Goal: Contribute content: Add original content to the website for others to see

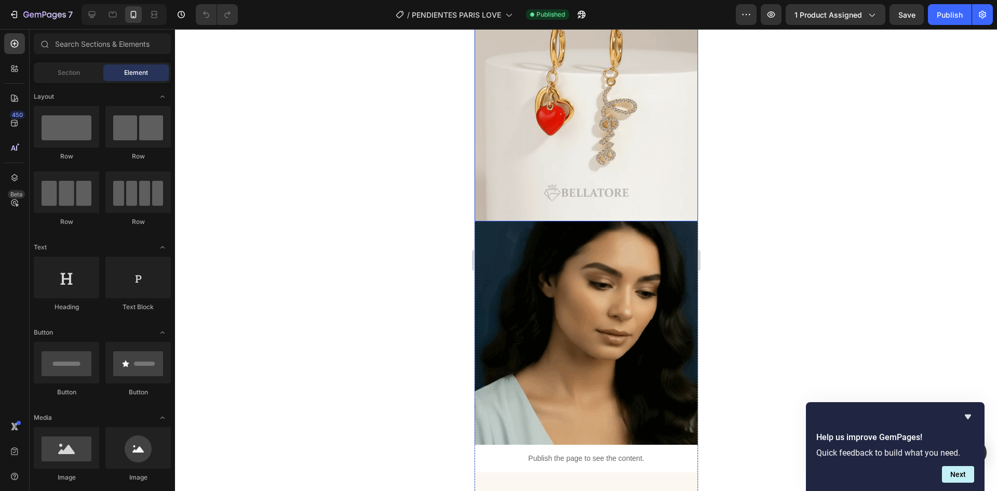
scroll to position [467, 0]
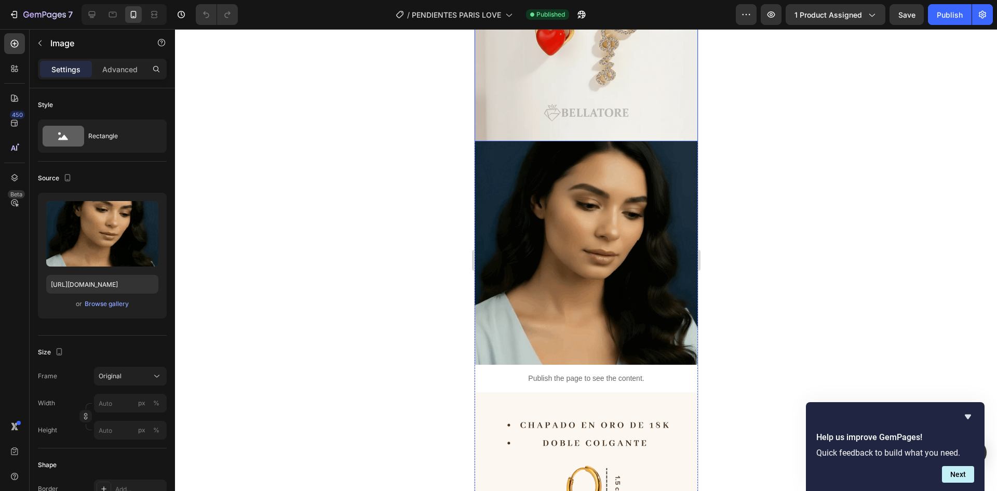
click at [656, 213] on img at bounding box center [585, 252] width 223 height 223
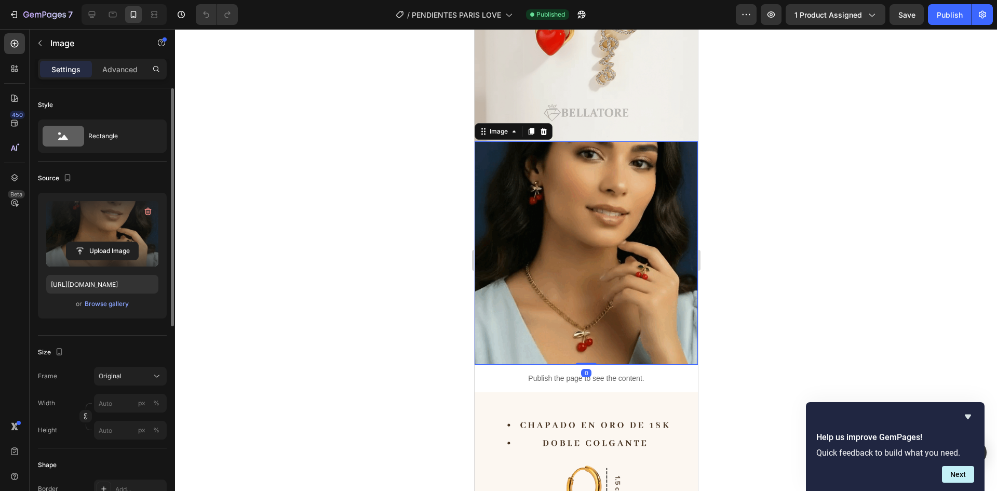
click at [92, 260] on label at bounding box center [102, 233] width 112 height 65
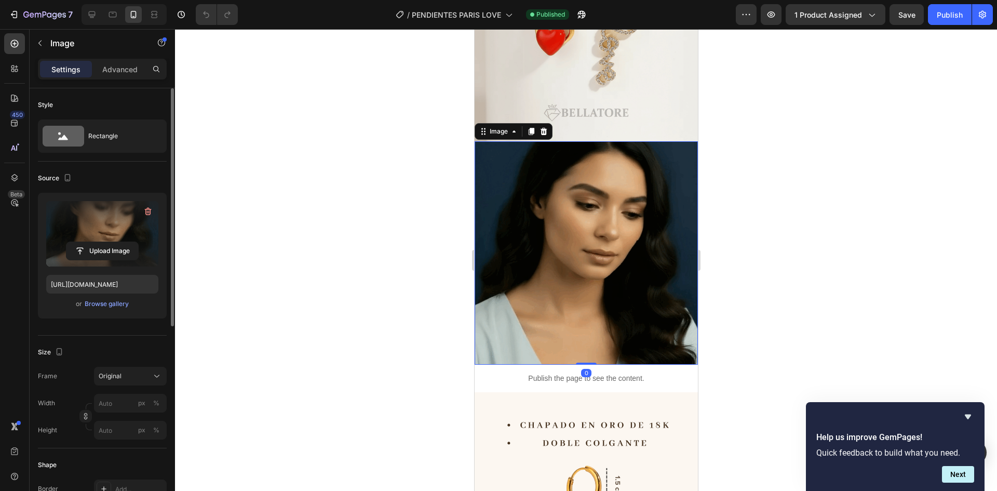
click at [92, 260] on input "file" at bounding box center [102, 251] width 72 height 18
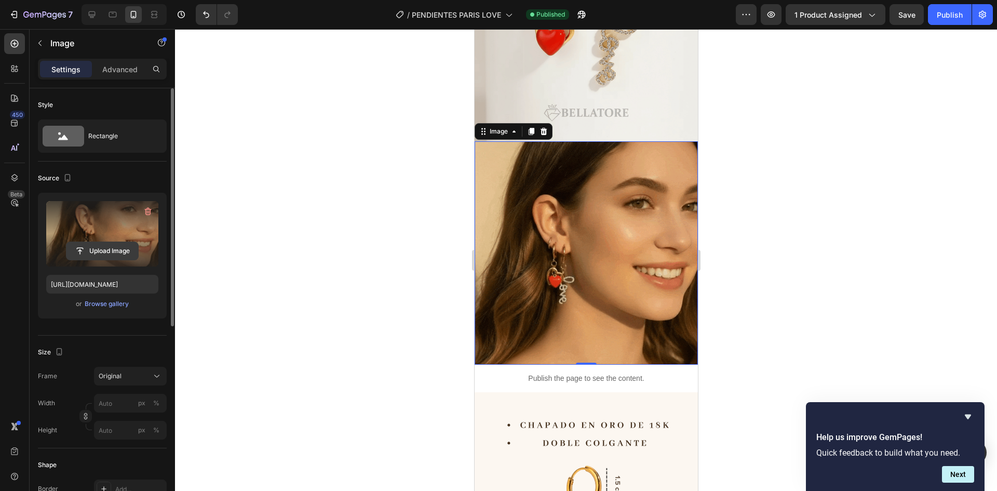
click at [112, 251] on input "file" at bounding box center [102, 251] width 72 height 18
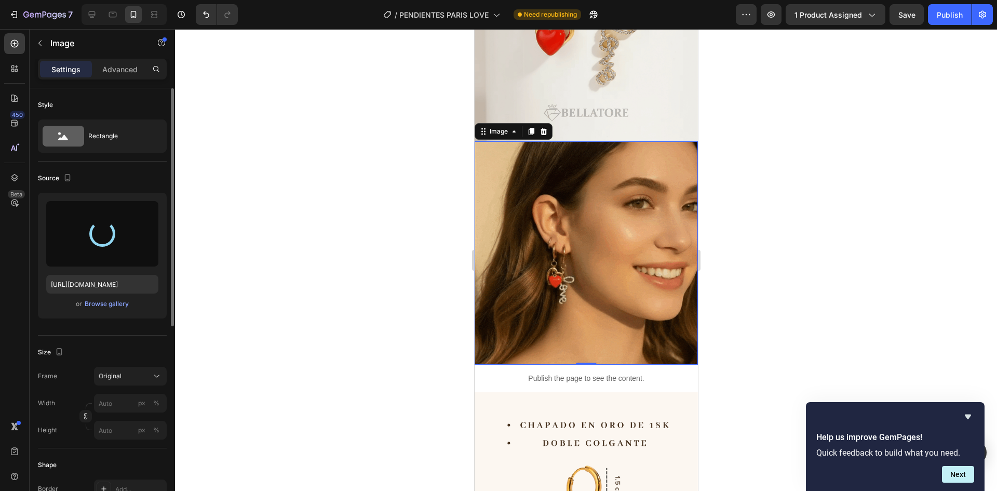
type input "[URL][DOMAIN_NAME]"
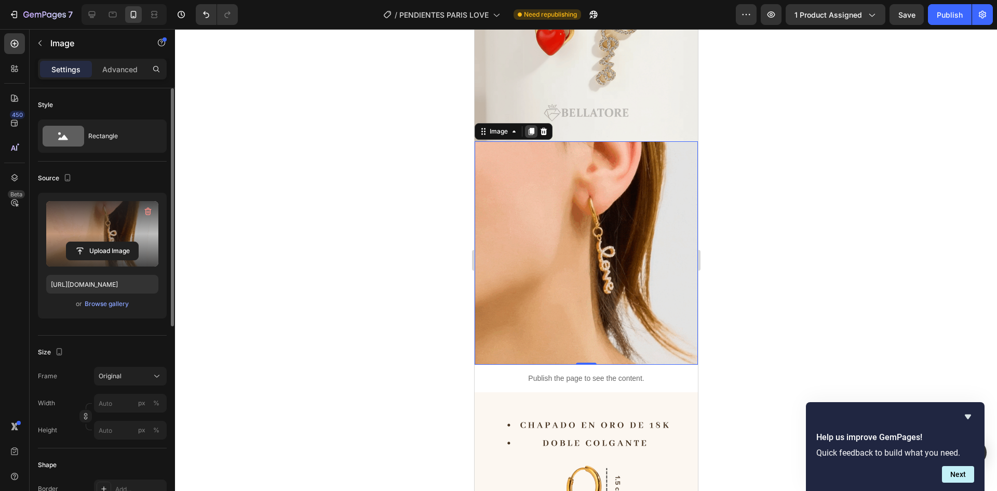
click at [531, 128] on icon at bounding box center [531, 131] width 6 height 7
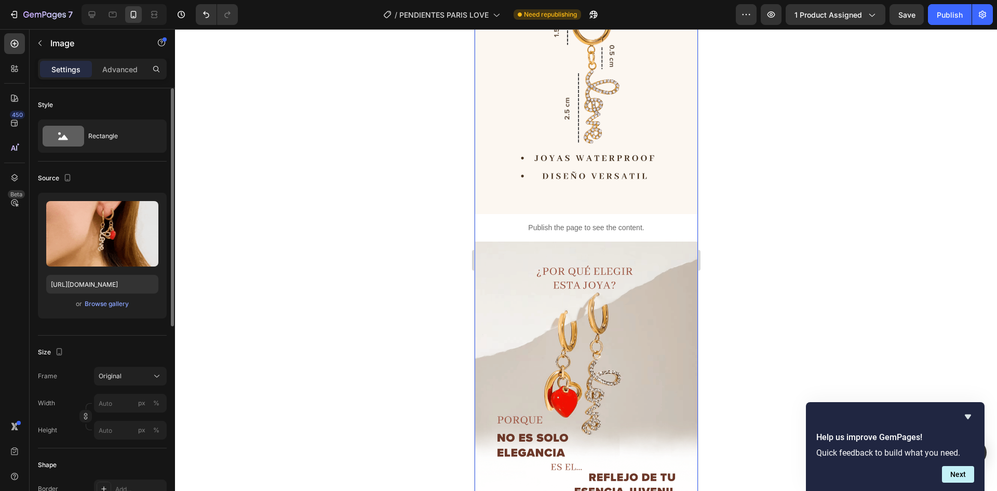
scroll to position [1488, 0]
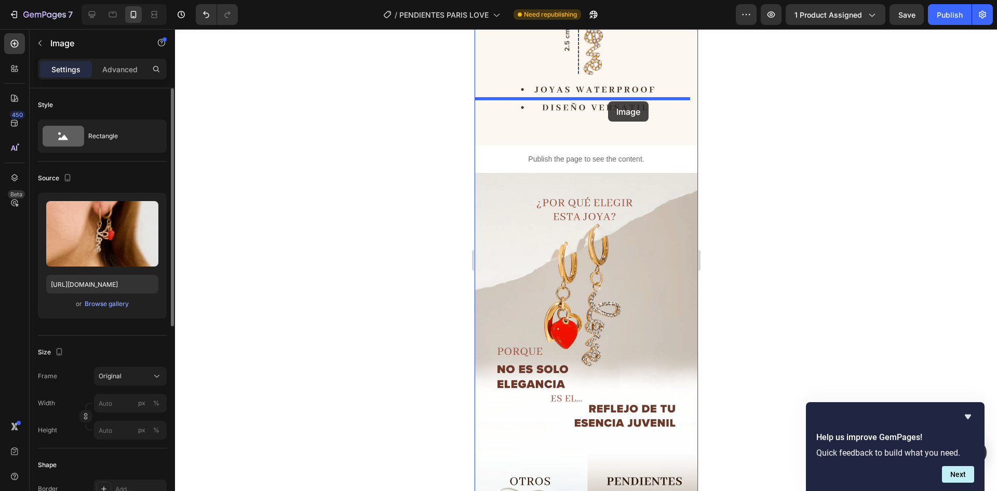
drag, startPoint x: 491, startPoint y: 72, endPoint x: 608, endPoint y: 101, distance: 119.9
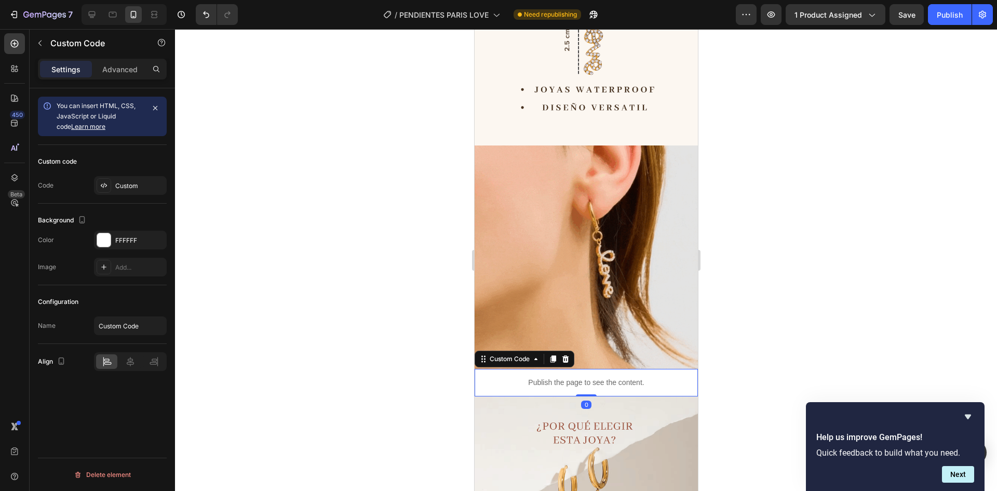
click at [592, 377] on p "Publish the page to see the content." at bounding box center [585, 382] width 223 height 11
click at [562, 355] on icon at bounding box center [565, 359] width 8 height 8
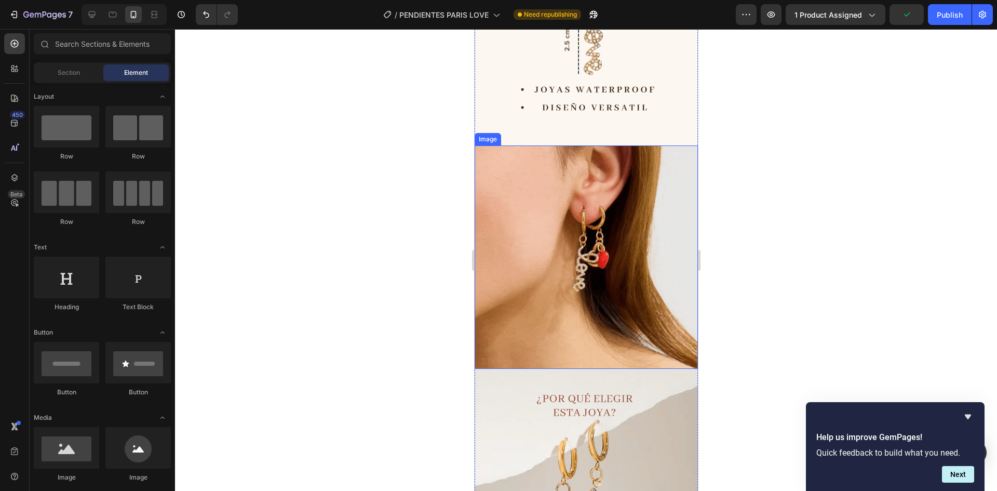
click at [563, 224] on img at bounding box center [585, 256] width 223 height 223
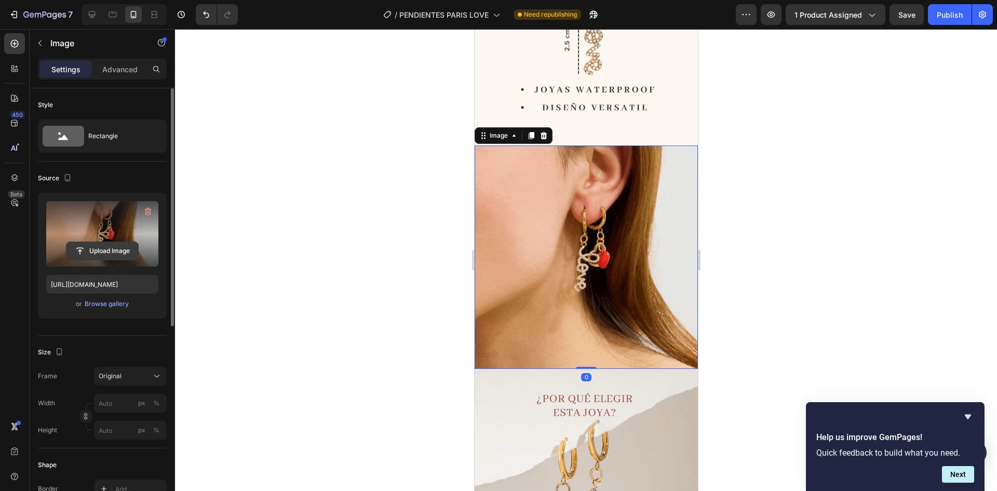
click at [100, 250] on input "file" at bounding box center [102, 251] width 72 height 18
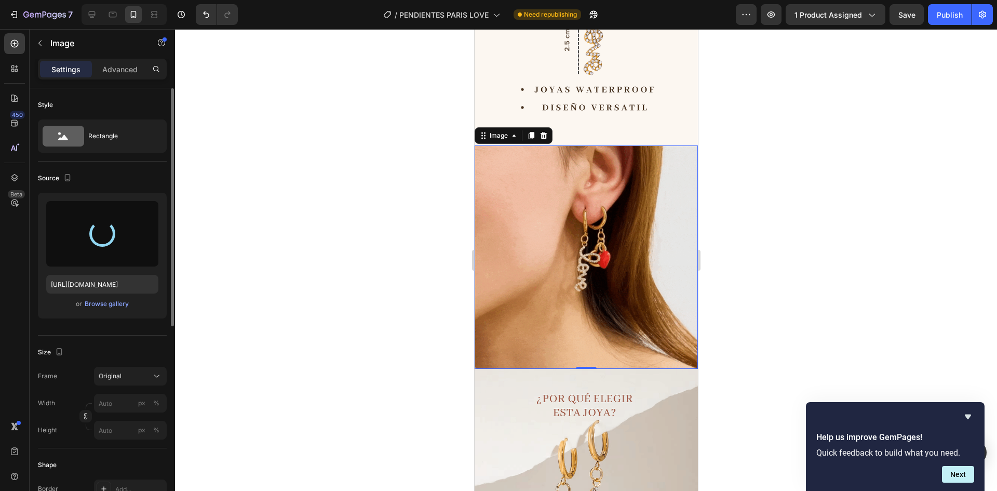
type input "[URL][DOMAIN_NAME]"
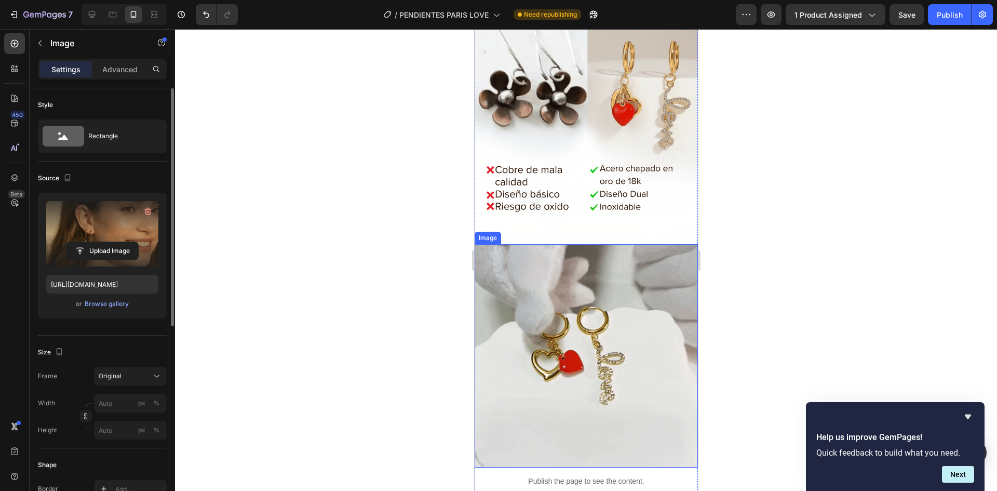
scroll to position [1947, 0]
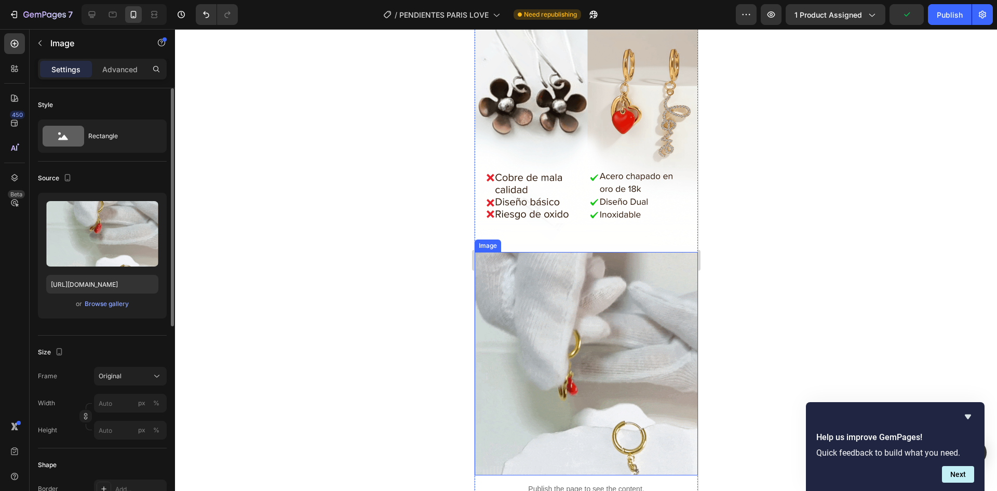
click at [571, 297] on img at bounding box center [585, 363] width 223 height 223
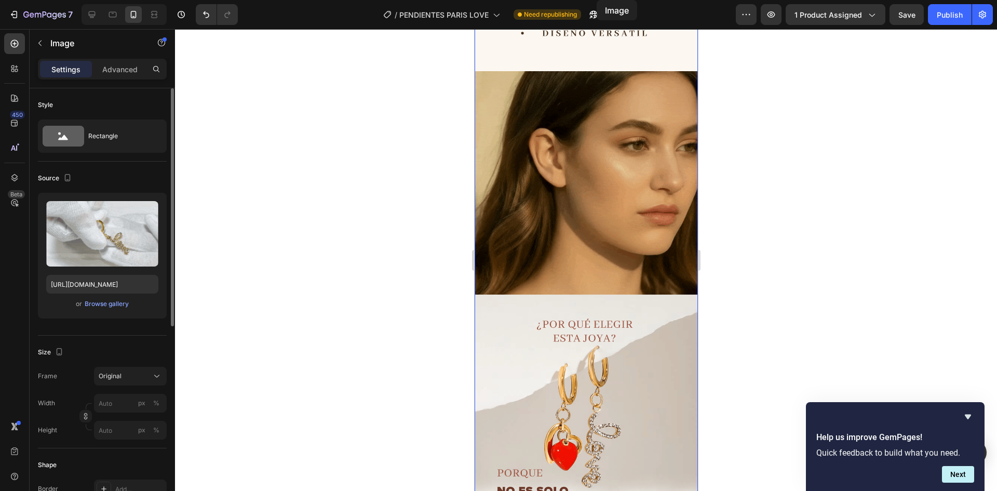
scroll to position [1291, 0]
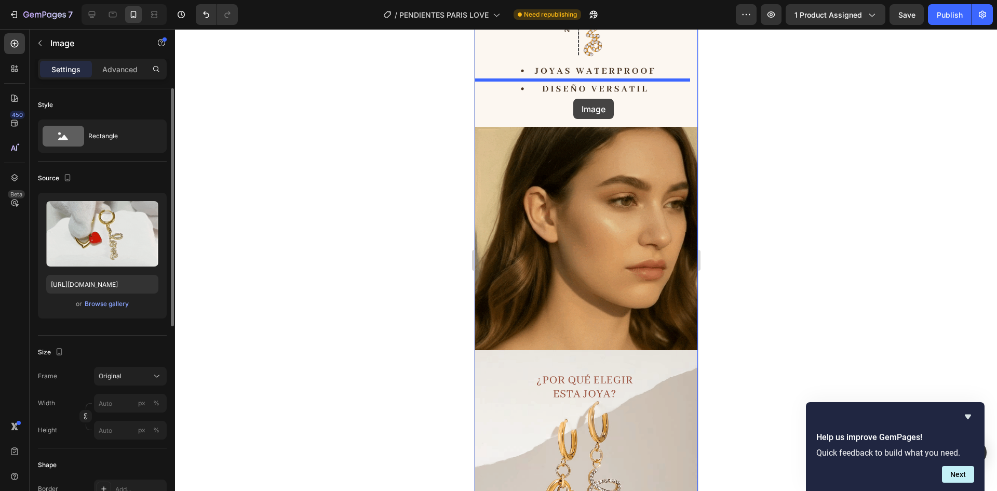
drag, startPoint x: 497, startPoint y: 329, endPoint x: 573, endPoint y: 99, distance: 242.2
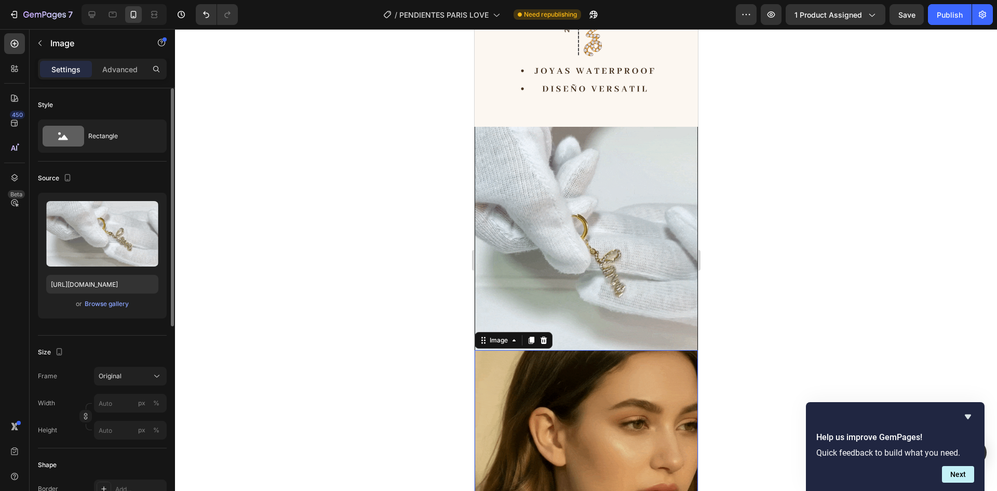
click at [547, 350] on img at bounding box center [585, 461] width 223 height 223
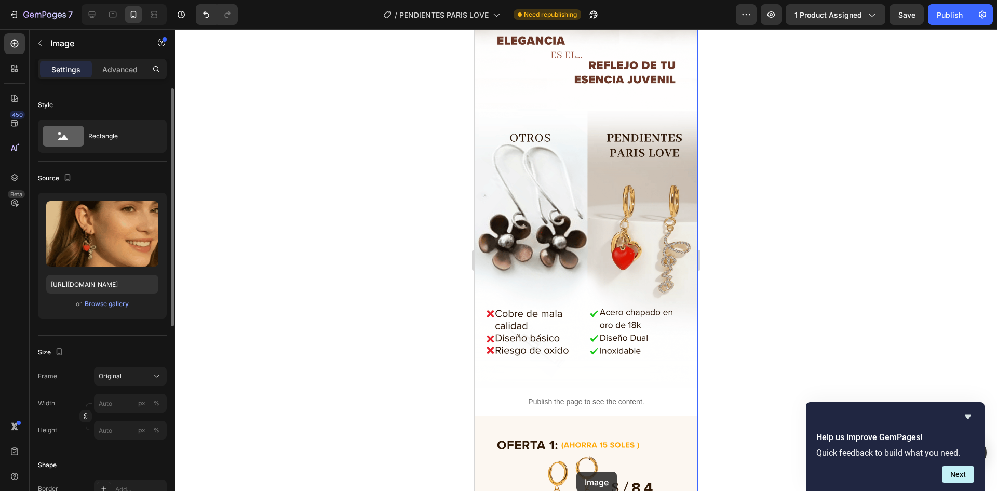
scroll to position [2074, 0]
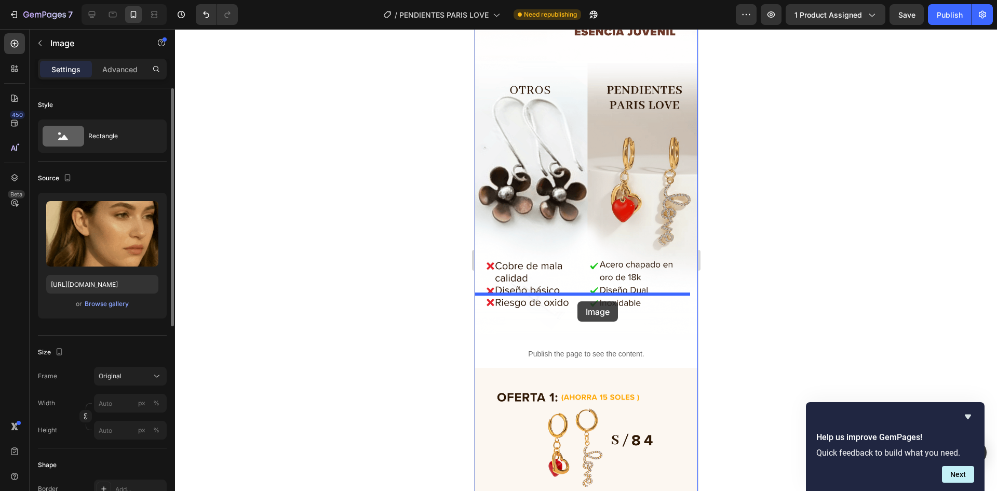
drag, startPoint x: 502, startPoint y: 74, endPoint x: 577, endPoint y: 301, distance: 238.9
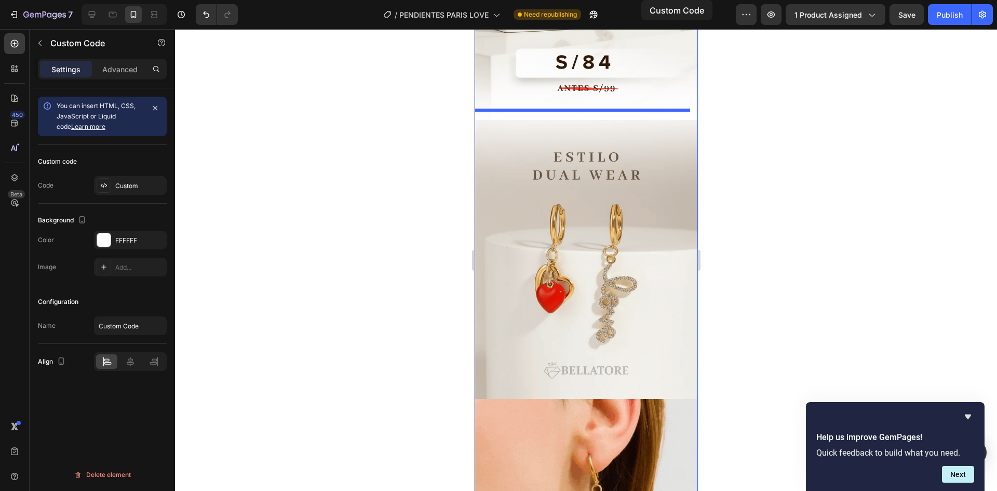
scroll to position [186, 0]
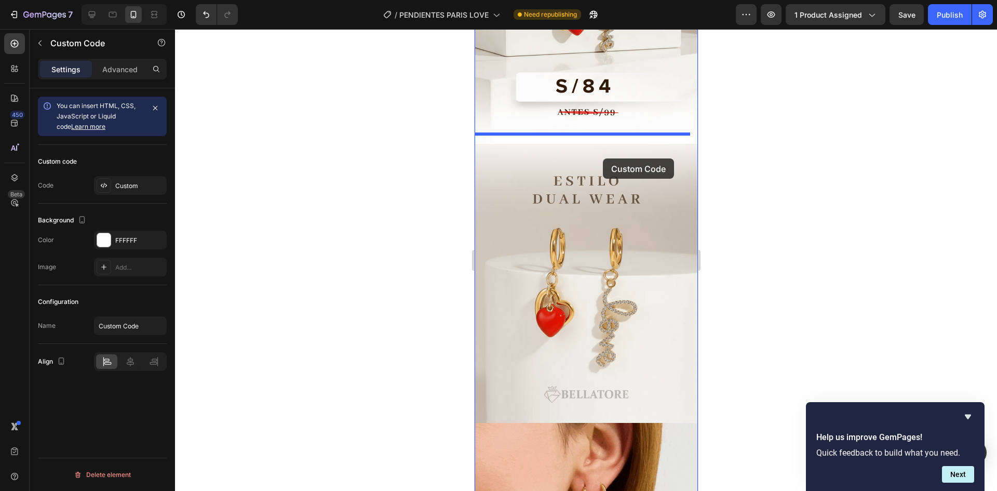
drag, startPoint x: 573, startPoint y: 349, endPoint x: 602, endPoint y: 158, distance: 193.3
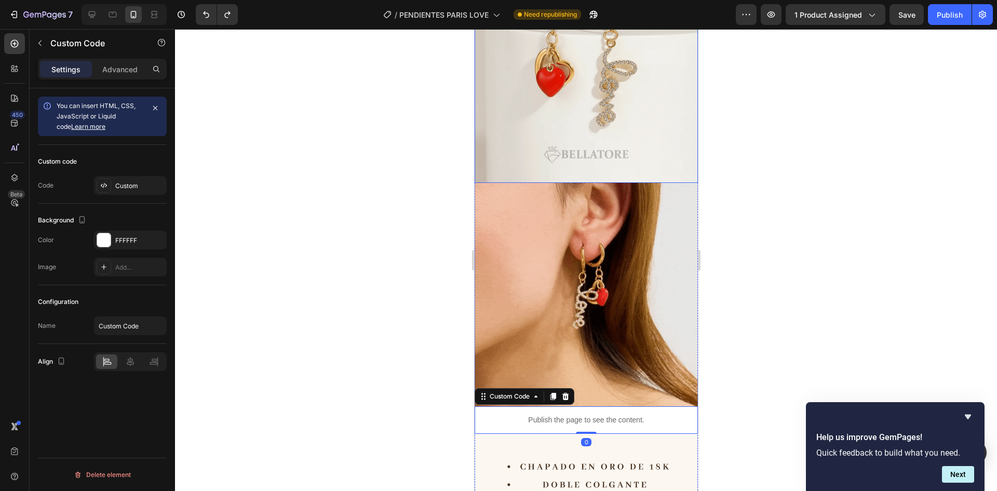
scroll to position [446, 0]
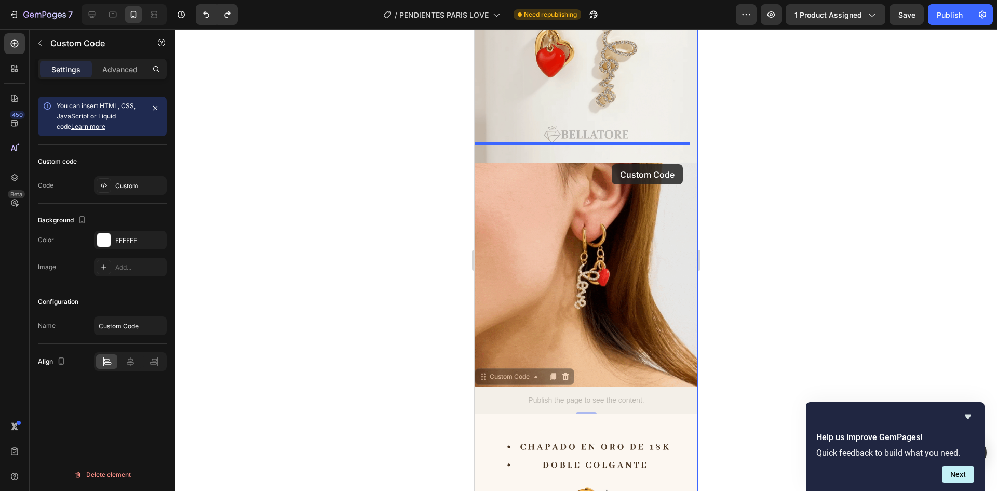
drag, startPoint x: 599, startPoint y: 376, endPoint x: 612, endPoint y: 149, distance: 228.3
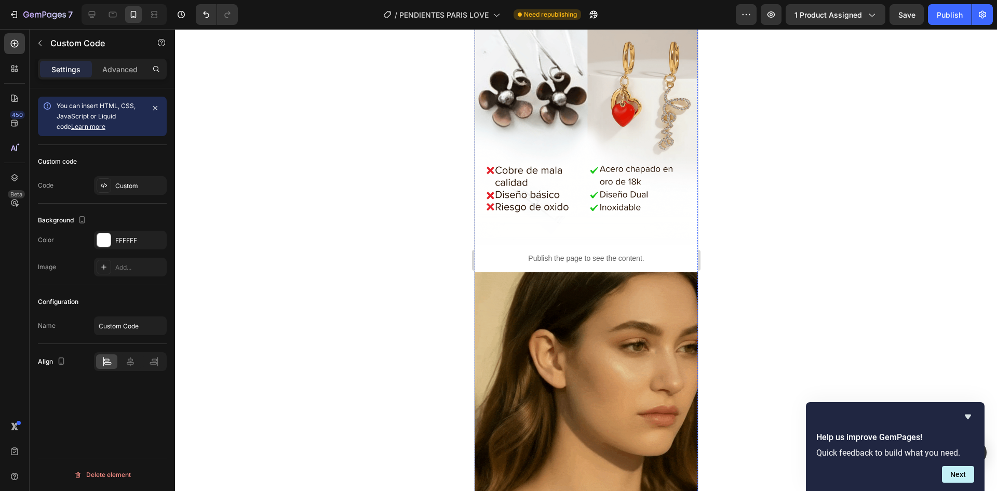
scroll to position [1951, 0]
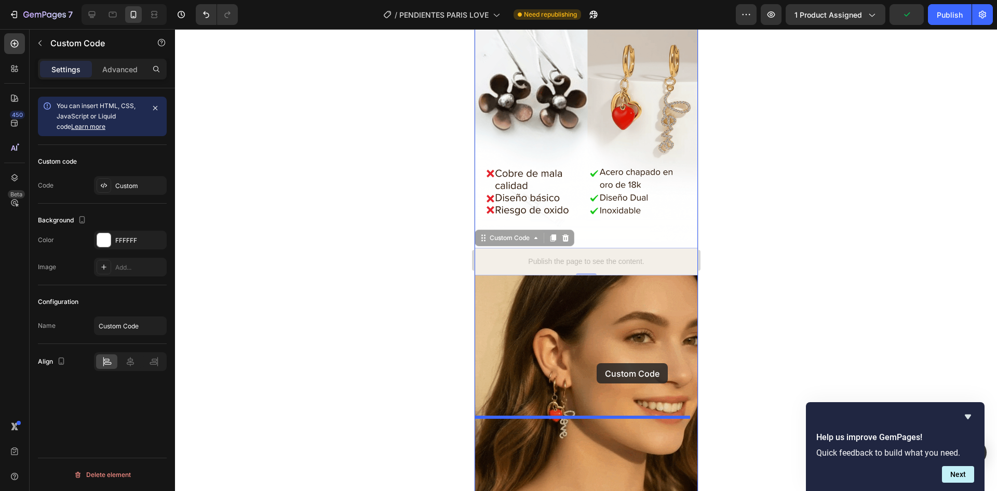
drag, startPoint x: 604, startPoint y: 184, endPoint x: 596, endPoint y: 363, distance: 179.3
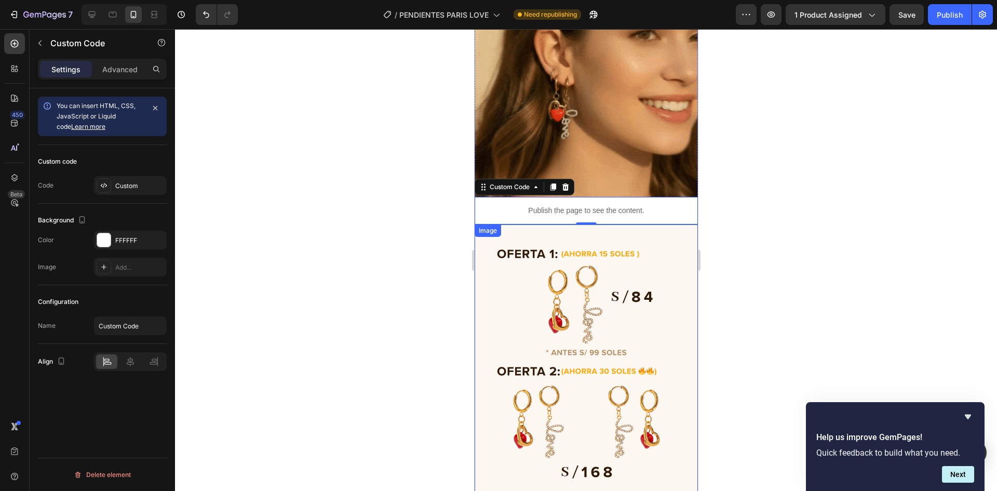
scroll to position [2211, 0]
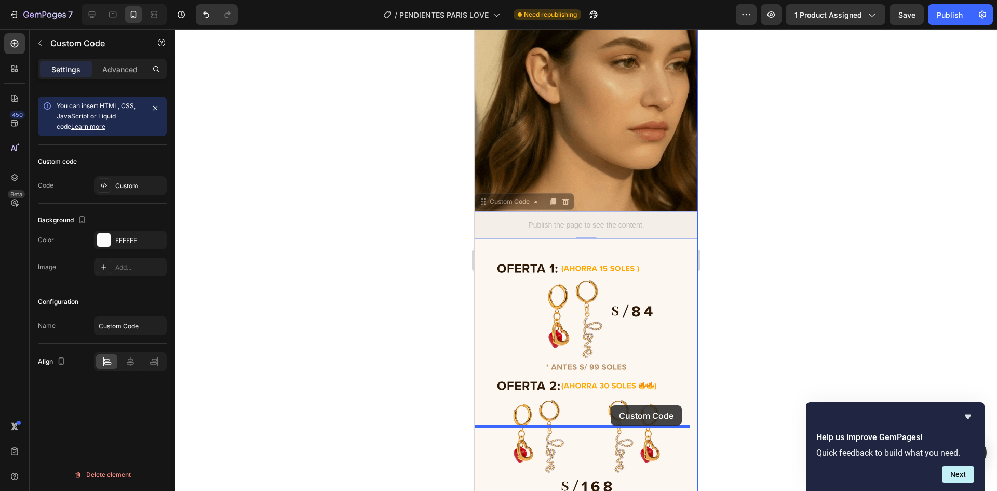
drag, startPoint x: 618, startPoint y: 149, endPoint x: 610, endPoint y: 405, distance: 256.1
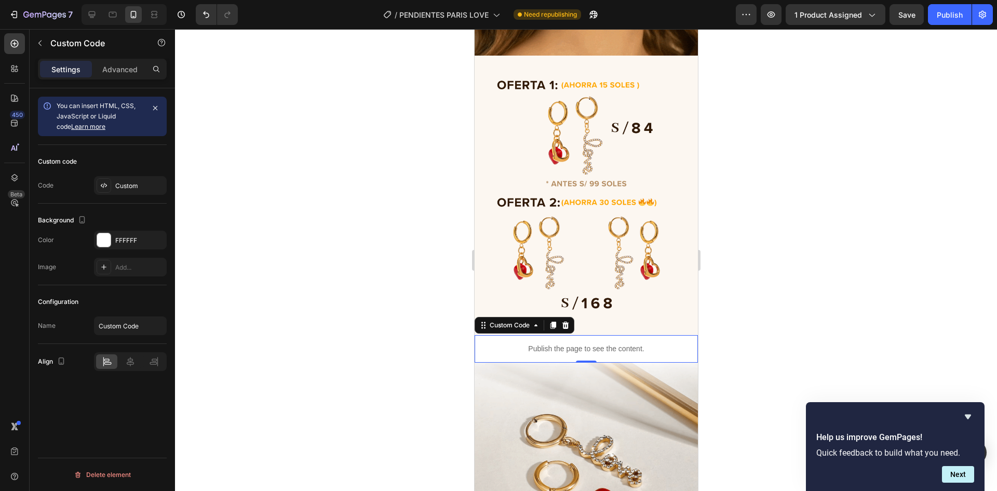
click at [758, 269] on div at bounding box center [586, 260] width 822 height 462
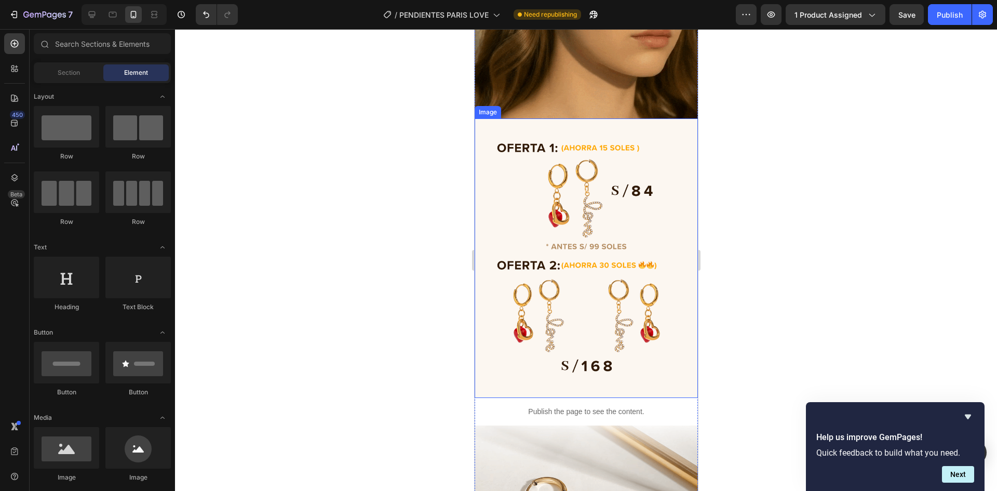
scroll to position [2315, 0]
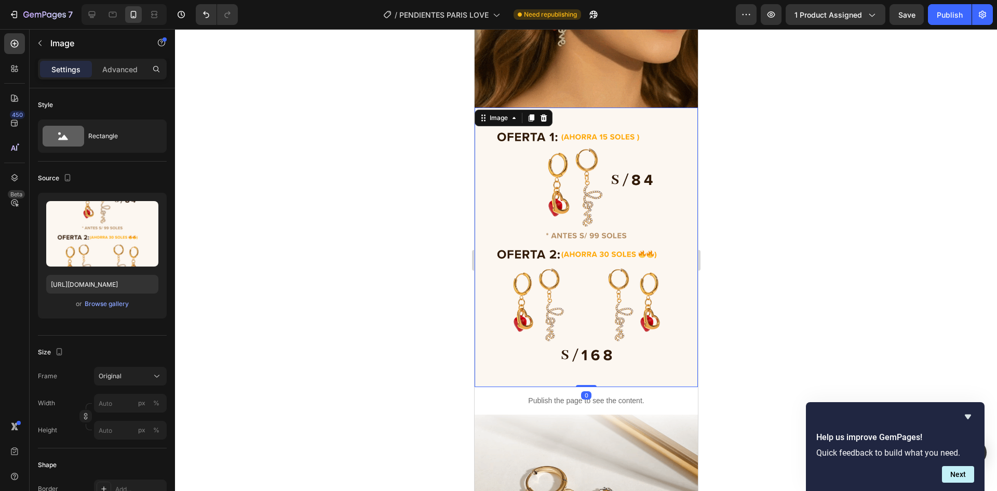
drag, startPoint x: 573, startPoint y: 134, endPoint x: 794, endPoint y: 226, distance: 239.1
click at [573, 134] on img at bounding box center [585, 246] width 223 height 279
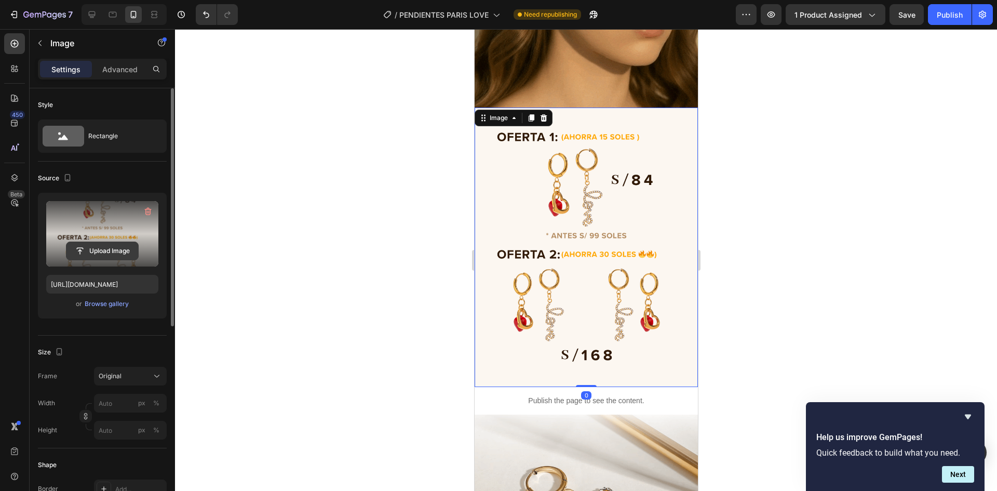
click at [79, 251] on input "file" at bounding box center [102, 251] width 72 height 18
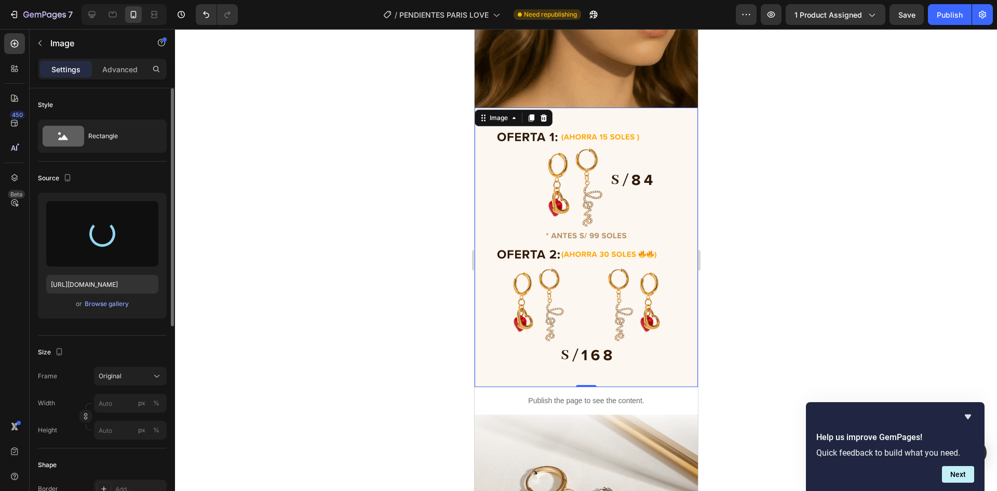
type input "[URL][DOMAIN_NAME]"
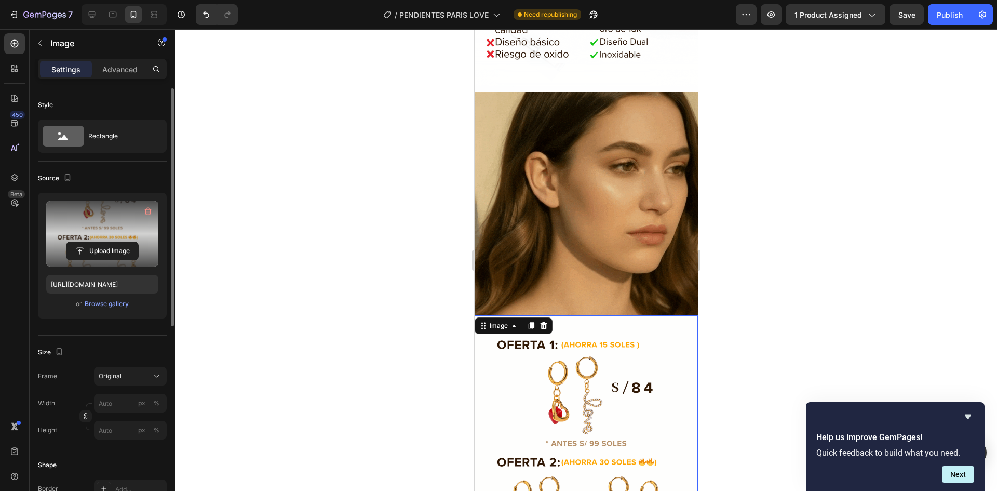
click at [711, 276] on div at bounding box center [586, 260] width 822 height 462
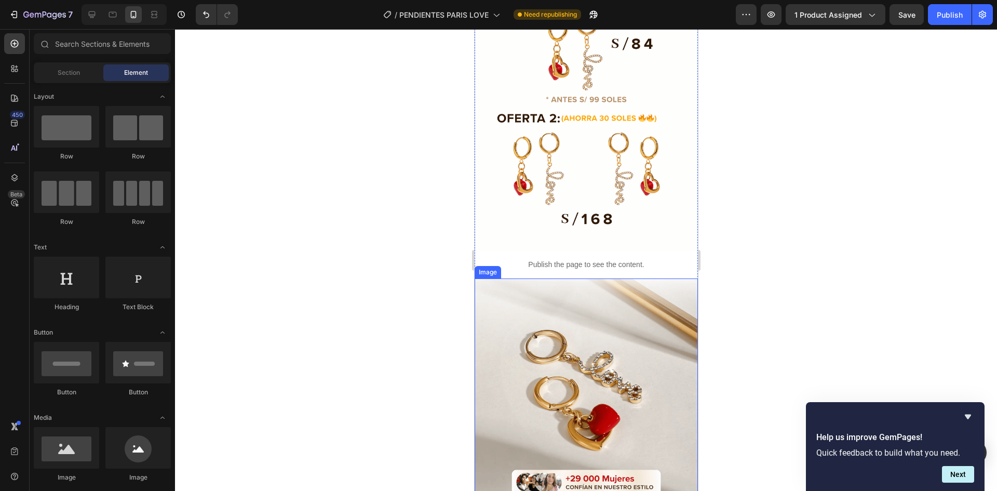
scroll to position [2367, 0]
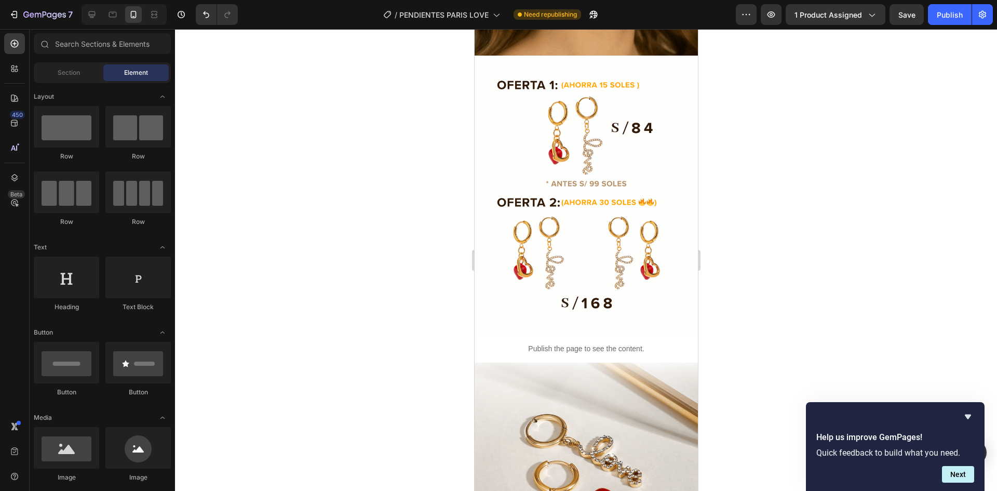
click at [770, 248] on div at bounding box center [586, 260] width 822 height 462
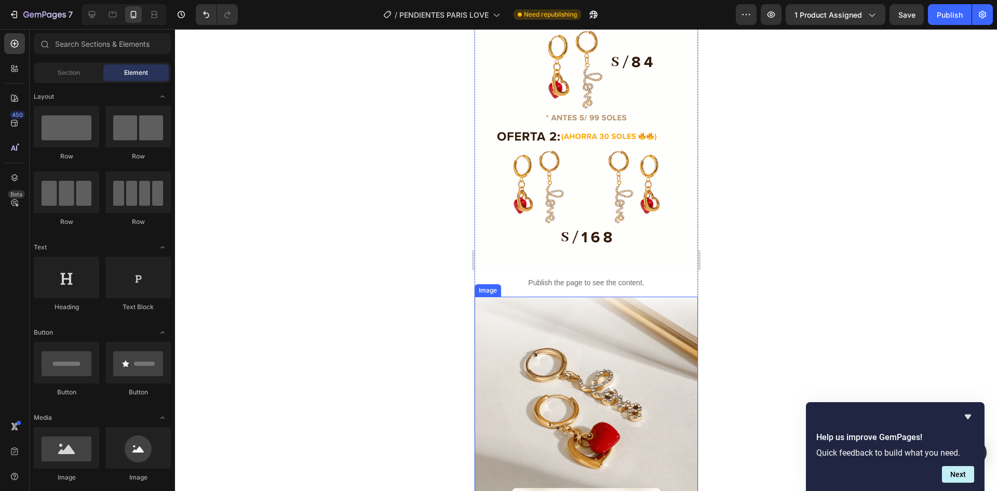
scroll to position [2574, 0]
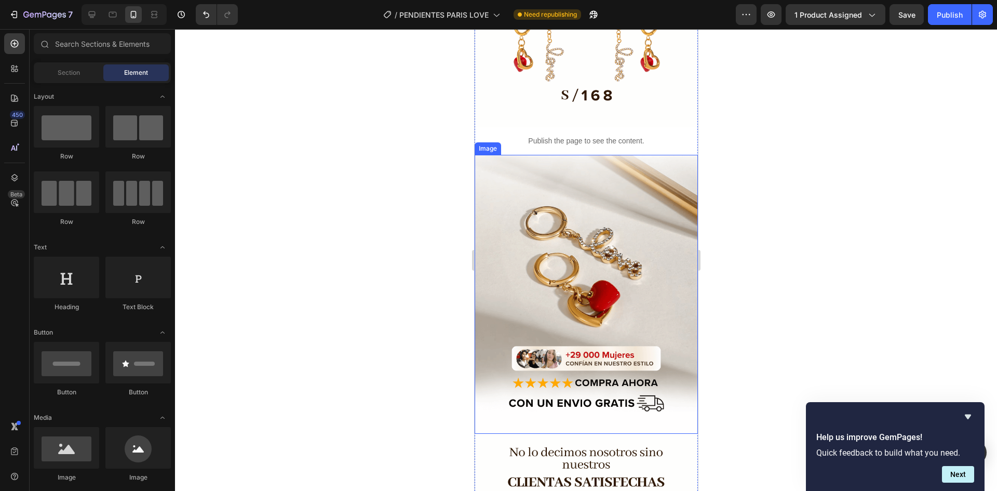
click at [566, 155] on img at bounding box center [585, 294] width 223 height 279
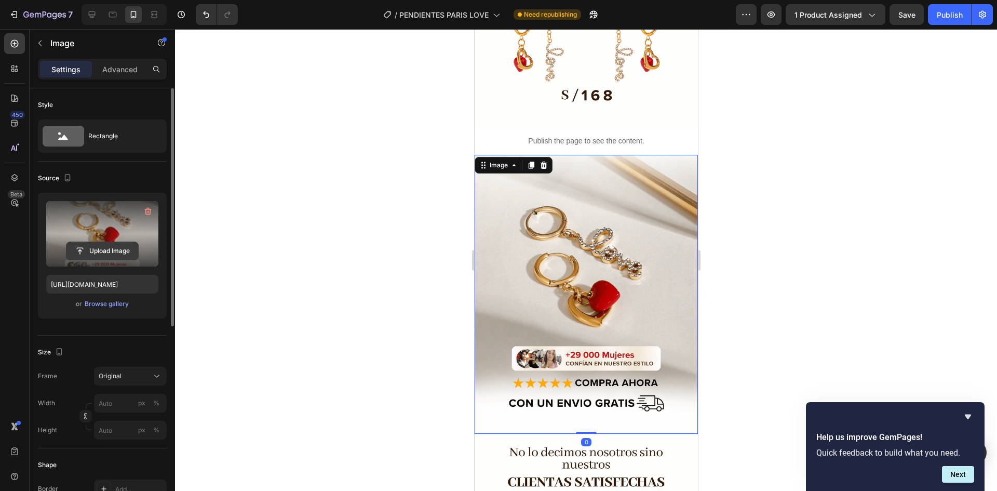
click at [83, 257] on input "file" at bounding box center [102, 251] width 72 height 18
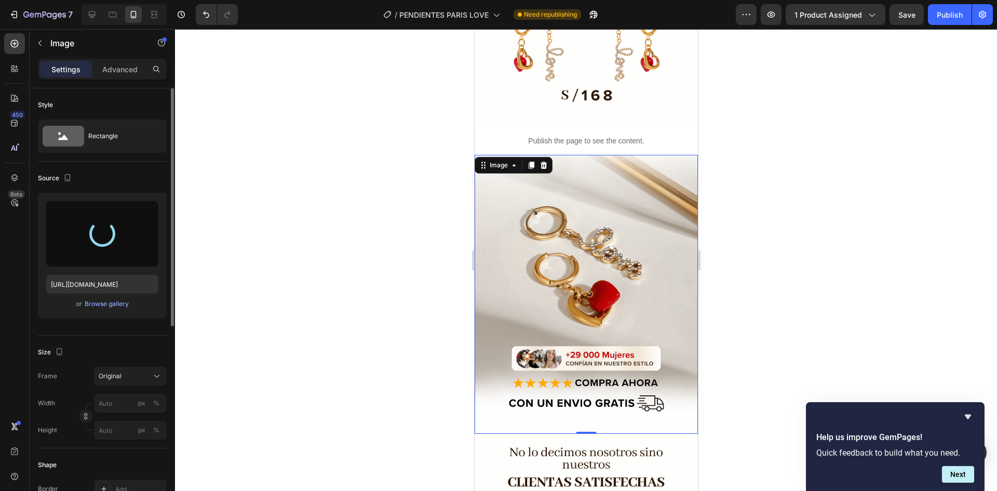
type input "[URL][DOMAIN_NAME]"
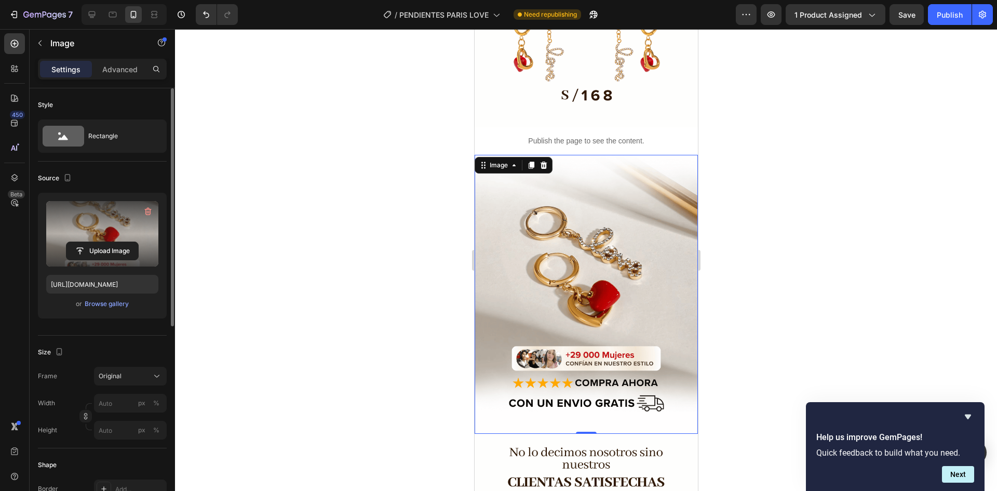
click at [791, 251] on div at bounding box center [586, 260] width 822 height 462
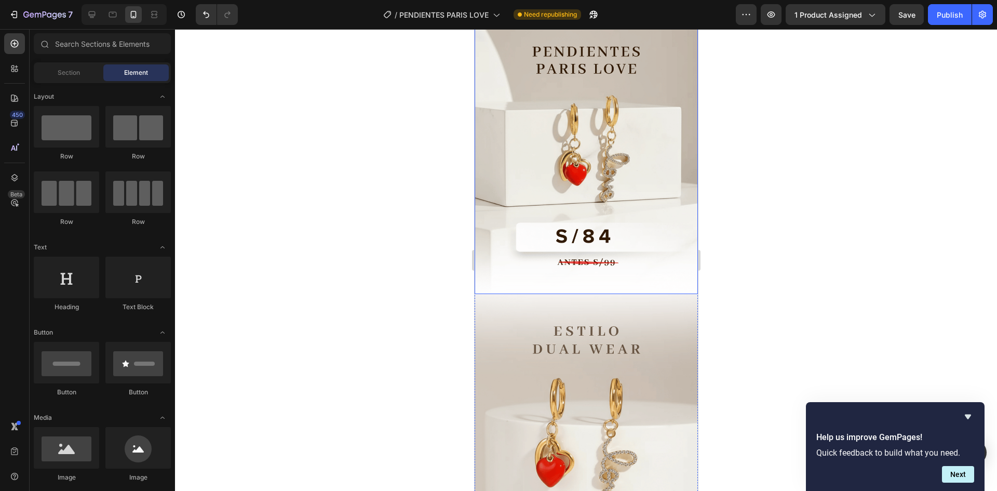
scroll to position [0, 0]
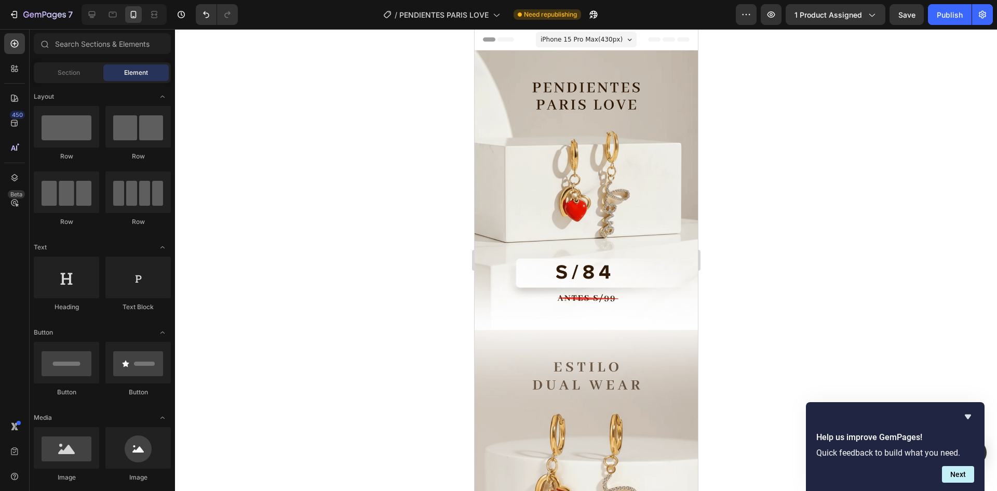
click at [954, 25] on div "7 Version history / PENDIENTES PARIS LOVE Need republishing Preview 1 product a…" at bounding box center [498, 15] width 997 height 30
click at [954, 16] on div "Publish" at bounding box center [950, 14] width 26 height 11
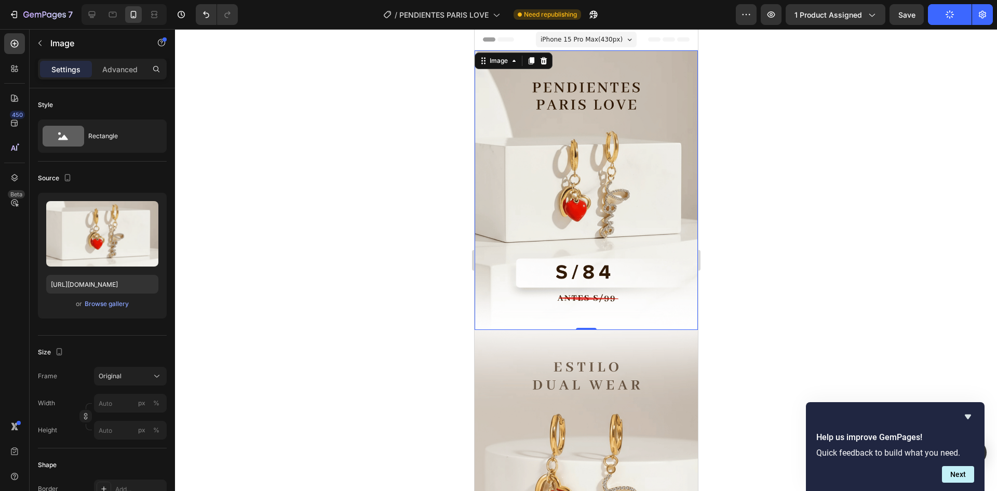
click at [524, 138] on img at bounding box center [585, 189] width 223 height 279
click at [110, 275] on input "[URL][DOMAIN_NAME]" at bounding box center [102, 284] width 112 height 19
click at [112, 17] on icon at bounding box center [113, 15] width 8 height 6
type input "[URL][DOMAIN_NAME]"
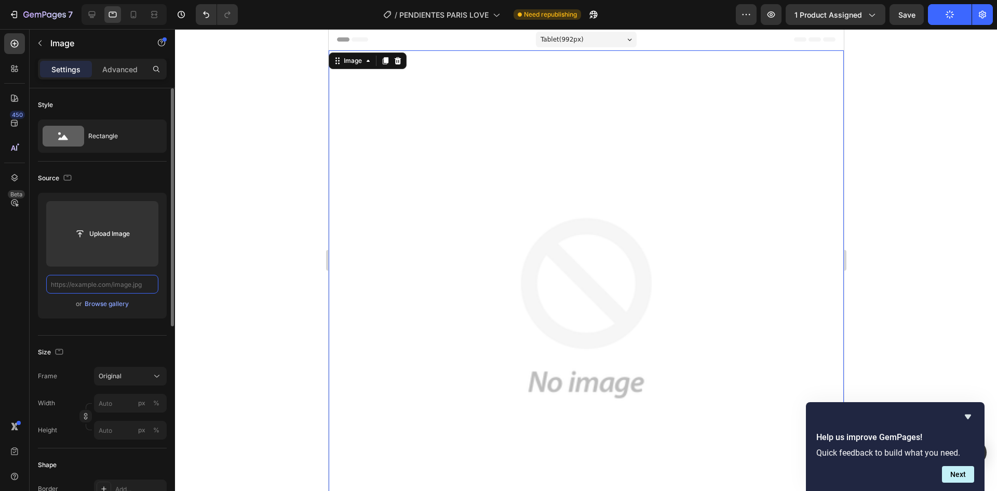
paste input "[URL][DOMAIN_NAME]"
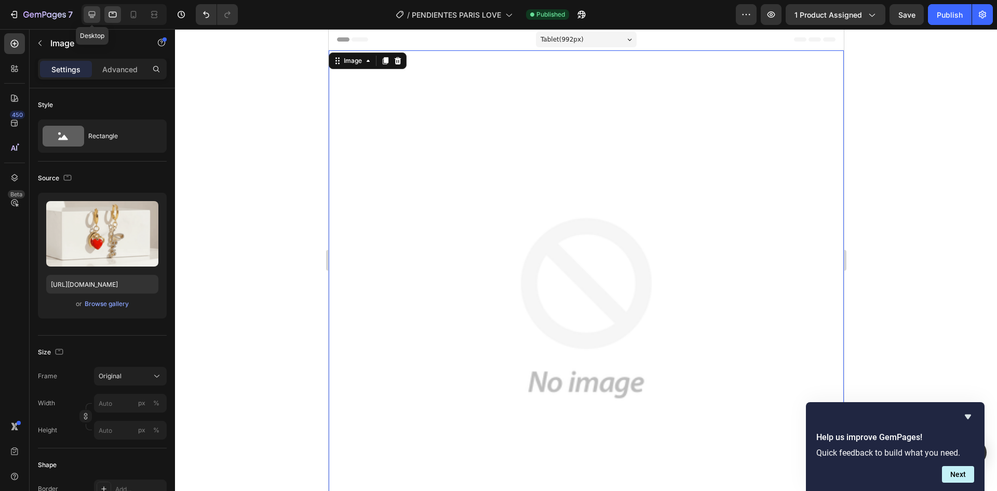
click at [96, 17] on icon at bounding box center [92, 14] width 10 height 10
type input "[URL][DOMAIN_NAME]"
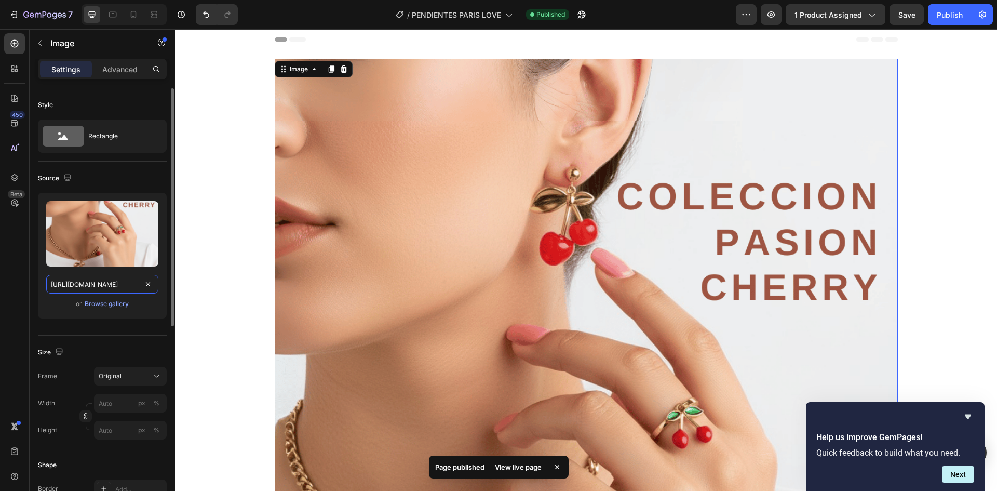
click at [146, 291] on input "[URL][DOMAIN_NAME]" at bounding box center [102, 284] width 112 height 19
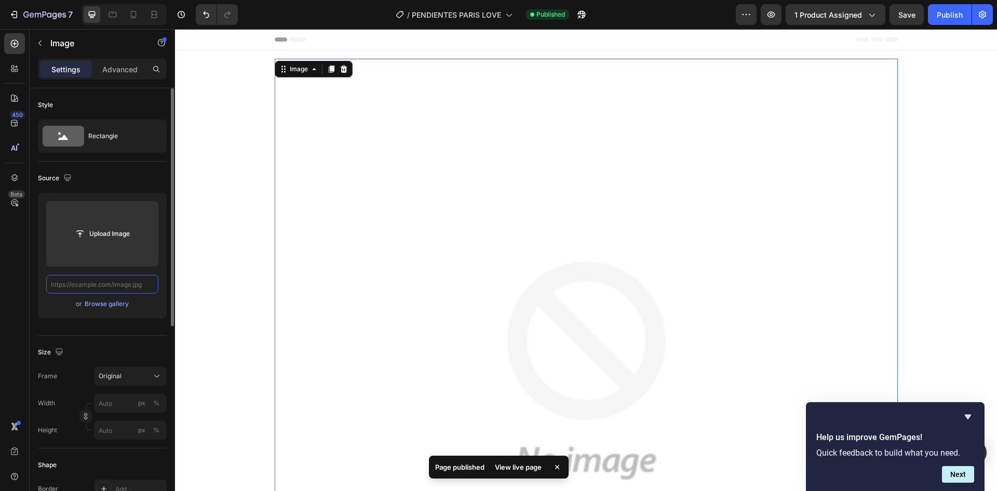
paste input "[URL][DOMAIN_NAME]"
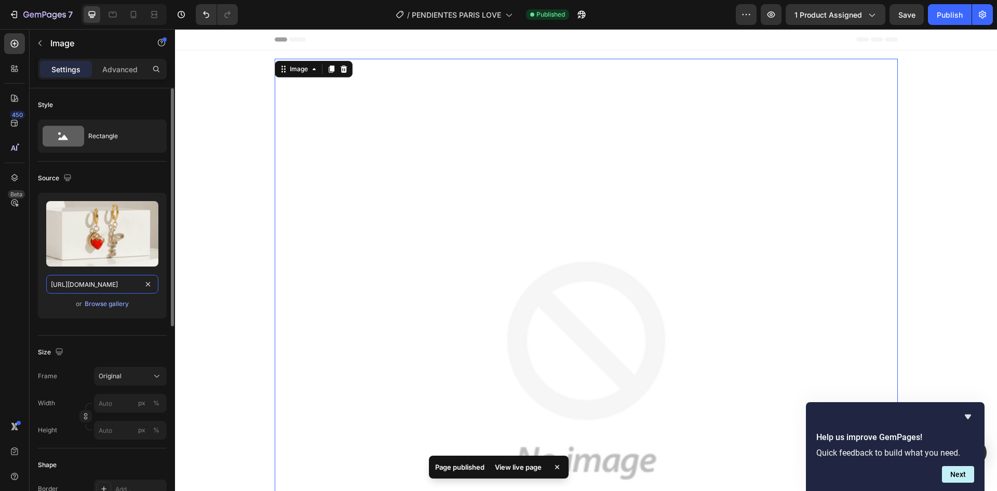
scroll to position [0, 315]
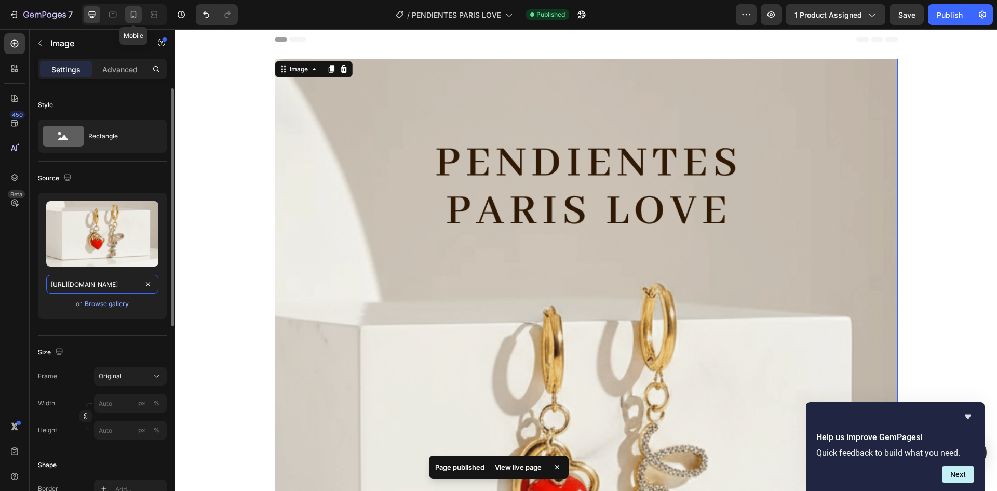
type input "[URL][DOMAIN_NAME]"
click at [131, 14] on icon at bounding box center [134, 14] width 6 height 7
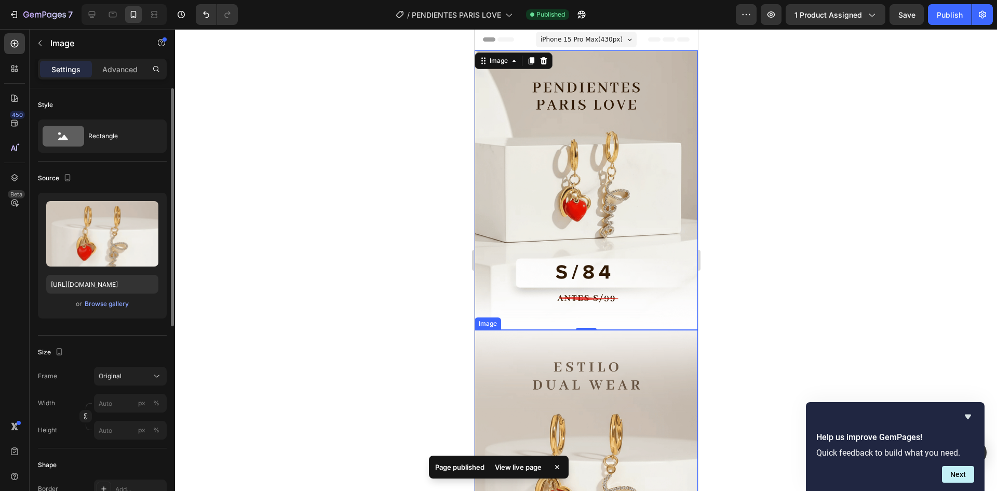
click at [569, 345] on img at bounding box center [585, 469] width 223 height 279
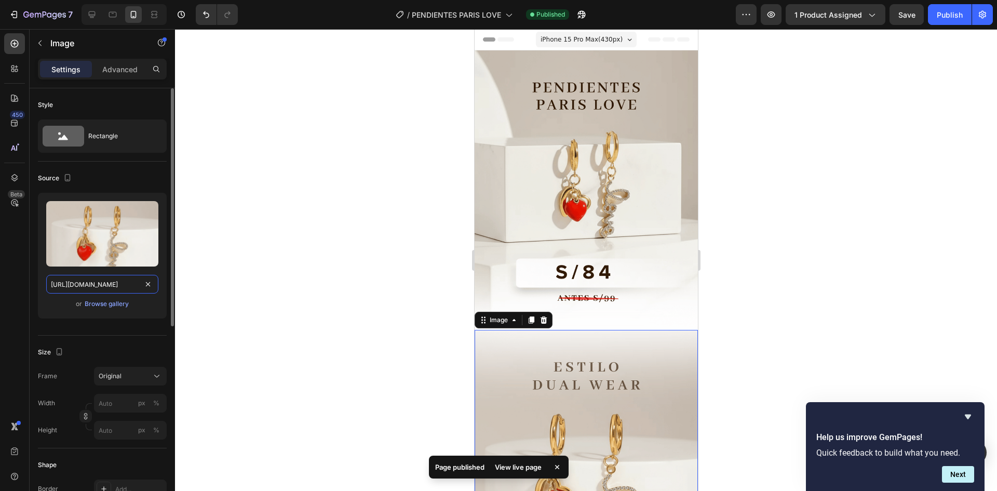
click at [90, 286] on input "[URL][DOMAIN_NAME]" at bounding box center [102, 284] width 112 height 19
click at [118, 15] on div at bounding box center [112, 14] width 17 height 17
type input "[URL][DOMAIN_NAME]"
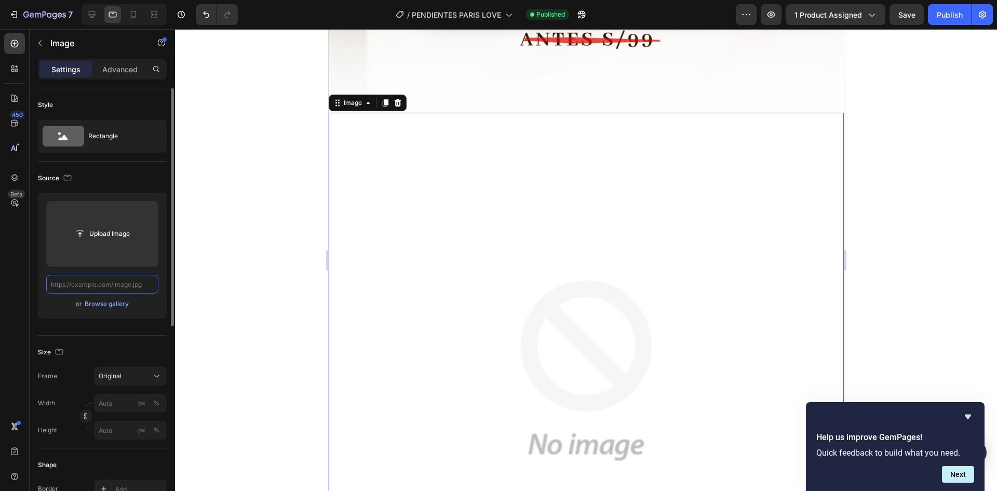
scroll to position [619, 0]
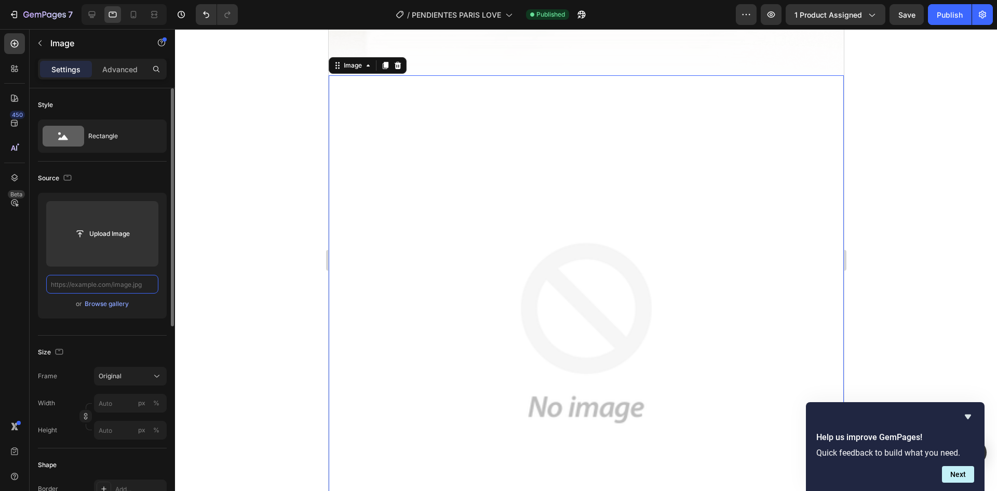
paste input "[URL][DOMAIN_NAME]"
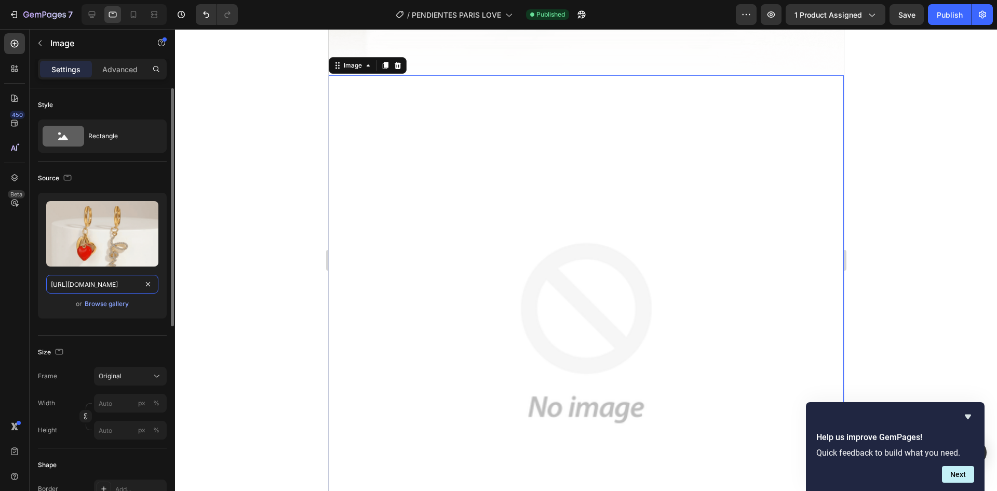
scroll to position [0, 321]
click at [94, 17] on icon at bounding box center [92, 14] width 10 height 10
type input "[URL][DOMAIN_NAME]"
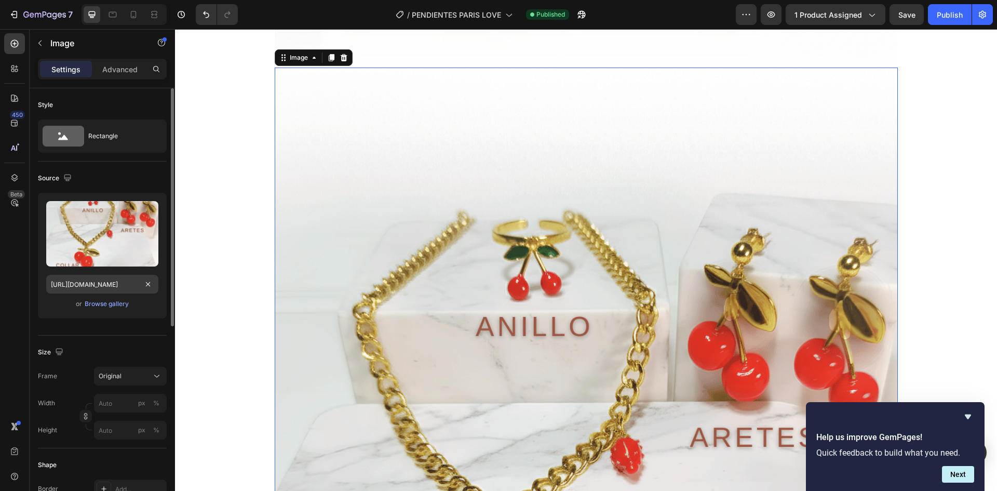
scroll to position [772, 0]
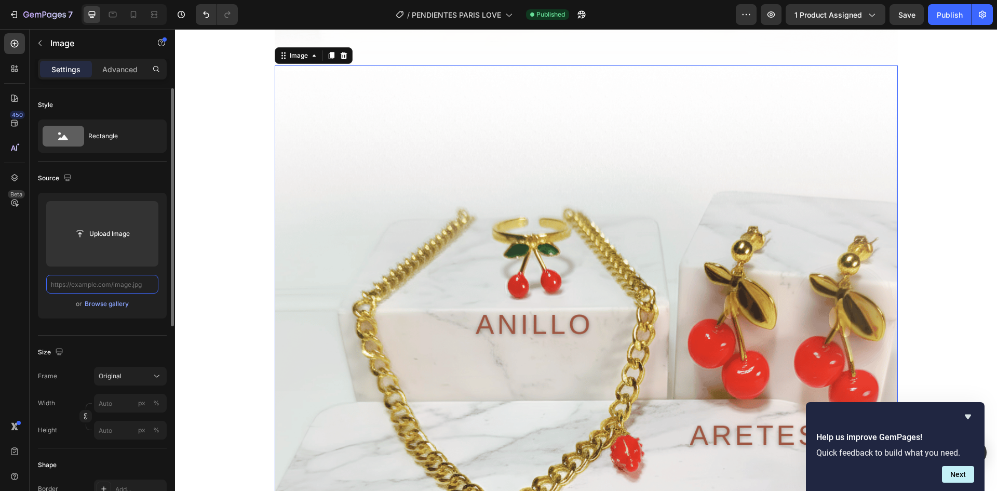
paste input "[URL][DOMAIN_NAME]"
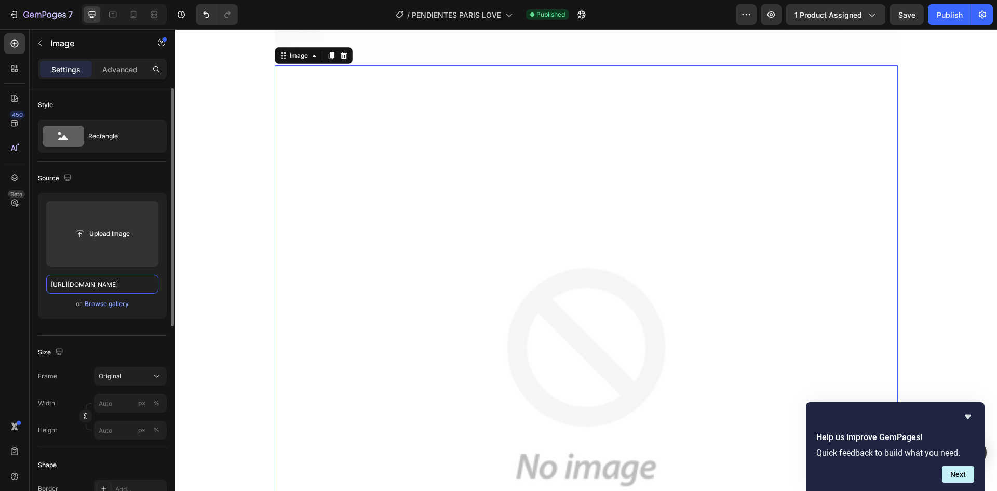
scroll to position [0, 321]
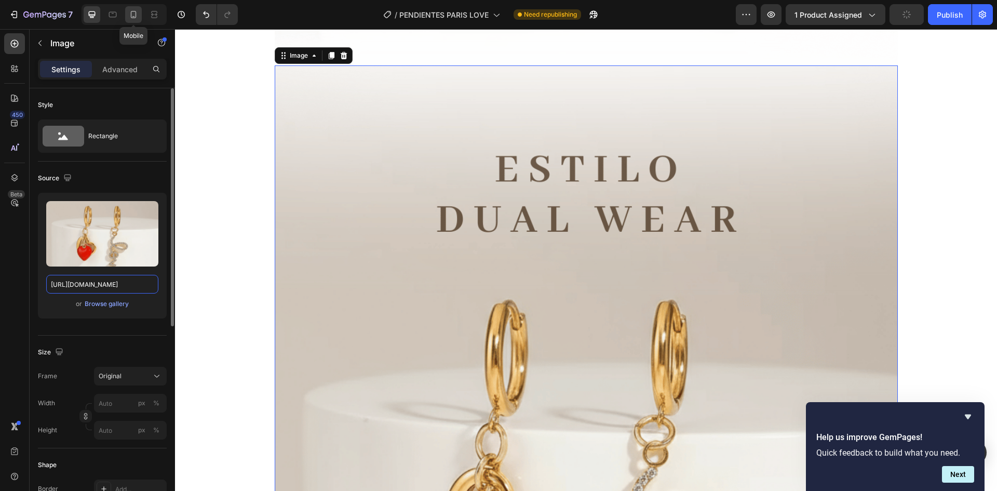
type input "[URL][DOMAIN_NAME]"
click at [130, 16] on icon at bounding box center [133, 14] width 10 height 10
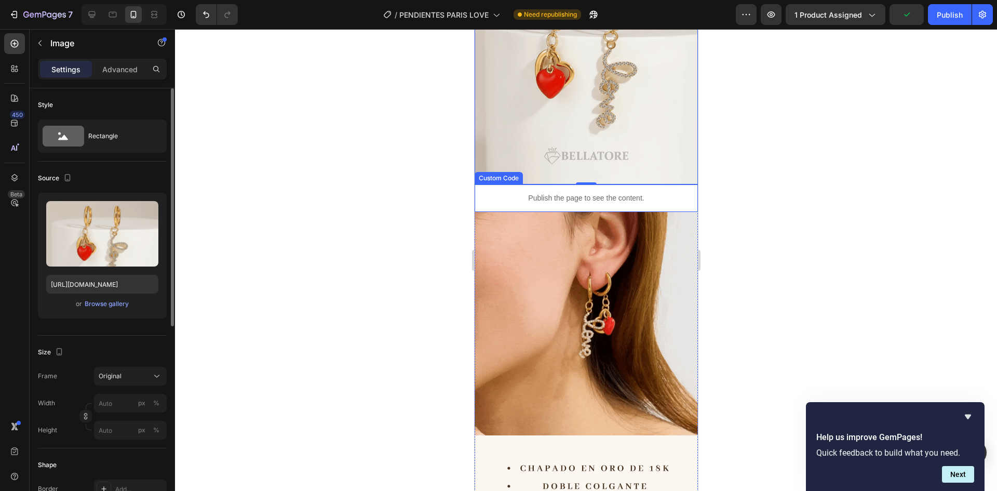
scroll to position [514, 0]
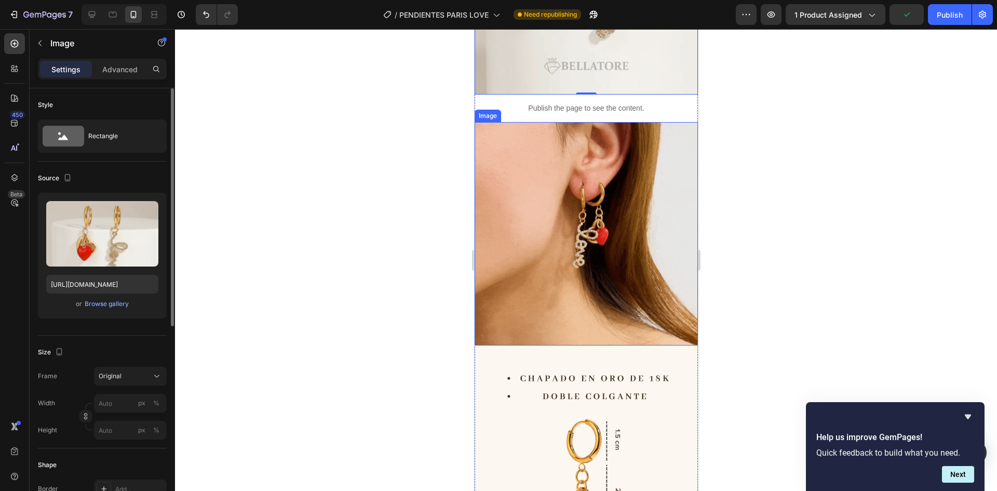
click at [565, 229] on img at bounding box center [585, 233] width 223 height 223
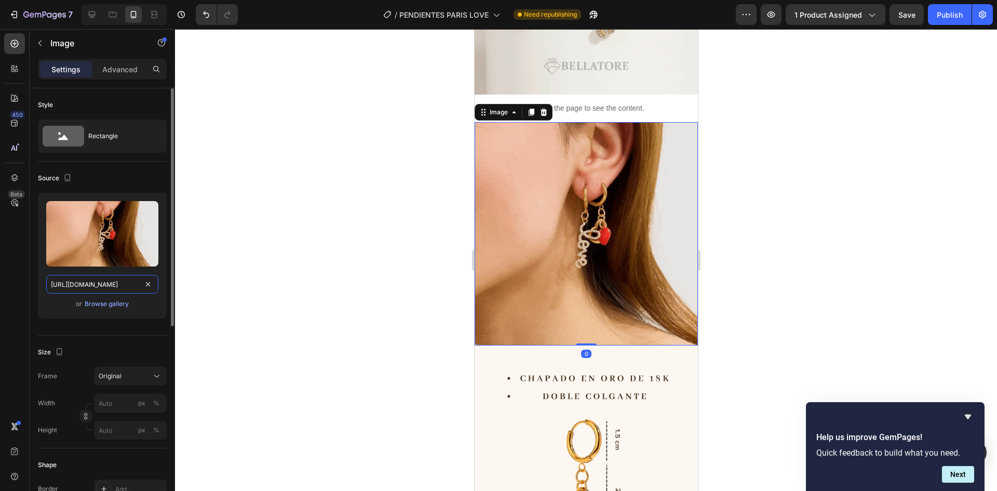
click at [117, 280] on input "[URL][DOMAIN_NAME]" at bounding box center [102, 284] width 112 height 19
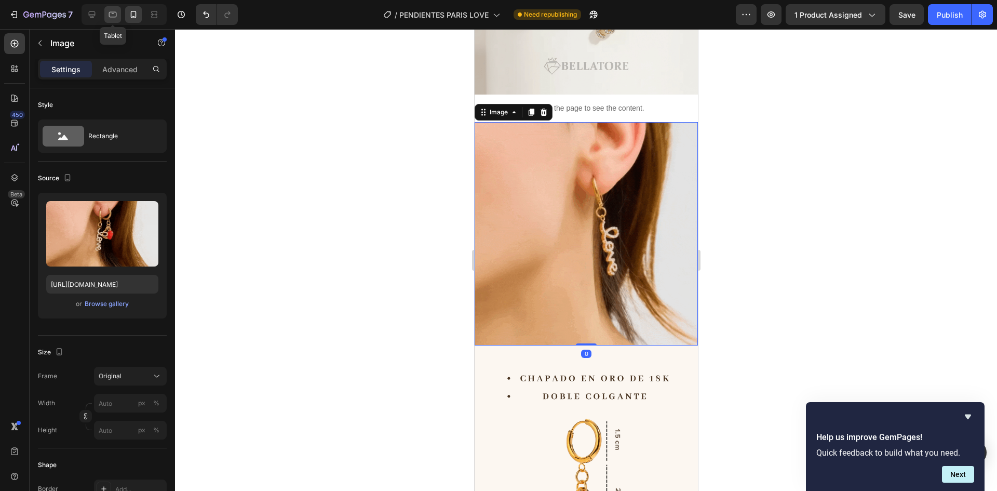
click at [115, 10] on icon at bounding box center [112, 14] width 10 height 10
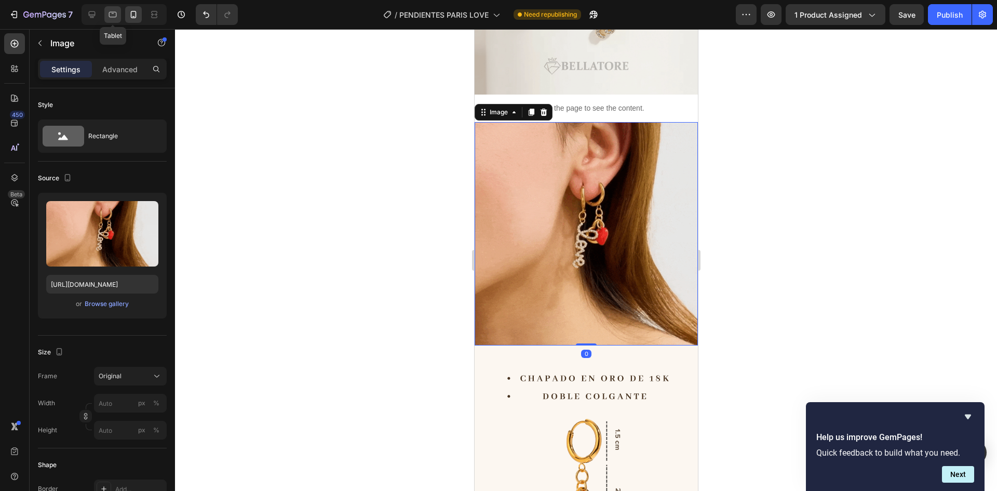
type input "[URL][DOMAIN_NAME]"
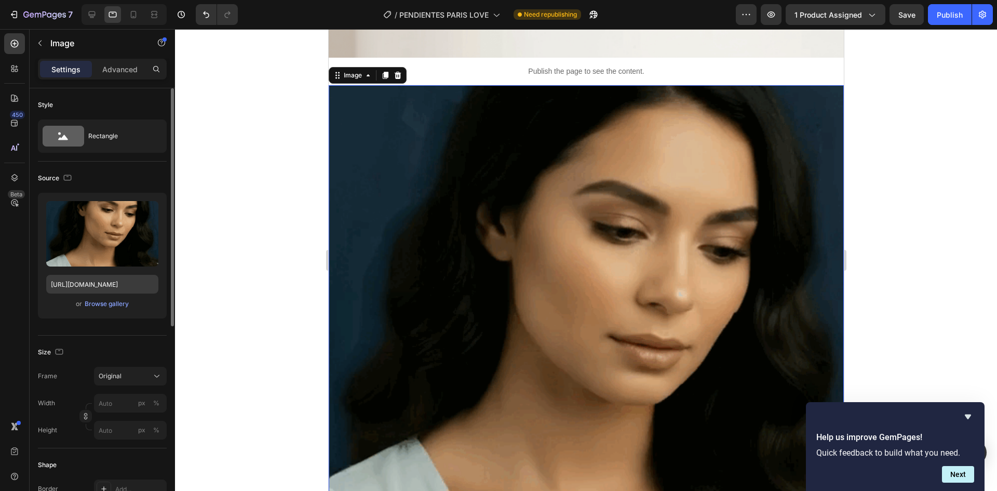
scroll to position [1281, 0]
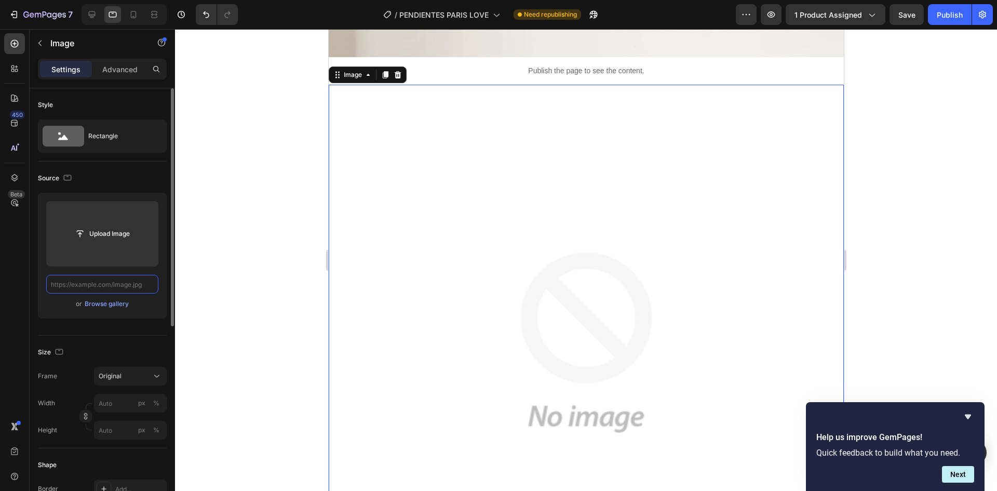
paste input "[URL][DOMAIN_NAME]"
type input "[URL][DOMAIN_NAME]"
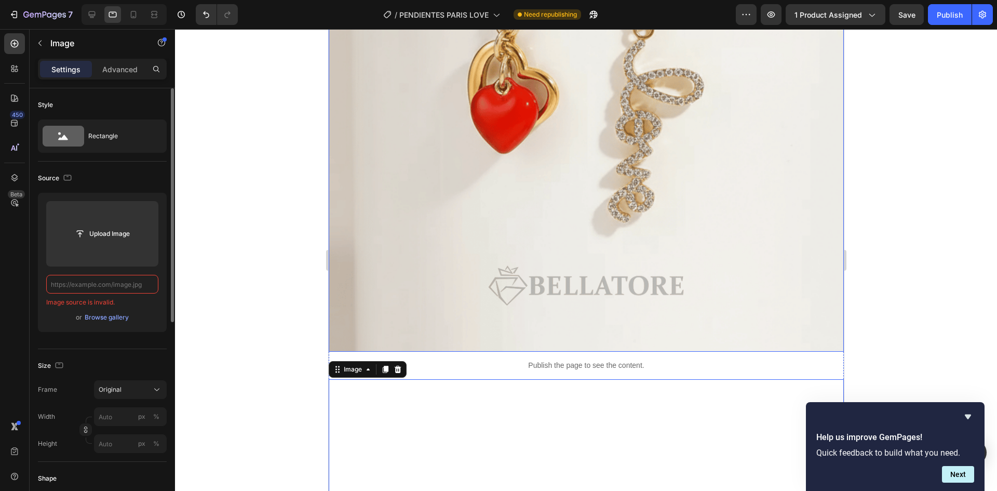
scroll to position [0, 0]
click at [138, 284] on input "text" at bounding box center [102, 284] width 112 height 19
paste input "[URL][DOMAIN_NAME]"
type input "[URL][DOMAIN_NAME]"
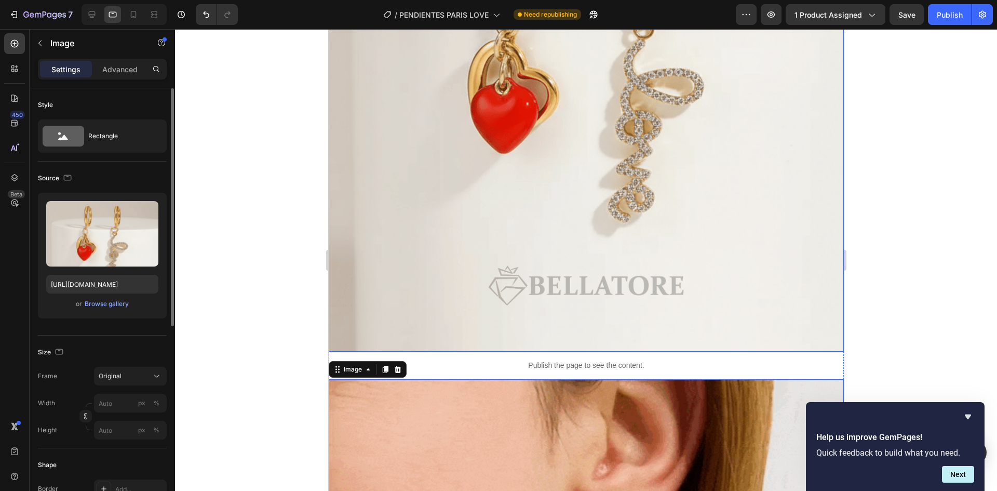
click at [449, 248] on img at bounding box center [585, 30] width 515 height 644
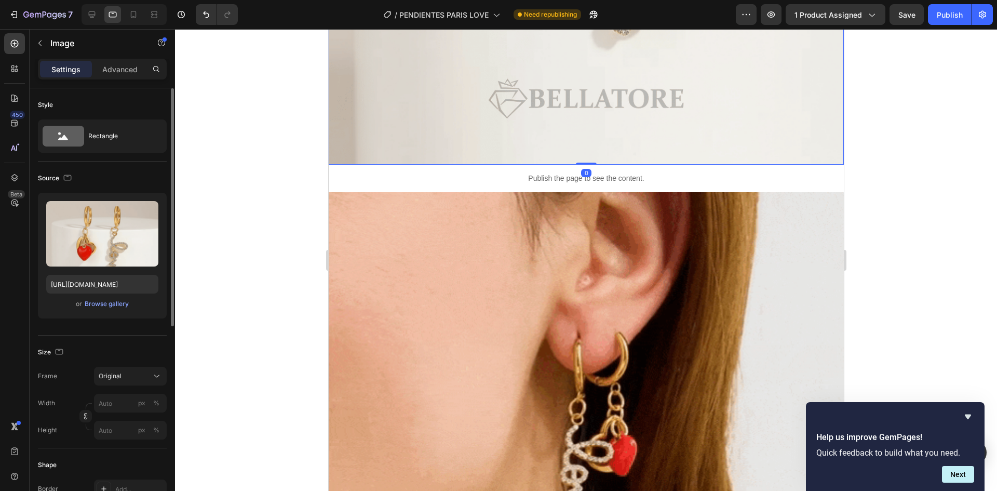
scroll to position [1350, 0]
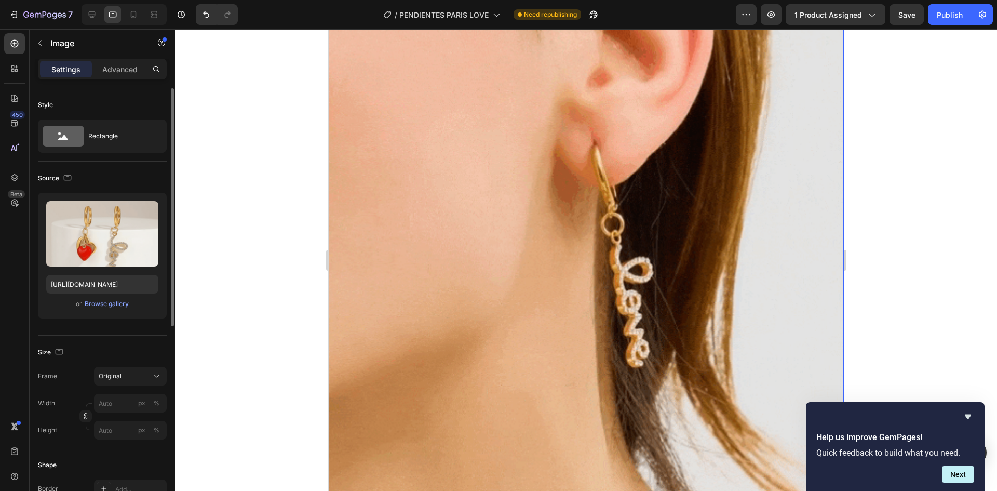
click at [480, 244] on img at bounding box center [585, 273] width 515 height 515
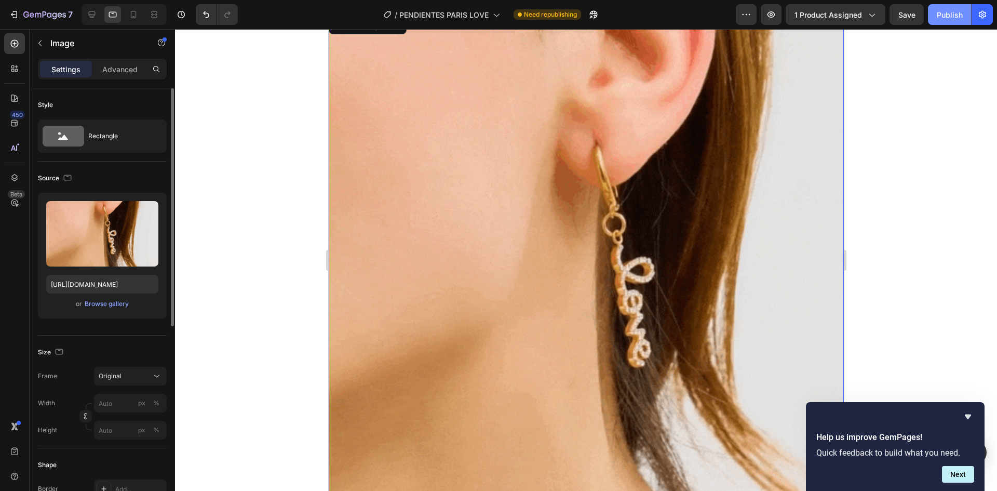
click at [955, 15] on div "Publish" at bounding box center [950, 14] width 26 height 11
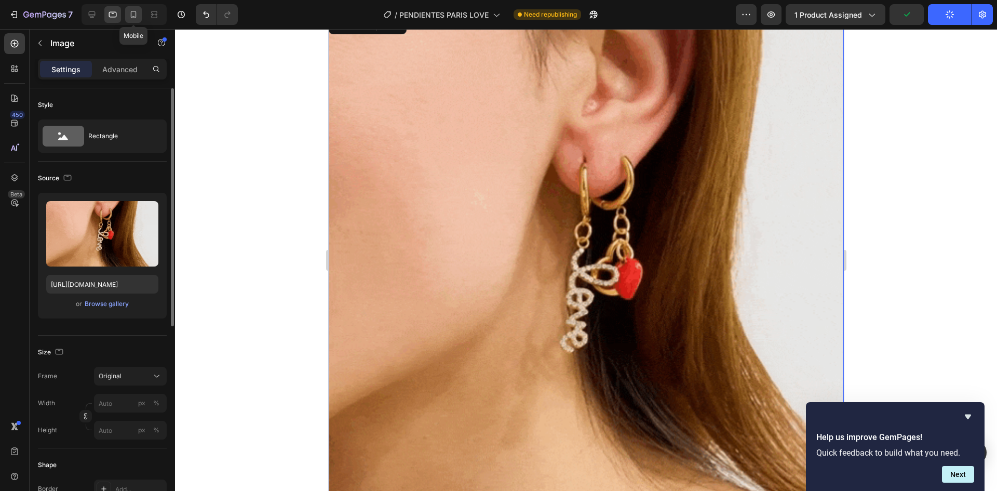
click at [140, 20] on div at bounding box center [133, 14] width 17 height 17
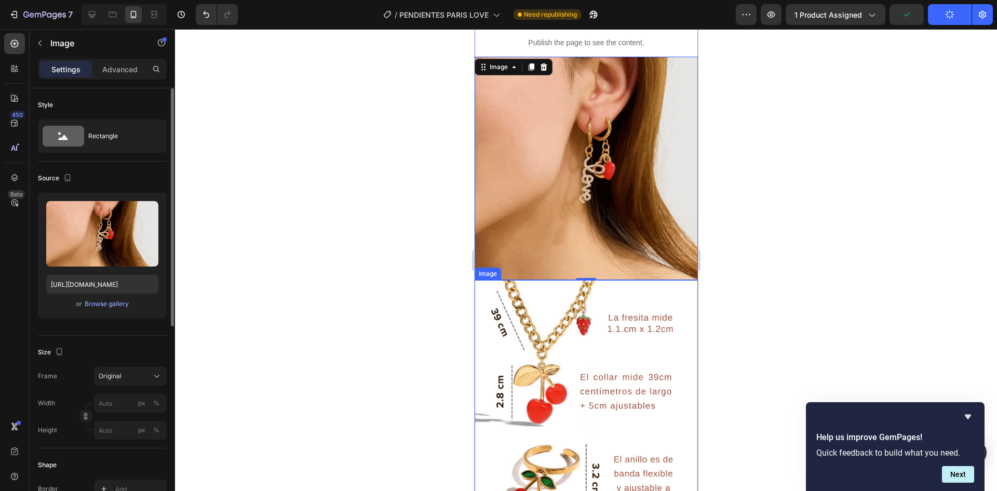
scroll to position [551, 0]
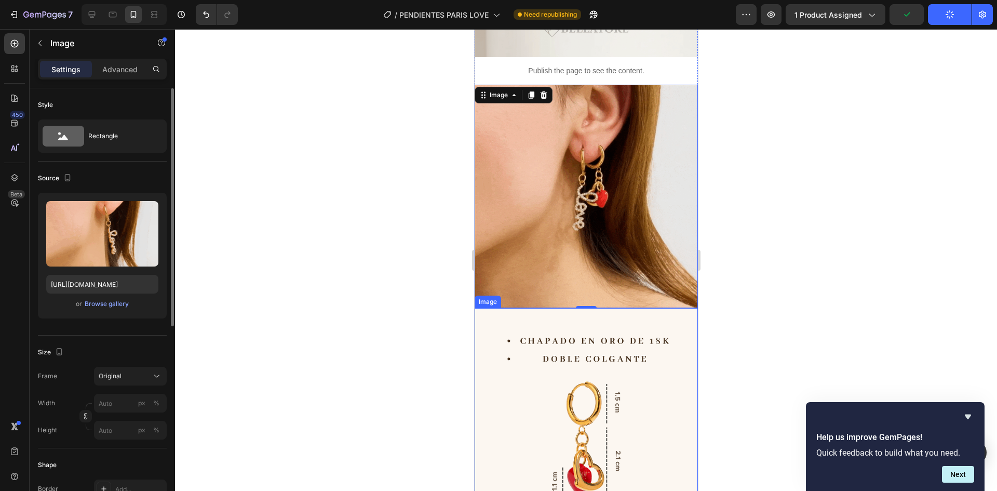
click at [540, 361] on img at bounding box center [585, 447] width 223 height 279
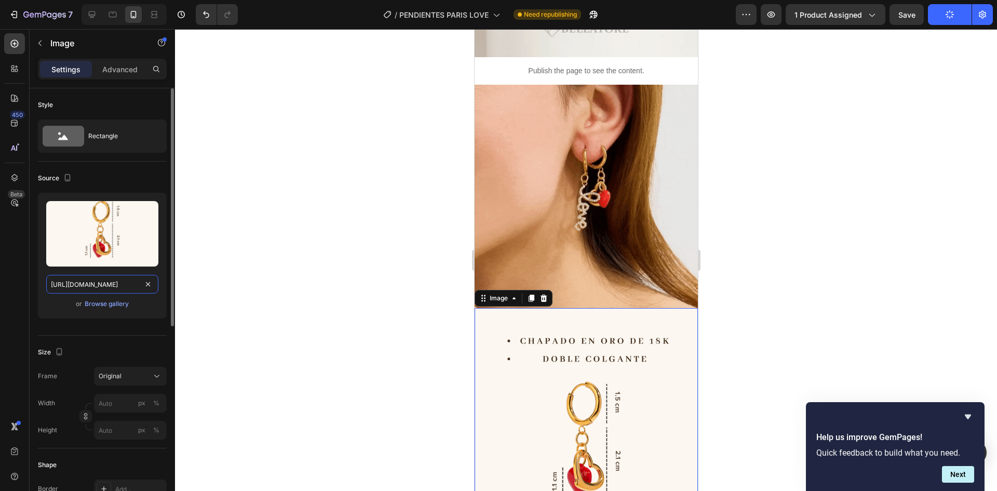
click at [72, 281] on input "[URL][DOMAIN_NAME]" at bounding box center [102, 284] width 112 height 19
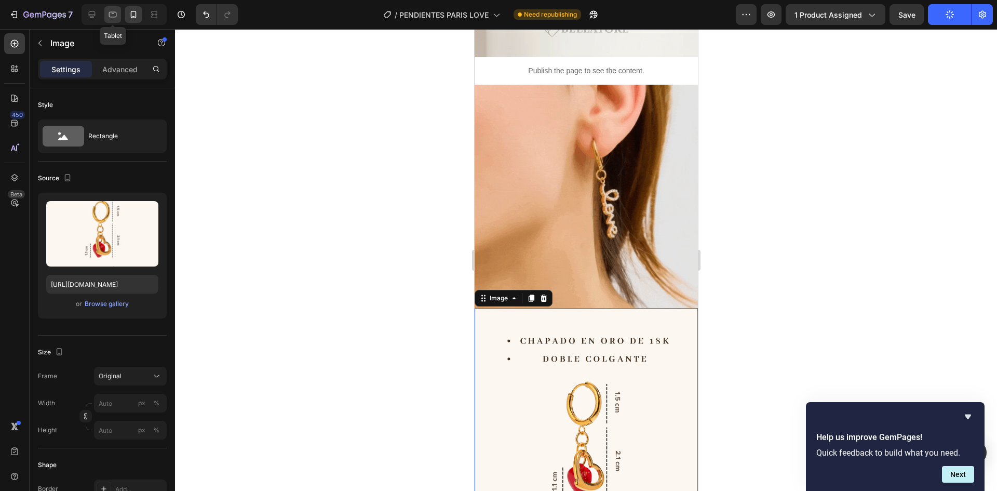
click at [112, 21] on div at bounding box center [112, 14] width 17 height 17
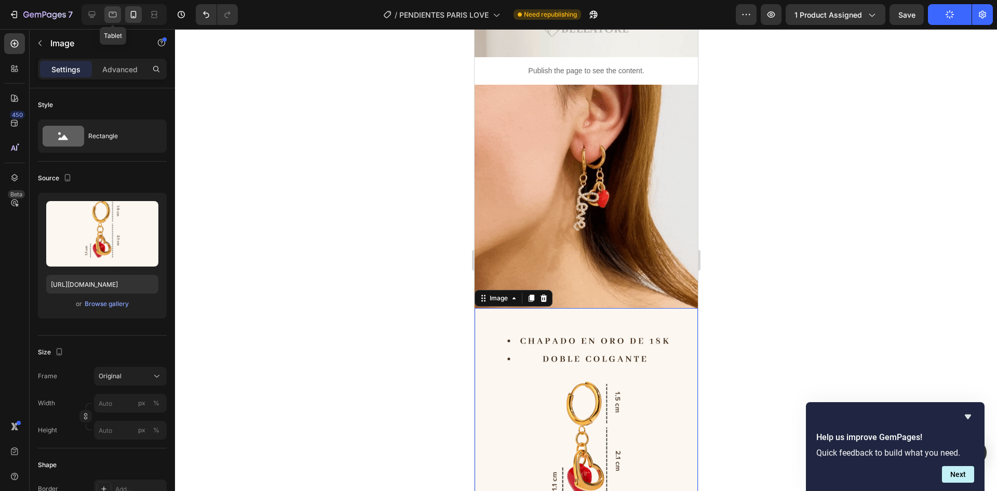
type input "[URL][DOMAIN_NAME]"
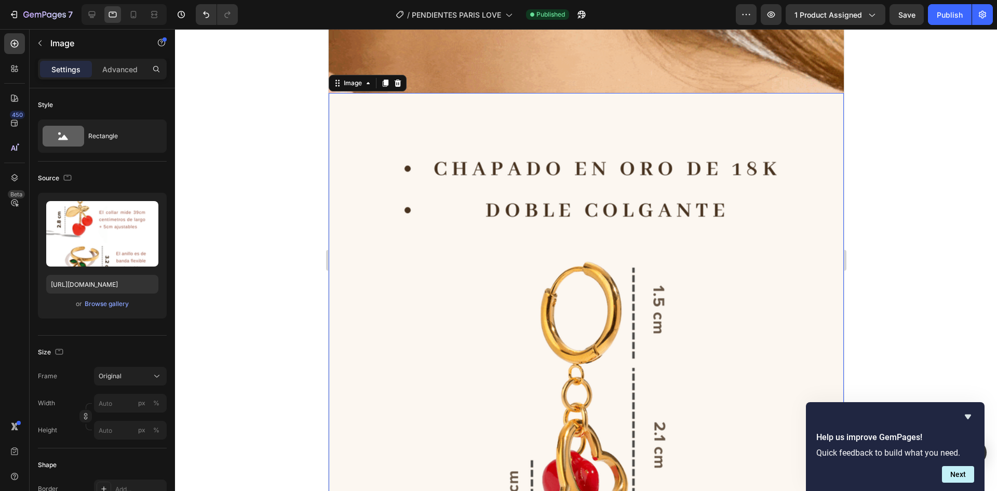
scroll to position [1788, 0]
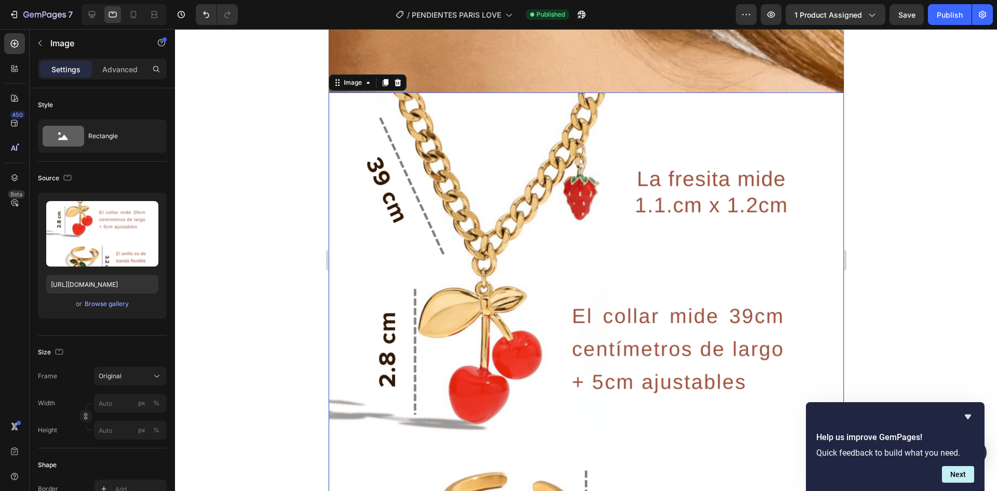
drag, startPoint x: 489, startPoint y: 301, endPoint x: 462, endPoint y: 307, distance: 27.7
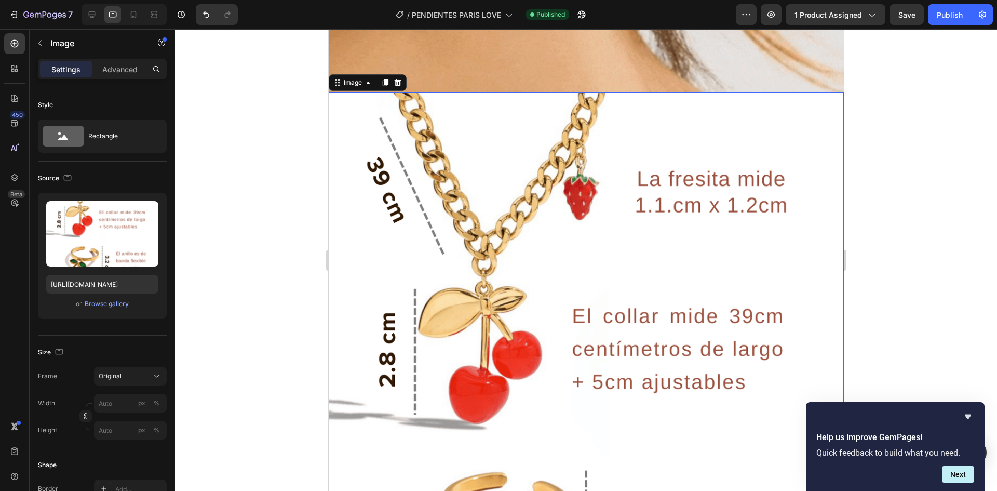
click at [489, 301] on img at bounding box center [585, 414] width 515 height 644
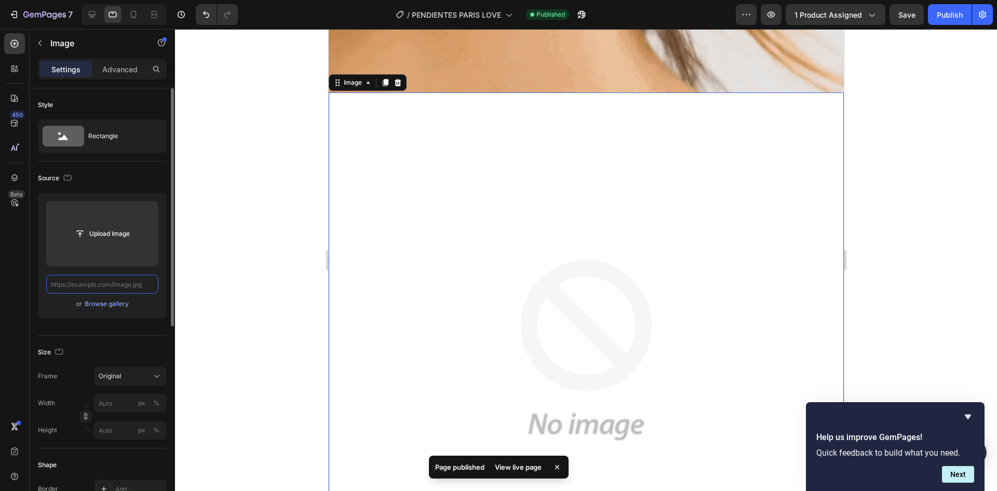
paste input "[URL][DOMAIN_NAME]"
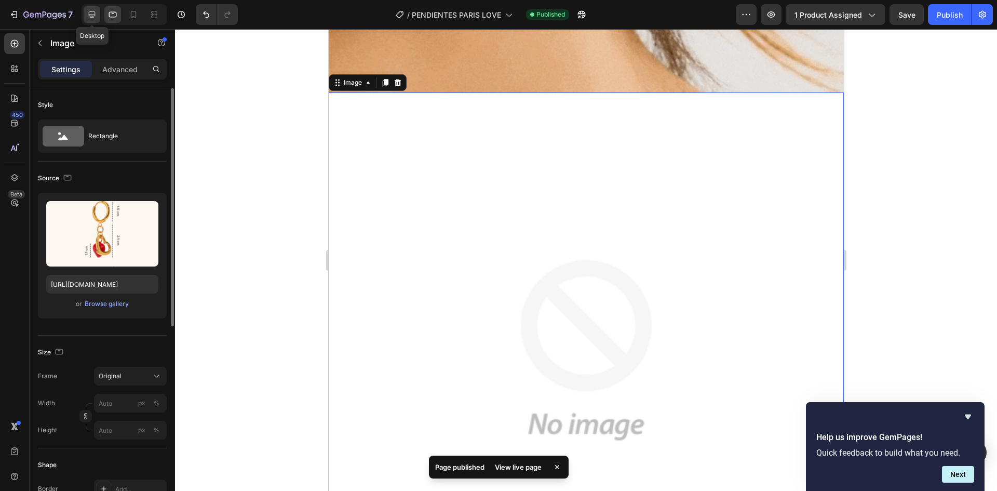
scroll to position [0, 0]
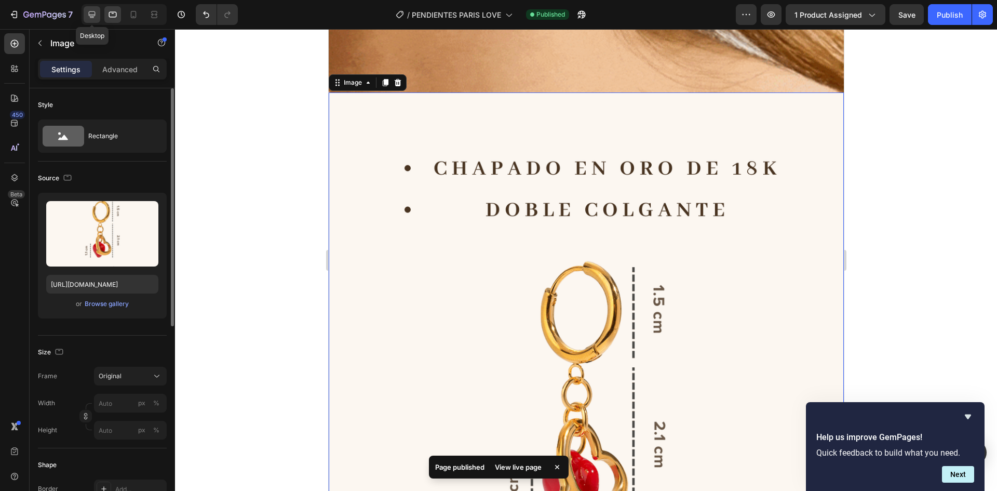
click at [93, 18] on icon at bounding box center [92, 14] width 7 height 7
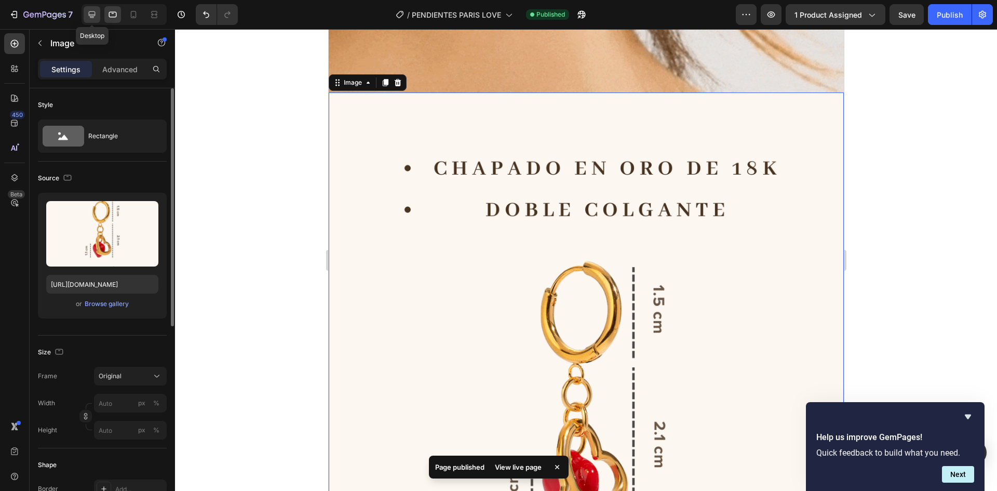
type input "[URL][DOMAIN_NAME]"
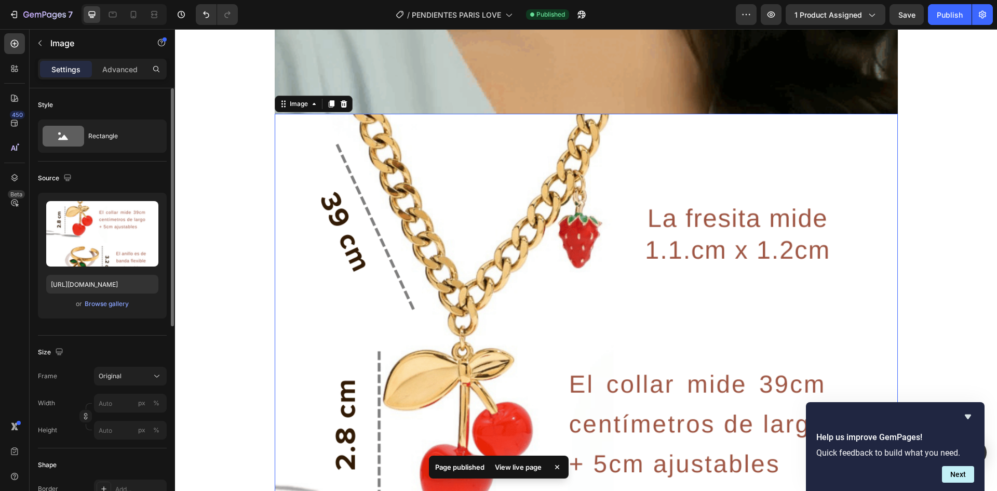
scroll to position [2202, 0]
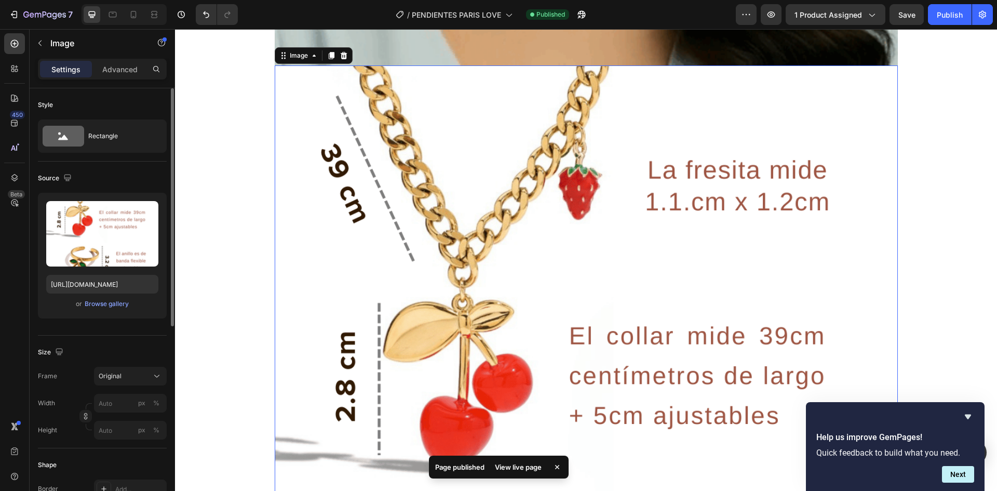
click at [452, 211] on img at bounding box center [586, 454] width 623 height 779
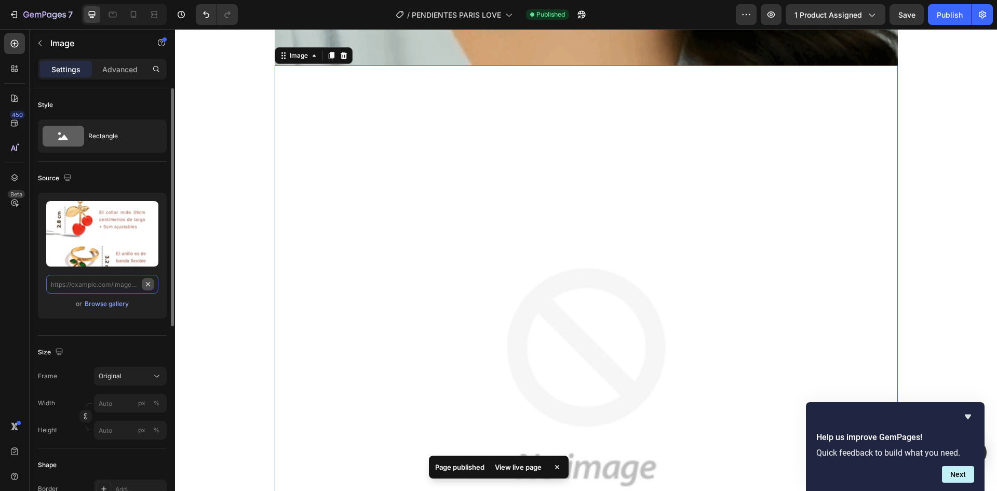
paste input "[URL][DOMAIN_NAME]"
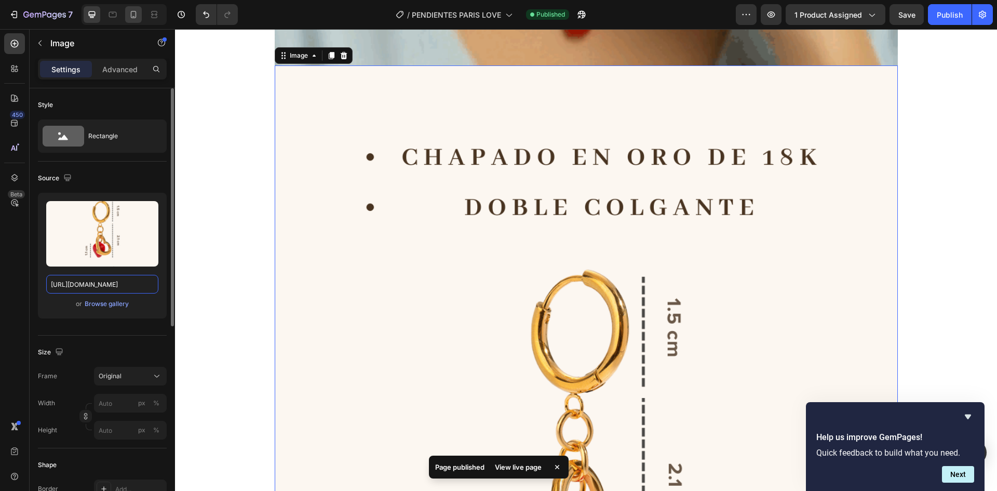
scroll to position [0, 313]
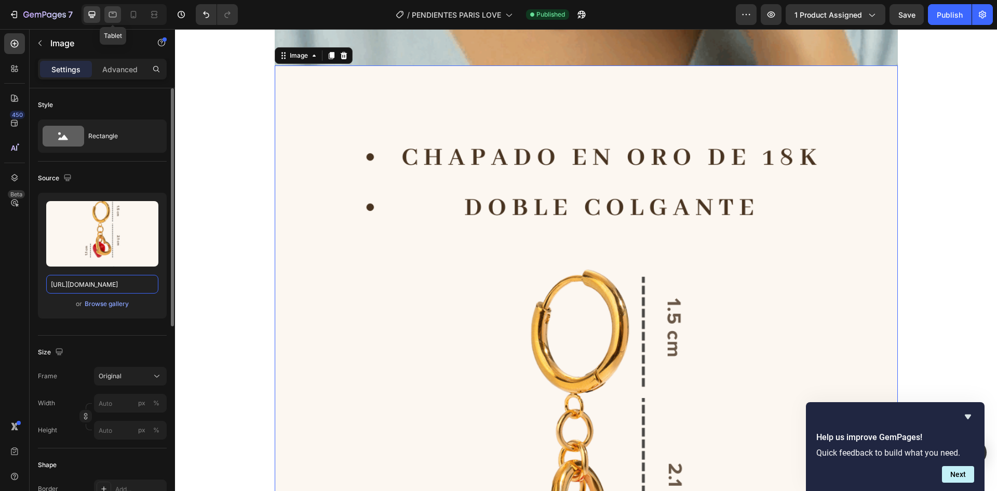
type input "[URL][DOMAIN_NAME]"
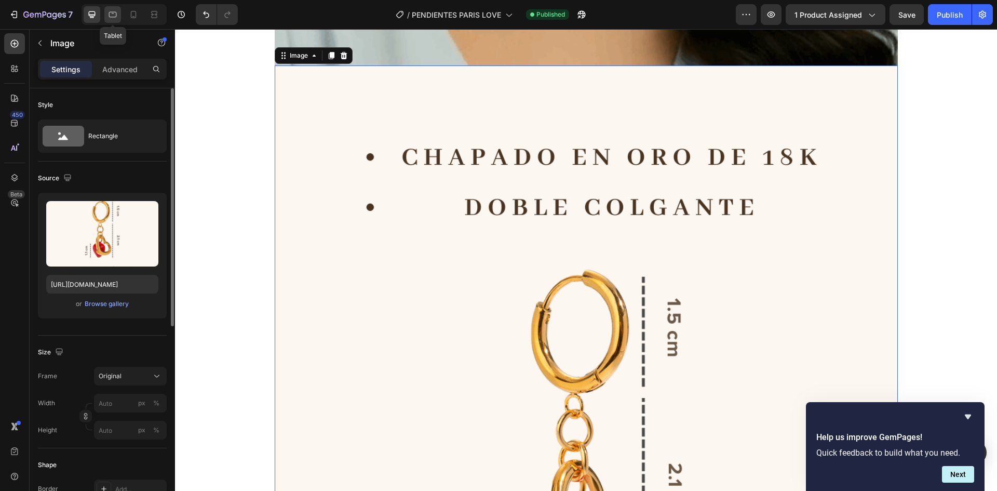
scroll to position [0, 0]
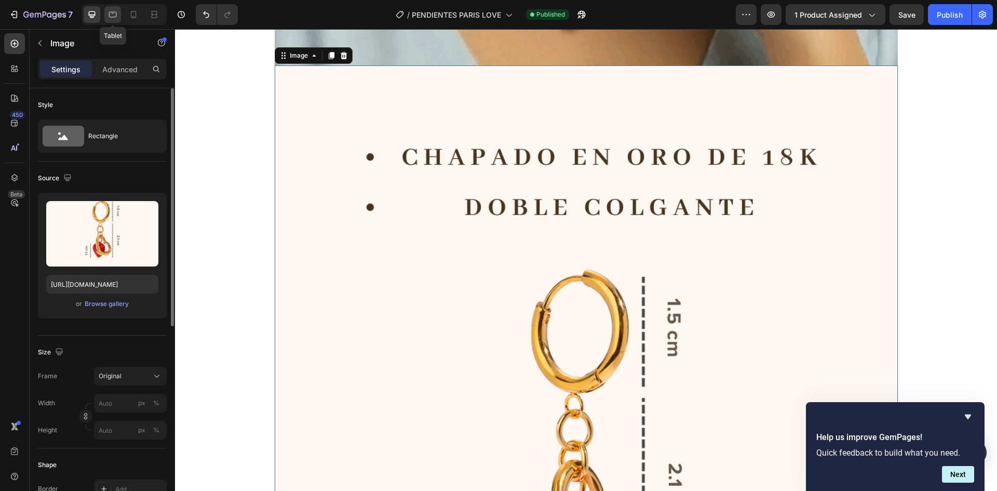
click at [113, 18] on icon at bounding box center [112, 14] width 10 height 10
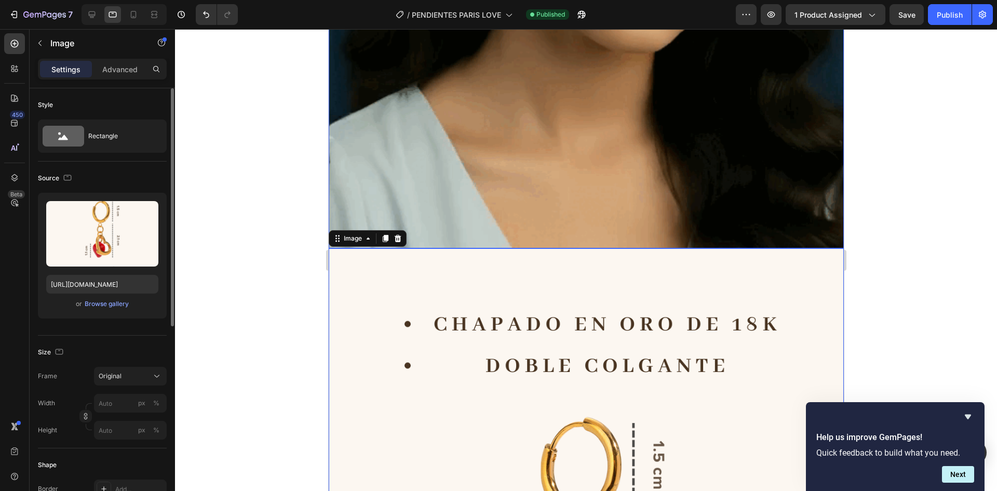
drag, startPoint x: 477, startPoint y: 141, endPoint x: 647, endPoint y: 214, distance: 185.4
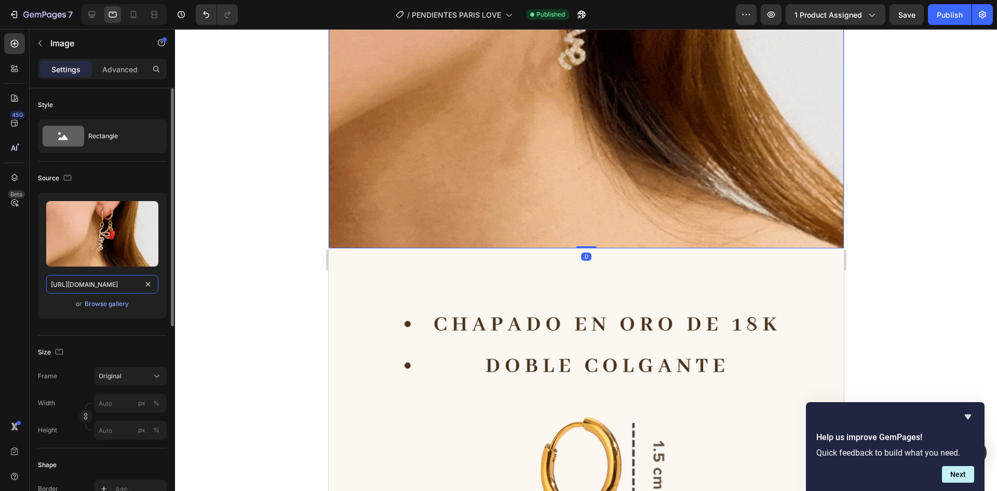
click at [103, 283] on input "[URL][DOMAIN_NAME]" at bounding box center [102, 284] width 112 height 19
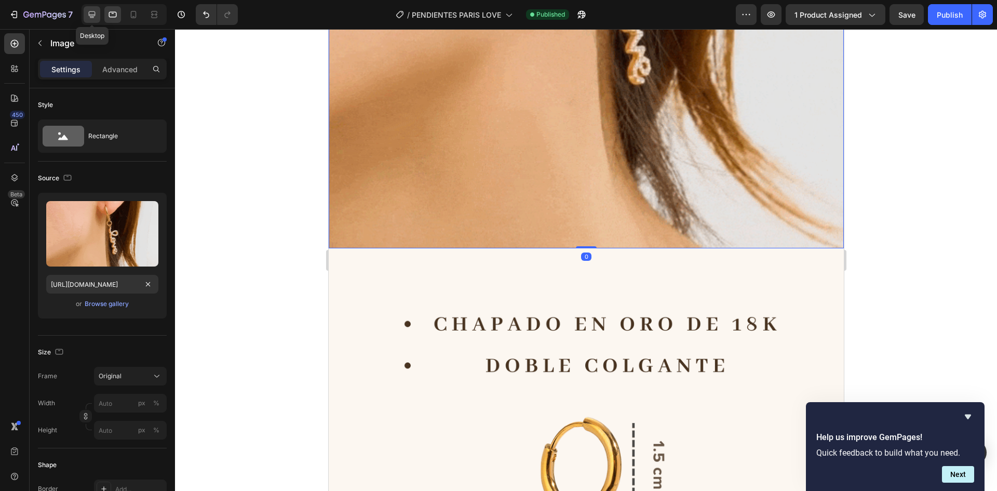
click at [97, 9] on div at bounding box center [92, 14] width 17 height 17
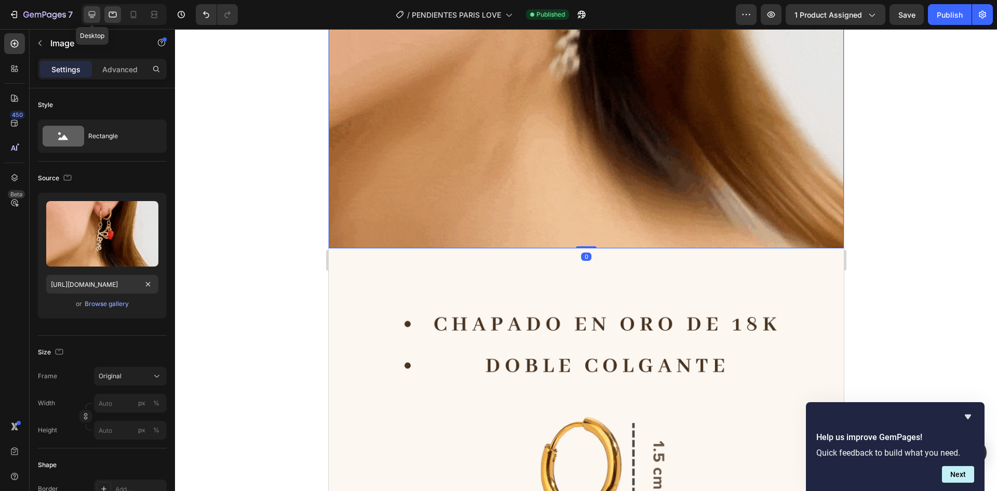
type input "[URL][DOMAIN_NAME]"
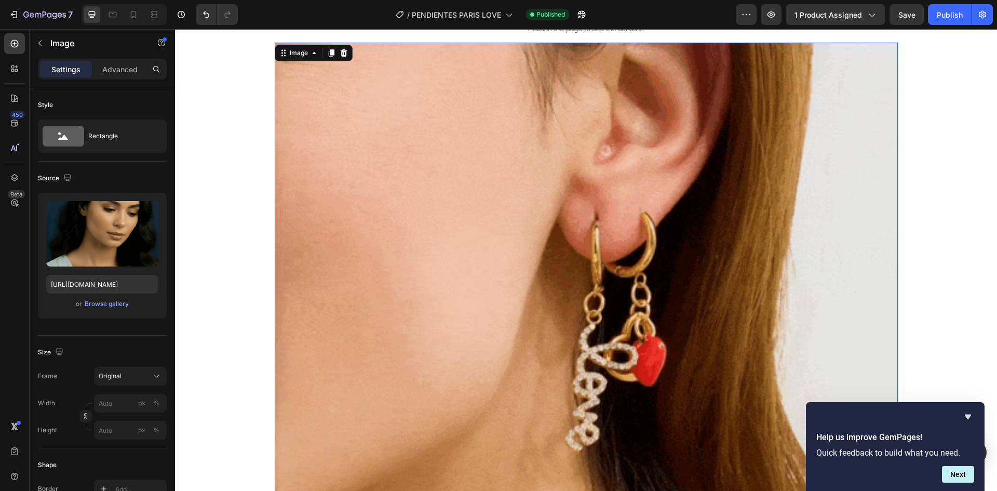
click at [489, 155] on img at bounding box center [586, 354] width 623 height 623
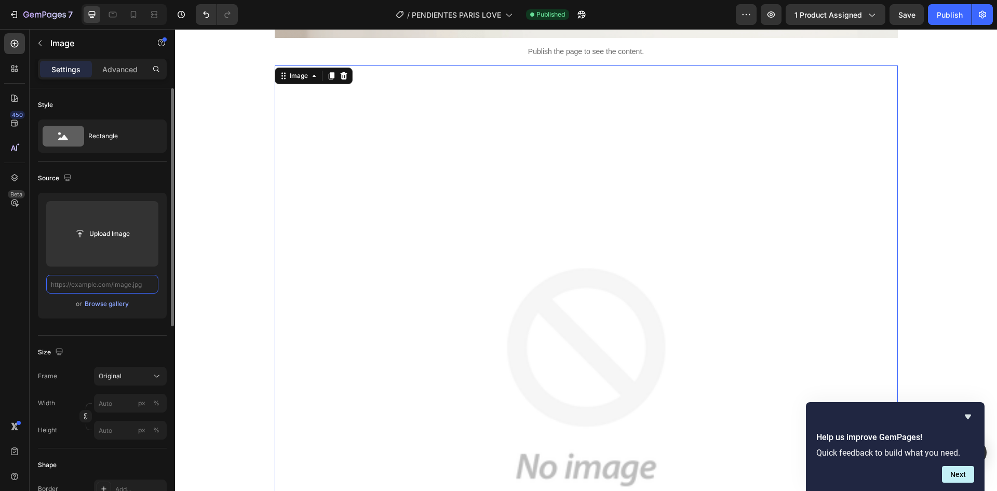
paste input "[URL][DOMAIN_NAME]"
type input "[URL][DOMAIN_NAME]"
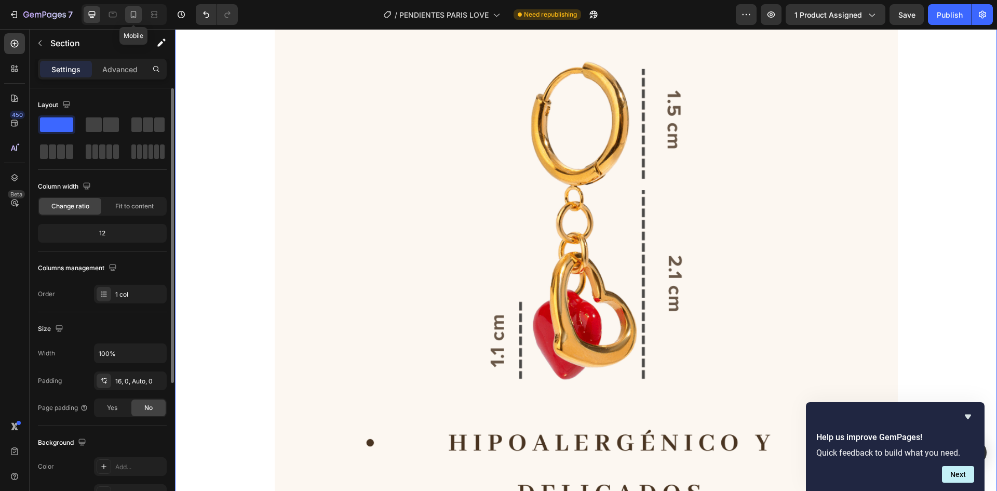
click at [140, 16] on div at bounding box center [133, 14] width 17 height 17
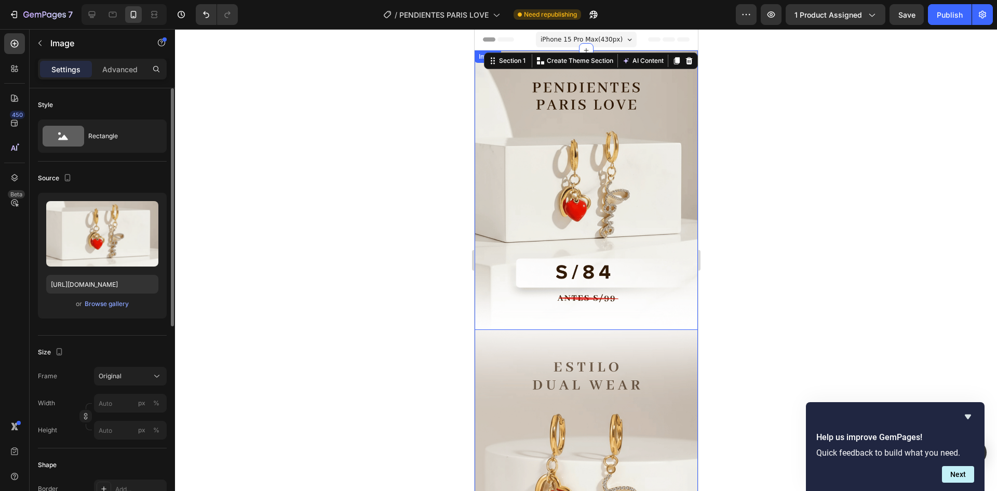
click at [575, 203] on img at bounding box center [585, 189] width 223 height 279
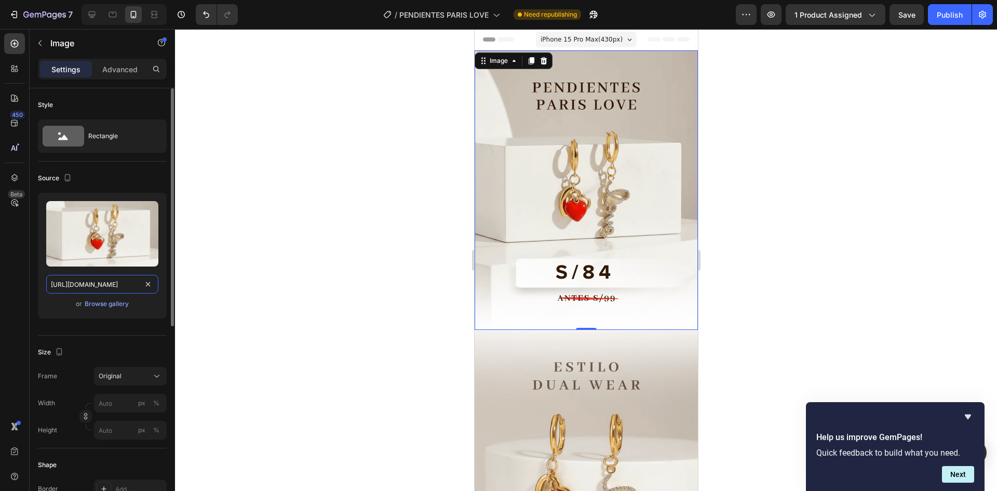
click at [92, 281] on input "[URL][DOMAIN_NAME]" at bounding box center [102, 284] width 112 height 19
click at [93, 9] on icon at bounding box center [92, 14] width 10 height 10
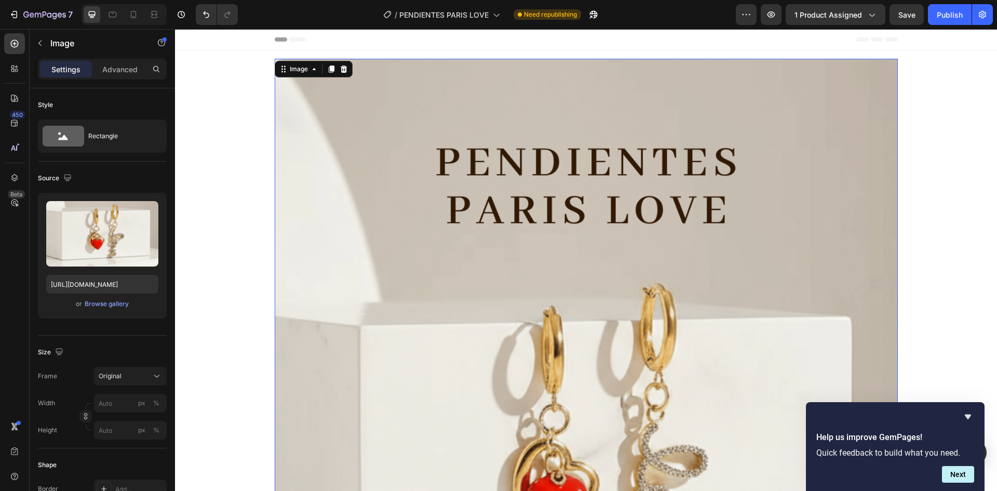
click at [451, 171] on img at bounding box center [586, 448] width 623 height 779
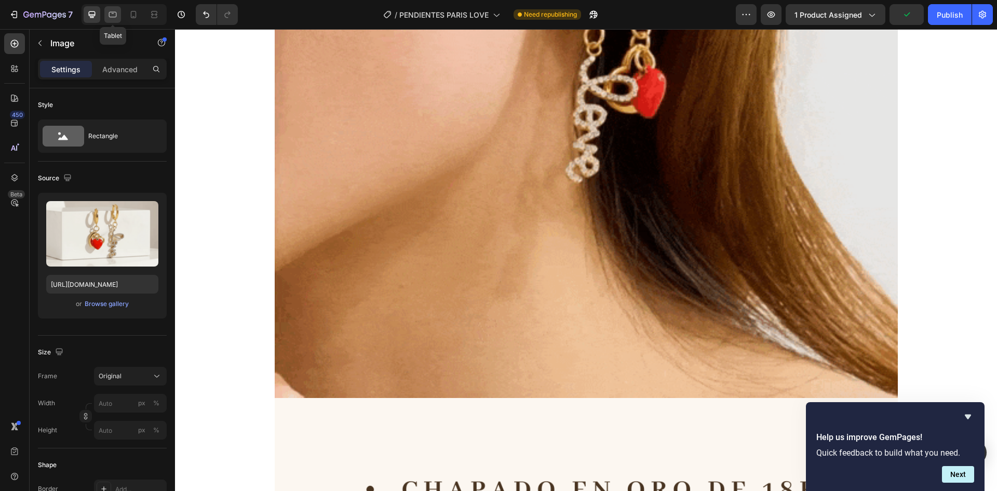
click at [112, 15] on icon at bounding box center [112, 14] width 10 height 10
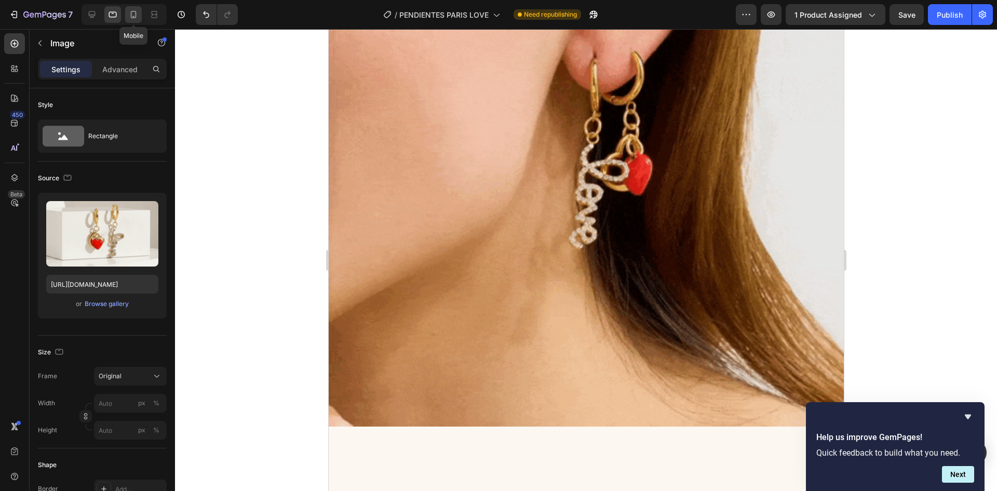
click at [136, 15] on icon at bounding box center [134, 14] width 6 height 7
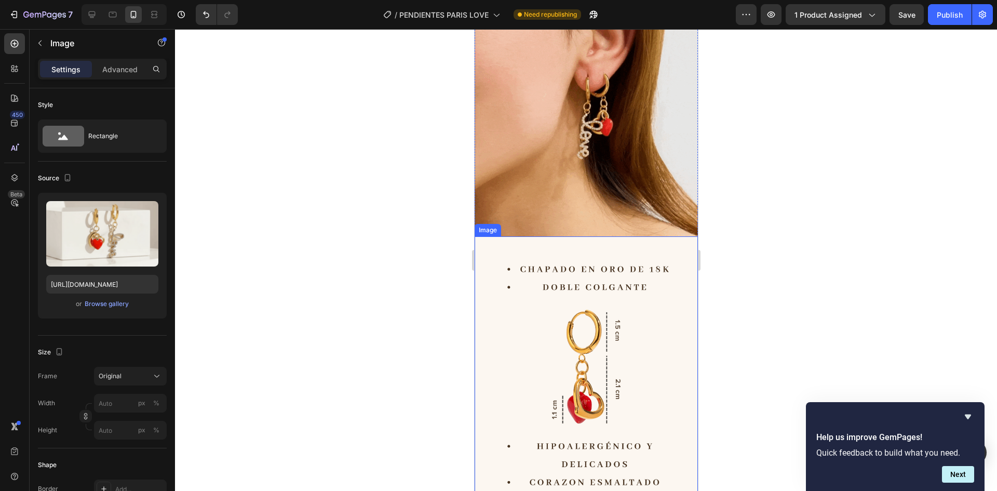
drag, startPoint x: 607, startPoint y: 271, endPoint x: 898, endPoint y: 302, distance: 293.0
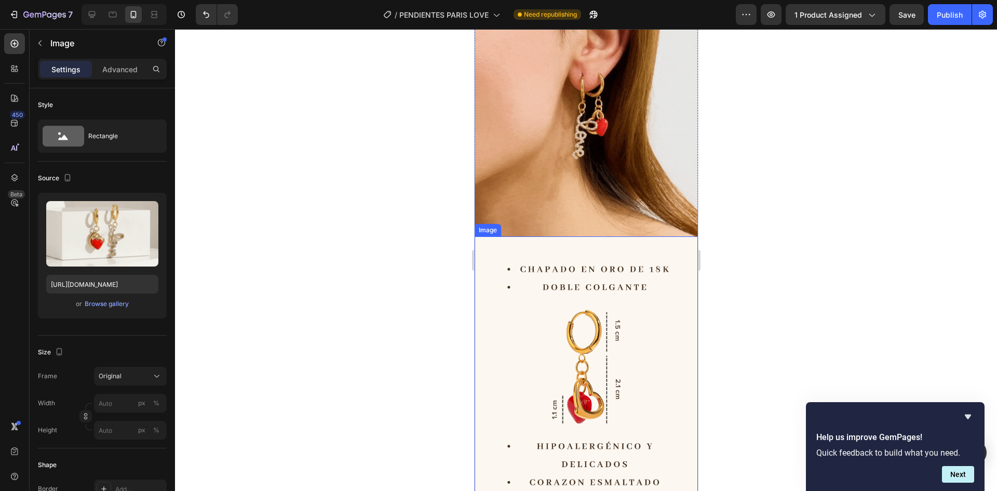
click at [607, 271] on img at bounding box center [585, 375] width 223 height 279
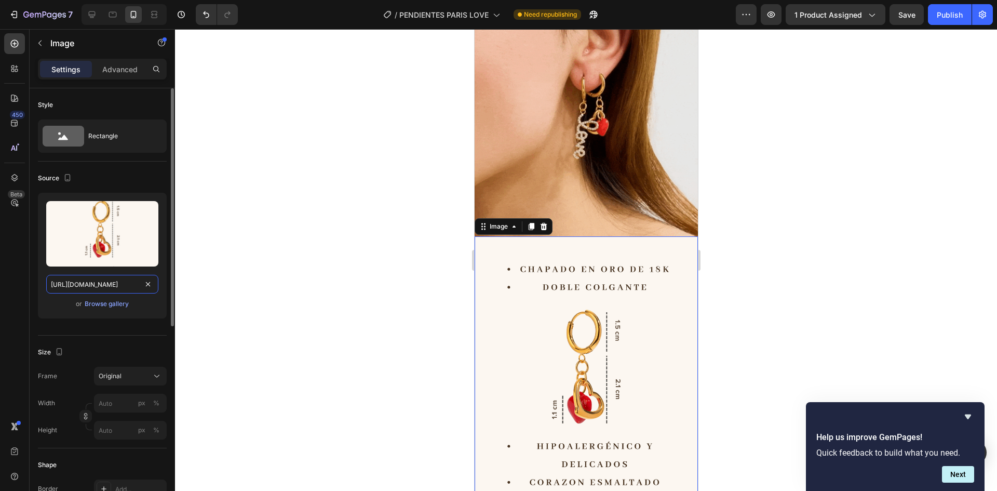
click at [105, 281] on input "[URL][DOMAIN_NAME]" at bounding box center [102, 284] width 112 height 19
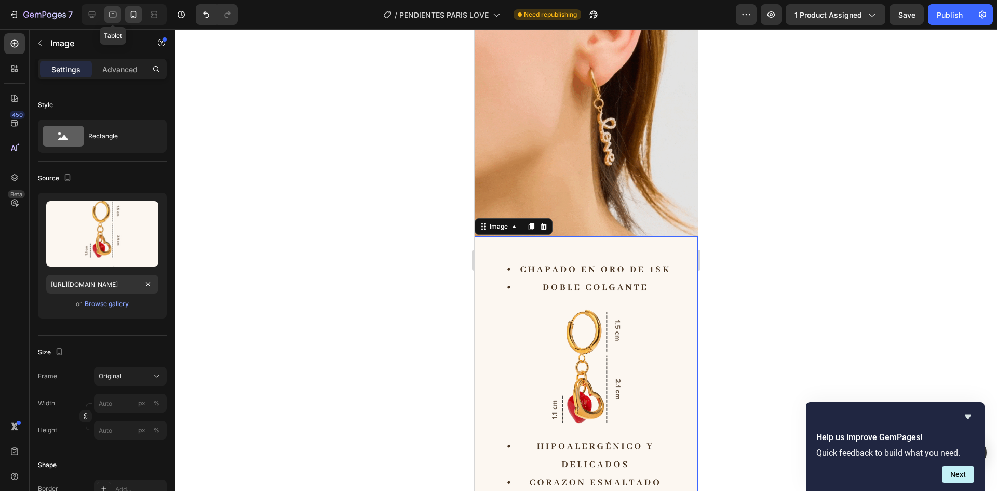
click at [114, 20] on div at bounding box center [112, 14] width 17 height 17
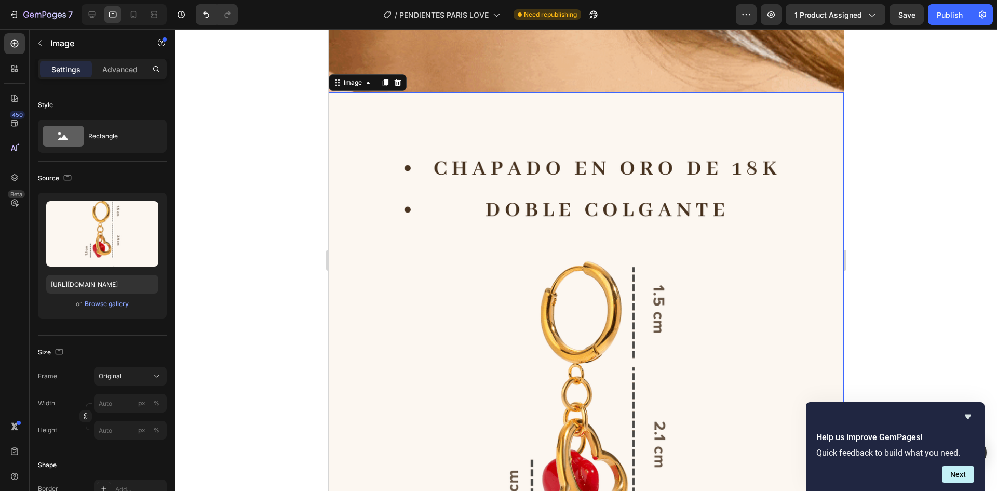
click at [93, 6] on div at bounding box center [124, 14] width 85 height 21
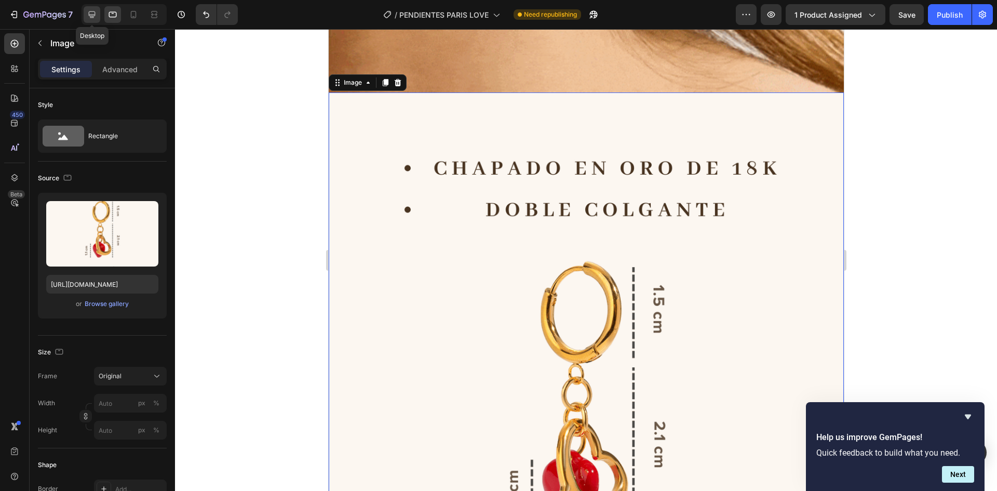
click at [93, 10] on icon at bounding box center [92, 14] width 10 height 10
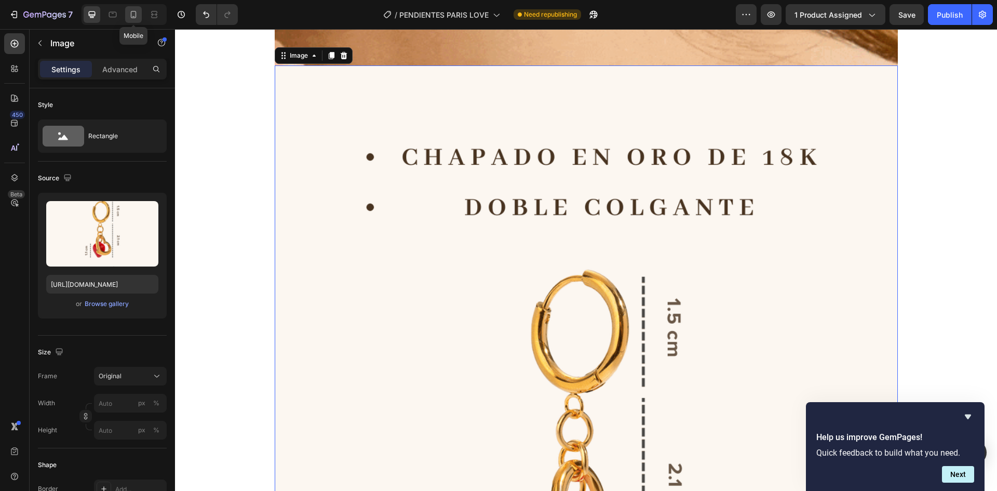
click at [132, 17] on icon at bounding box center [133, 14] width 10 height 10
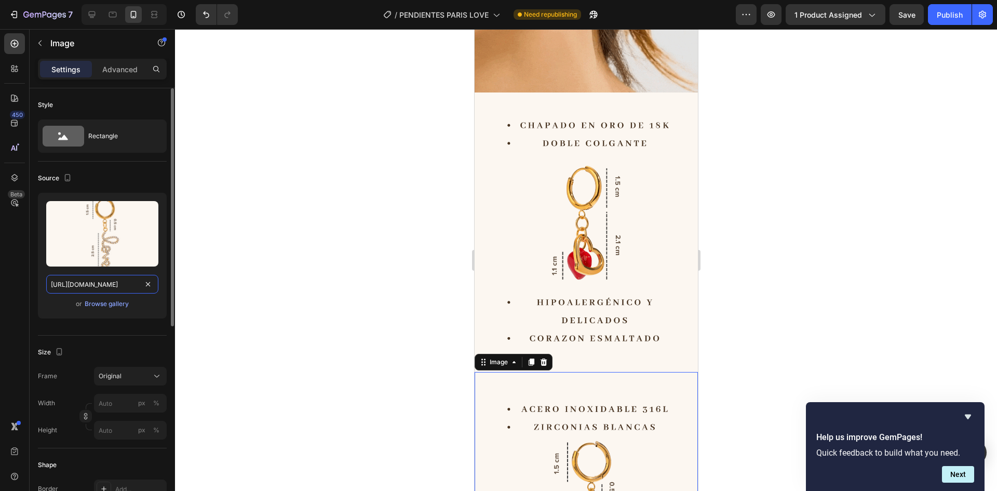
click at [93, 280] on input "[URL][DOMAIN_NAME]" at bounding box center [102, 284] width 112 height 19
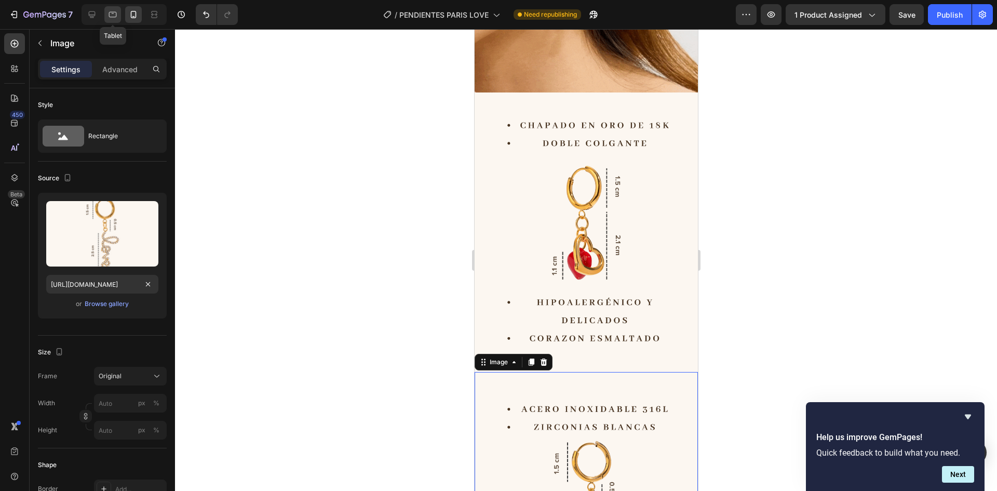
click at [118, 15] on icon at bounding box center [112, 14] width 10 height 10
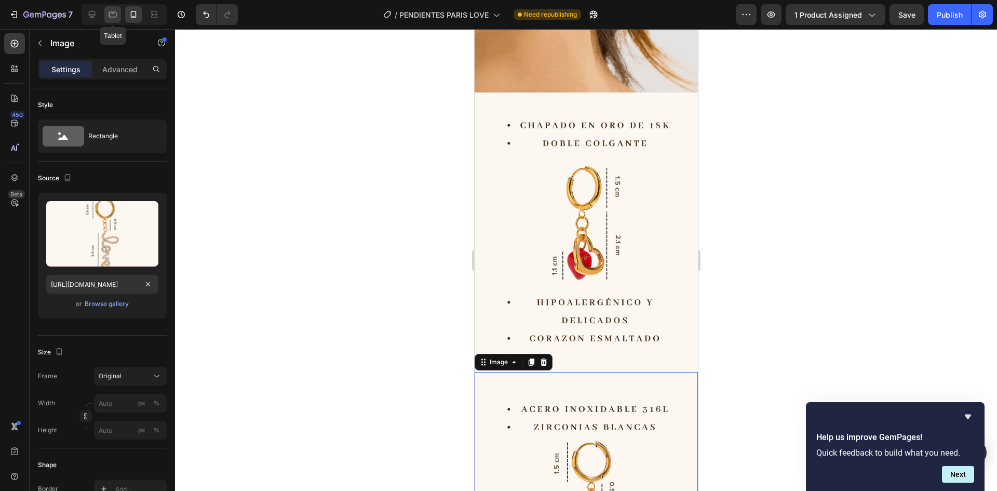
type input "[URL][DOMAIN_NAME]"
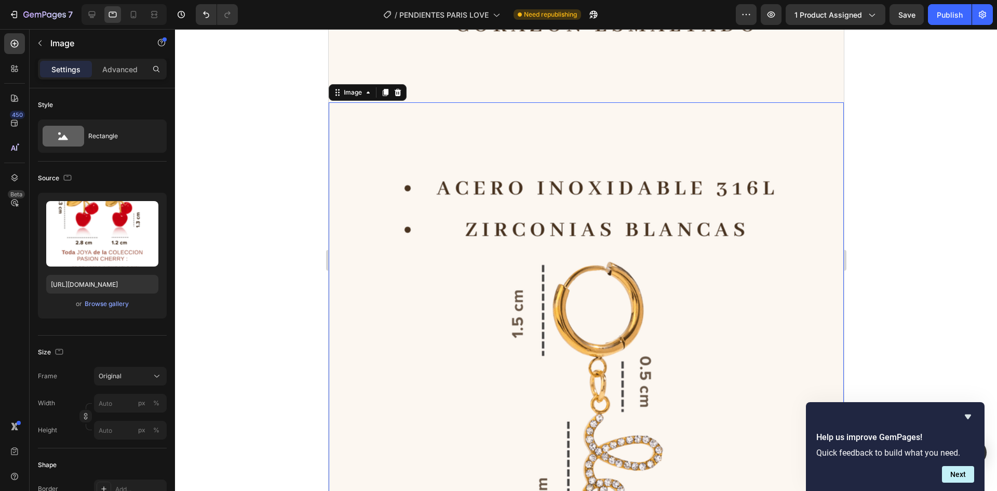
click at [476, 253] on img at bounding box center [585, 424] width 515 height 644
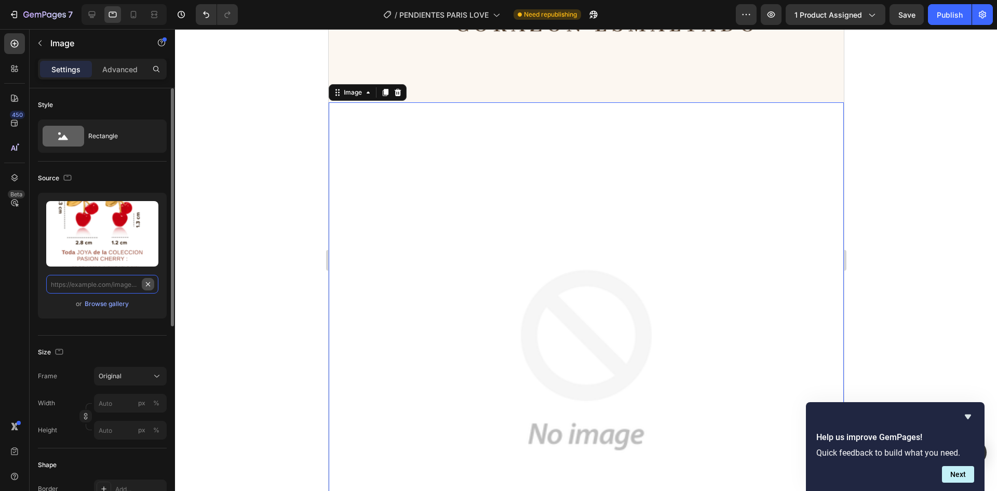
paste input "[URL][DOMAIN_NAME]"
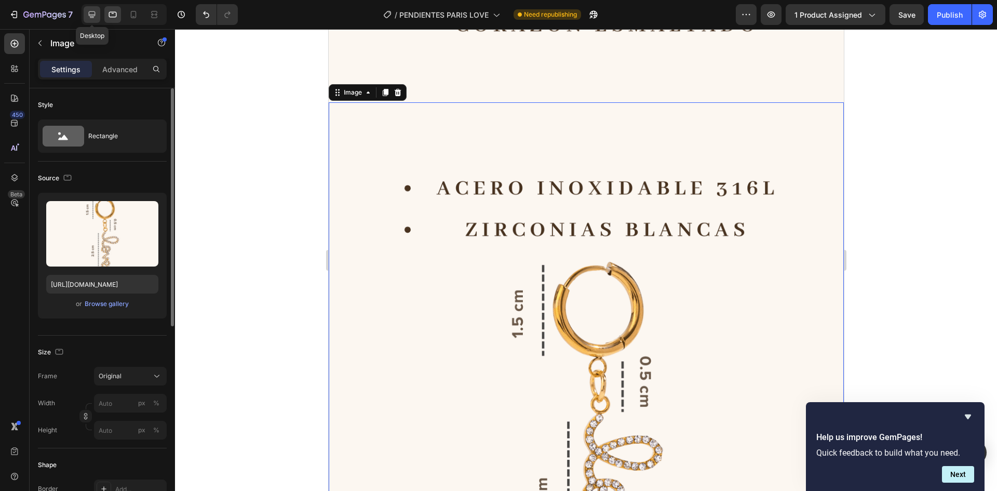
click at [98, 18] on div at bounding box center [92, 14] width 17 height 17
type input "[URL][DOMAIN_NAME]"
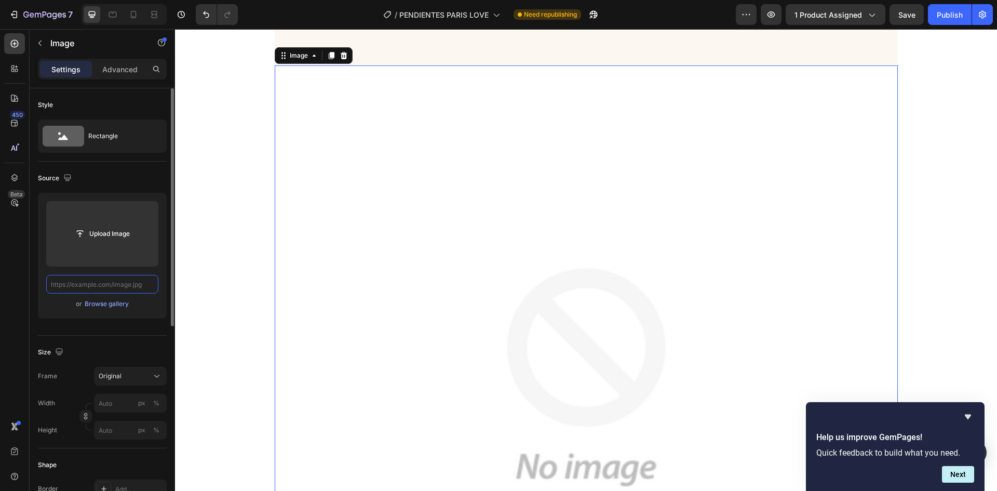
paste input "[URL][DOMAIN_NAME]"
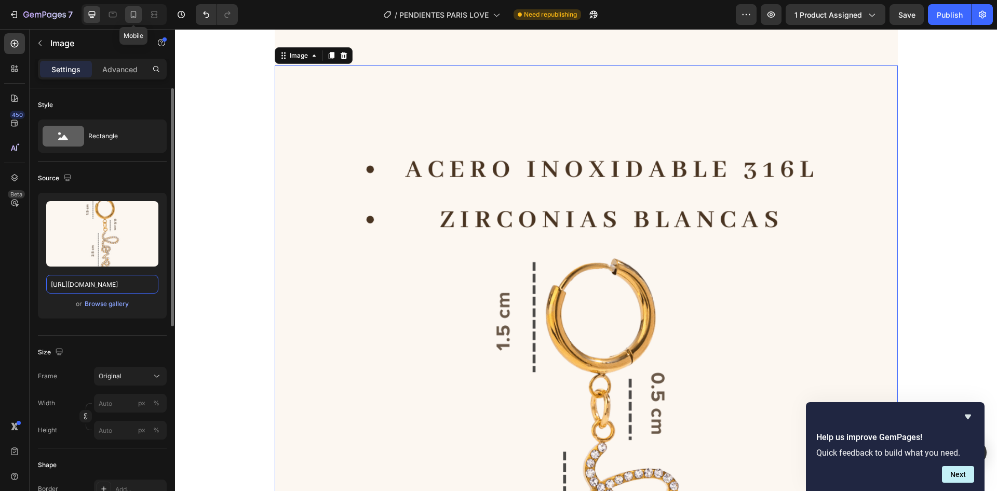
type input "[URL][DOMAIN_NAME]"
click at [135, 15] on icon at bounding box center [133, 14] width 10 height 10
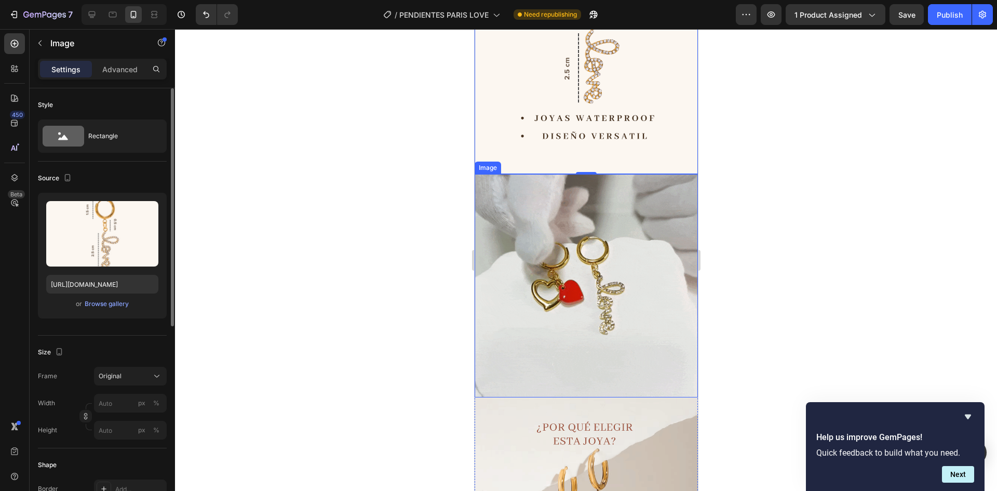
click at [549, 208] on img at bounding box center [585, 285] width 223 height 223
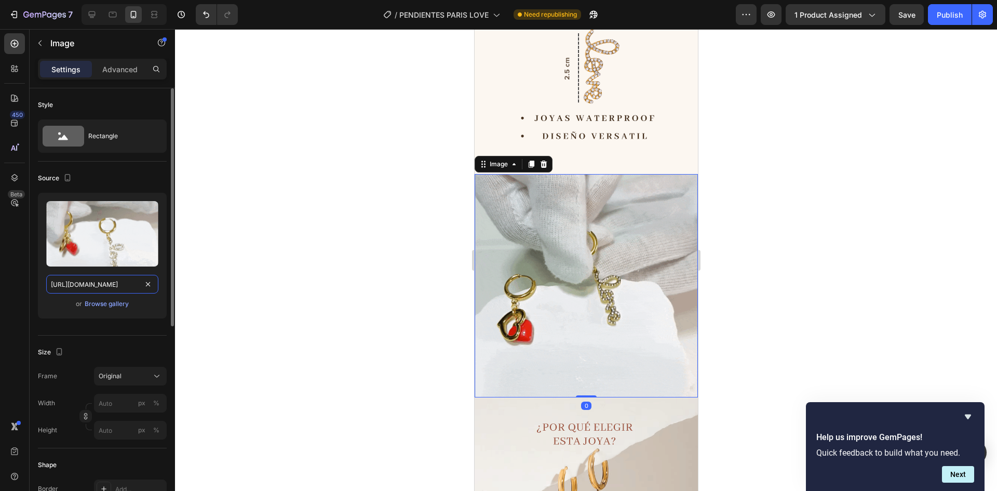
click at [94, 282] on input "[URL][DOMAIN_NAME]" at bounding box center [102, 284] width 112 height 19
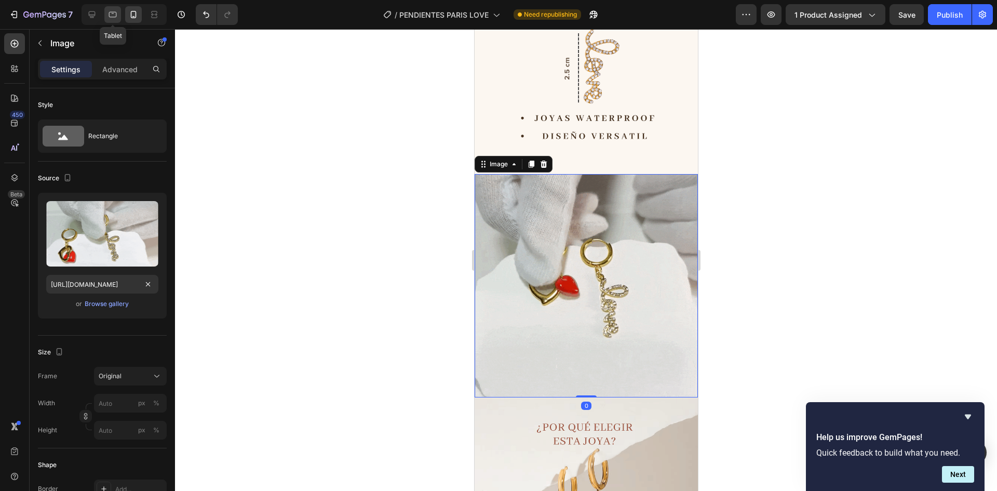
click at [117, 14] on icon at bounding box center [112, 14] width 10 height 10
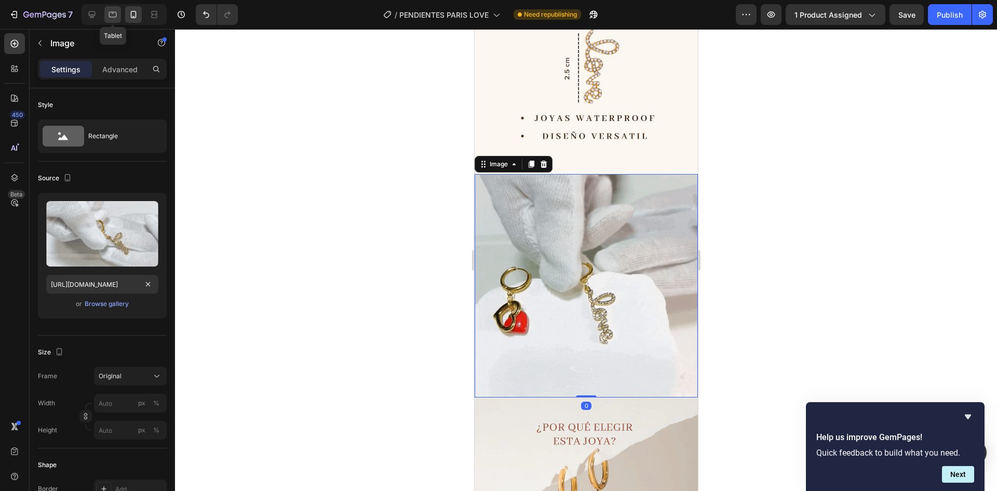
type input "[URL][DOMAIN_NAME]"
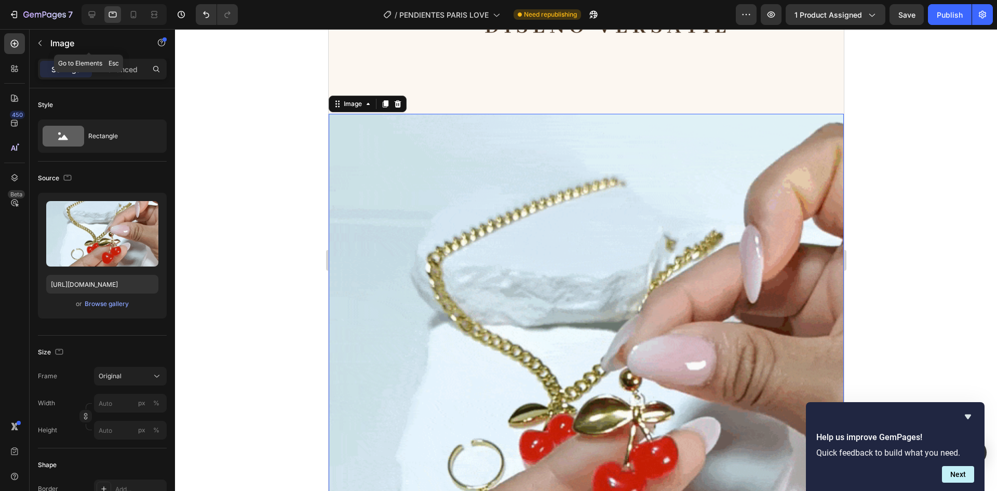
scroll to position [3056, 0]
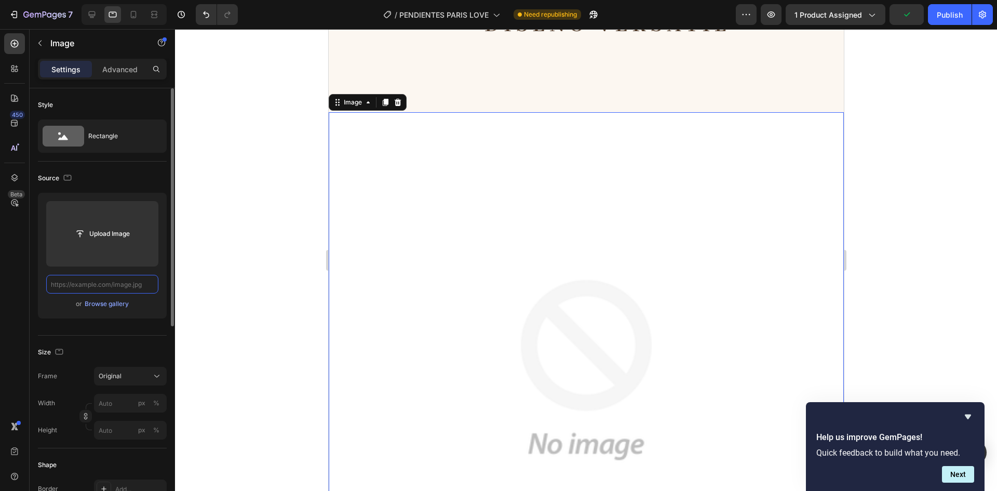
paste input "[URL][DOMAIN_NAME]"
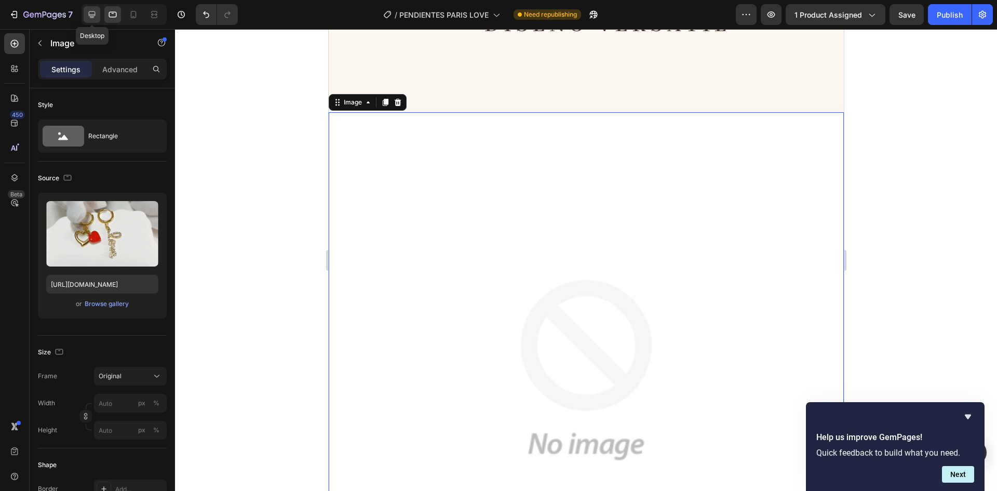
scroll to position [0, 0]
click at [92, 14] on icon at bounding box center [92, 14] width 10 height 10
type input "[URL][DOMAIN_NAME]"
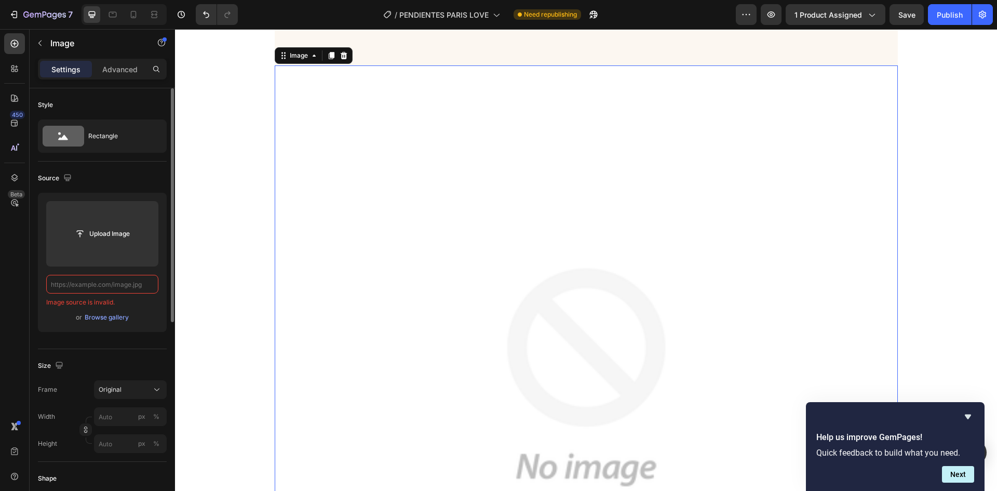
paste input "[URL][DOMAIN_NAME]"
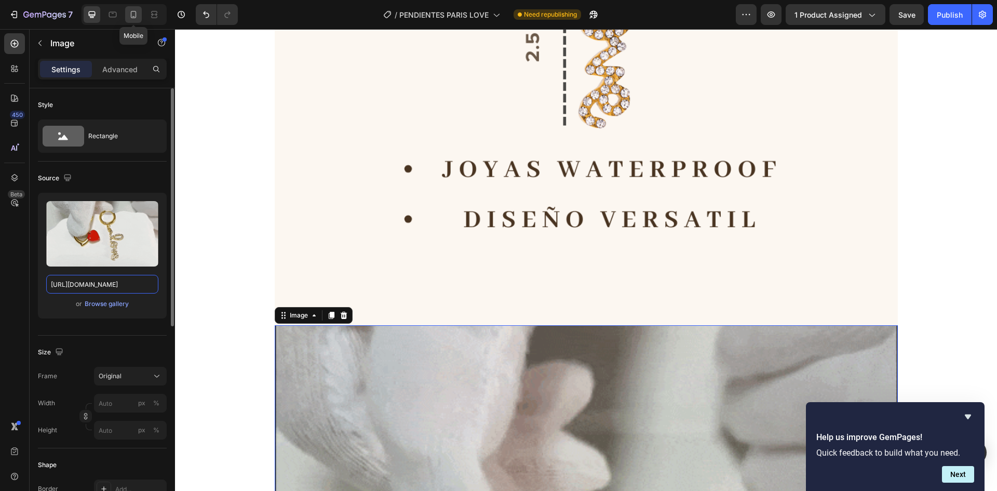
type input "[URL][DOMAIN_NAME]"
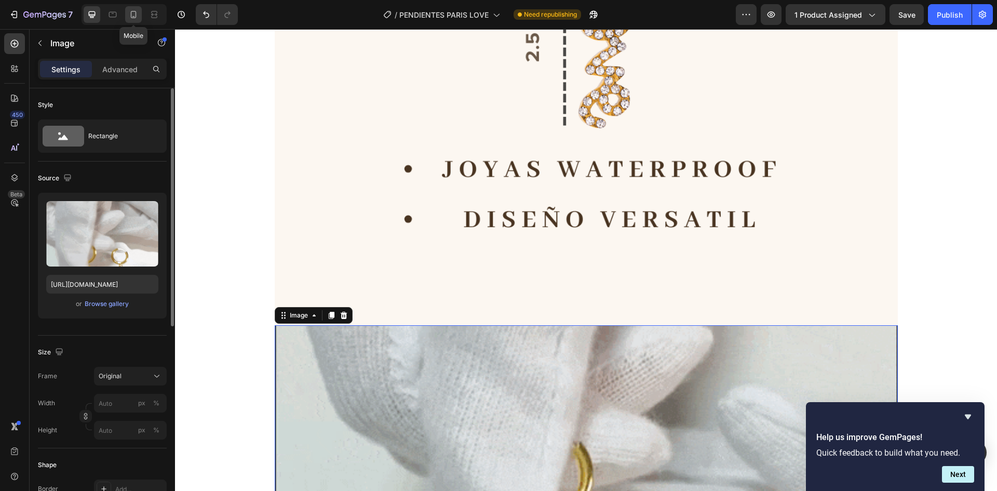
click at [129, 18] on icon at bounding box center [133, 14] width 10 height 10
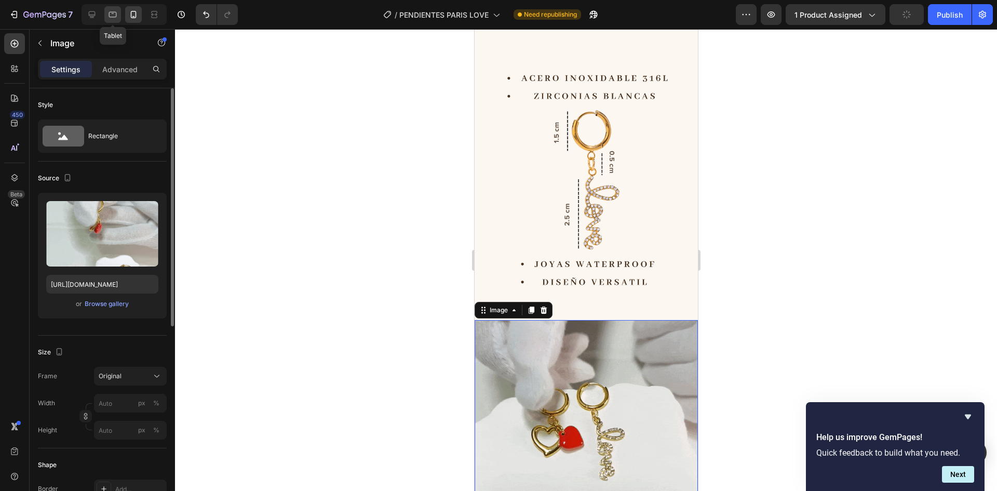
click at [112, 16] on icon at bounding box center [112, 14] width 10 height 10
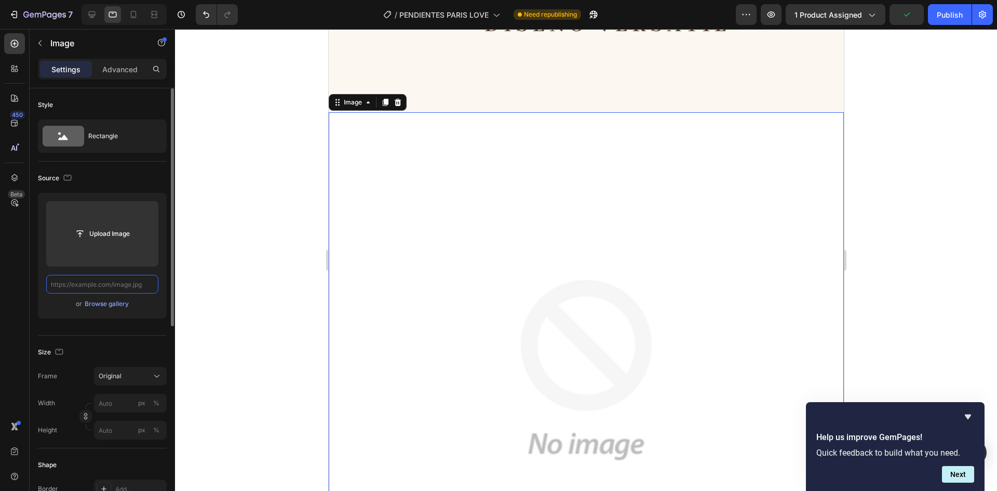
click at [72, 285] on input "text" at bounding box center [102, 284] width 112 height 19
paste input "[URL][DOMAIN_NAME]"
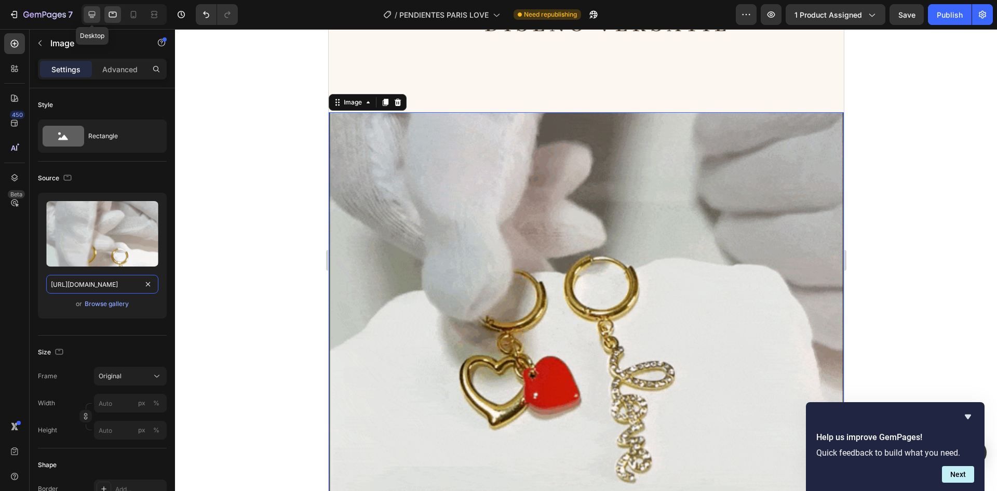
type input "[URL][DOMAIN_NAME]"
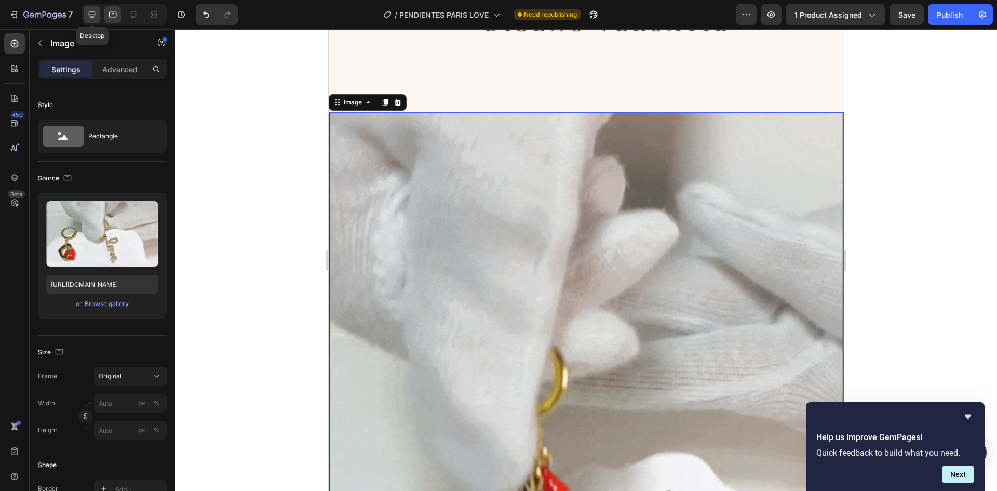
click at [89, 14] on icon at bounding box center [92, 14] width 7 height 7
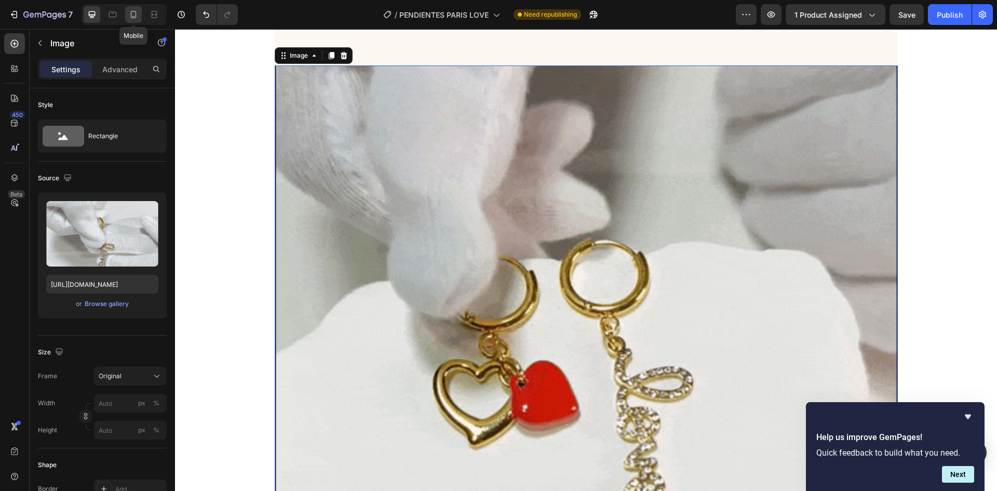
click at [136, 15] on icon at bounding box center [134, 14] width 6 height 7
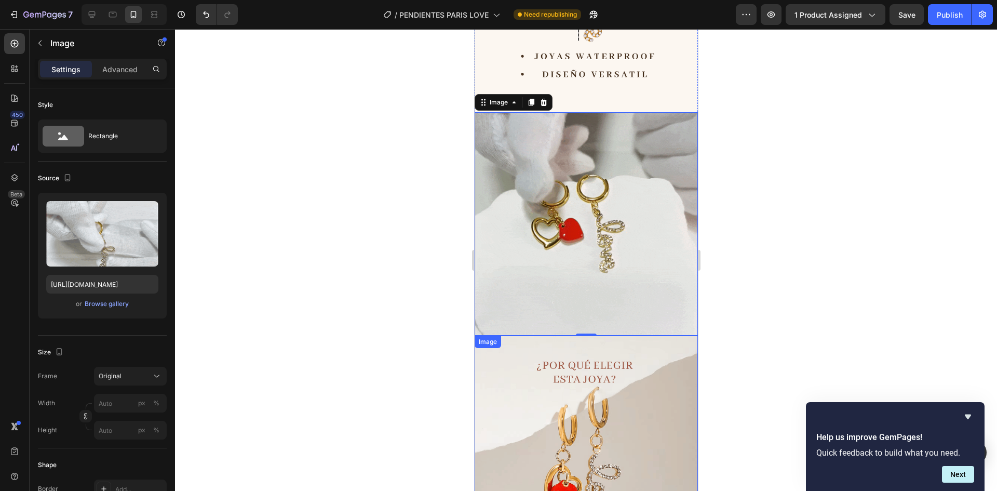
click at [570, 335] on img at bounding box center [585, 474] width 223 height 279
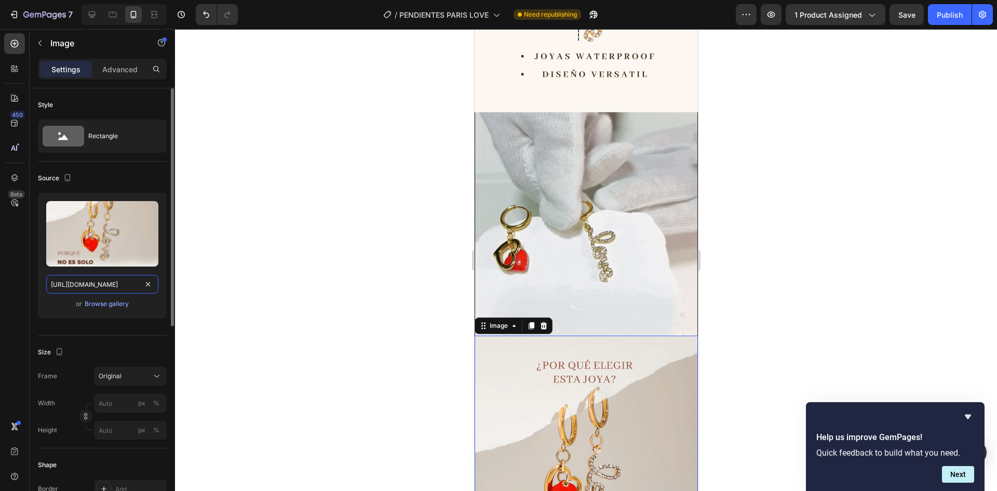
click at [99, 285] on input "[URL][DOMAIN_NAME]" at bounding box center [102, 284] width 112 height 19
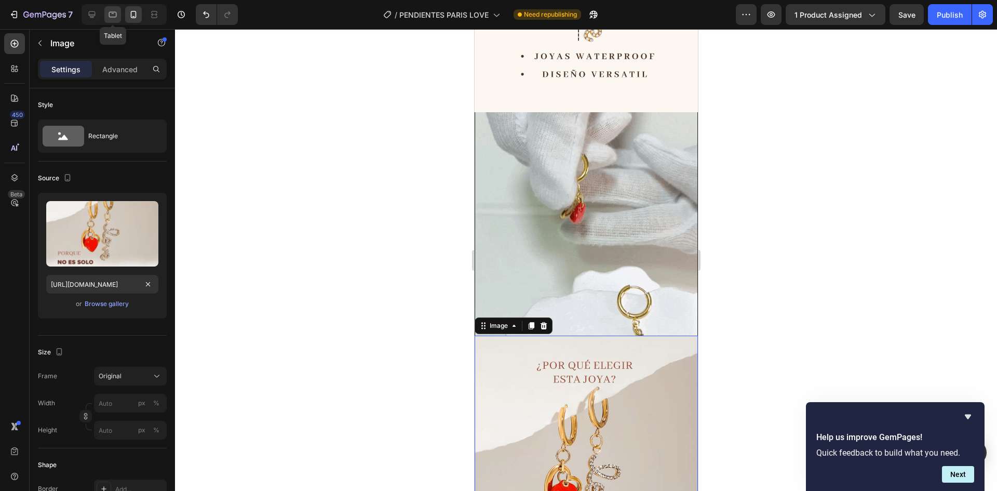
click at [114, 17] on icon at bounding box center [113, 15] width 8 height 6
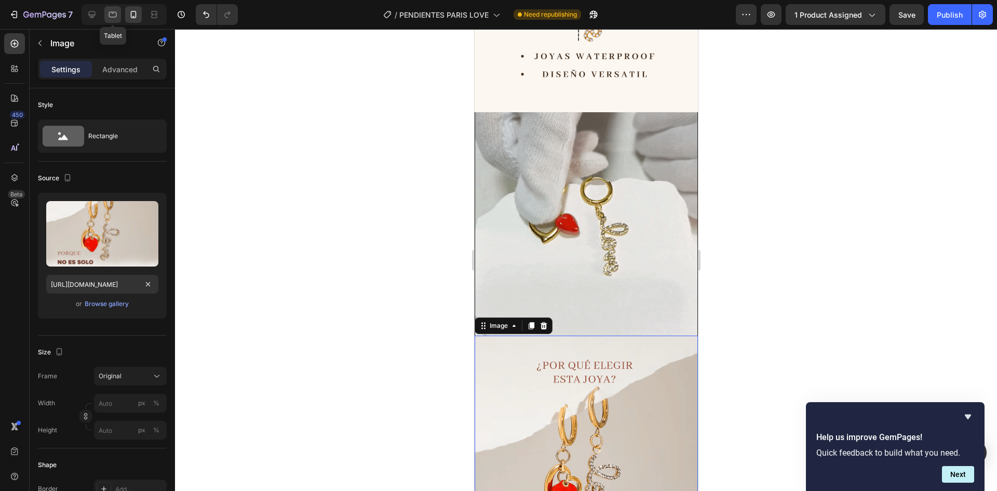
type input "[URL][DOMAIN_NAME]"
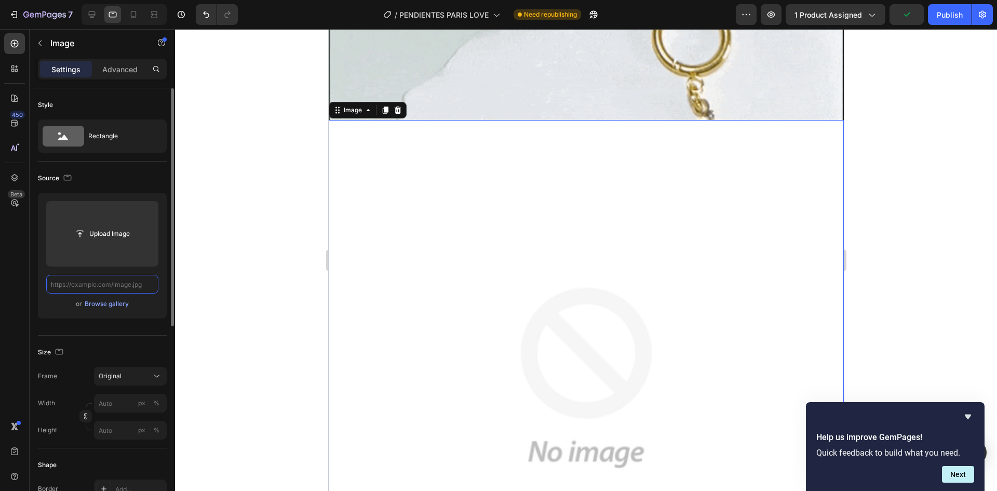
paste input "[URL][DOMAIN_NAME]"
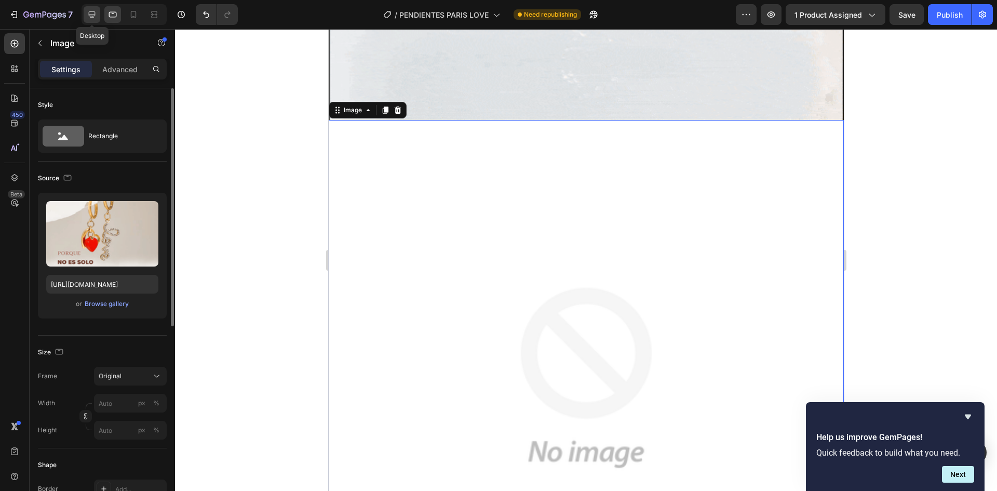
click at [96, 18] on icon at bounding box center [92, 14] width 10 height 10
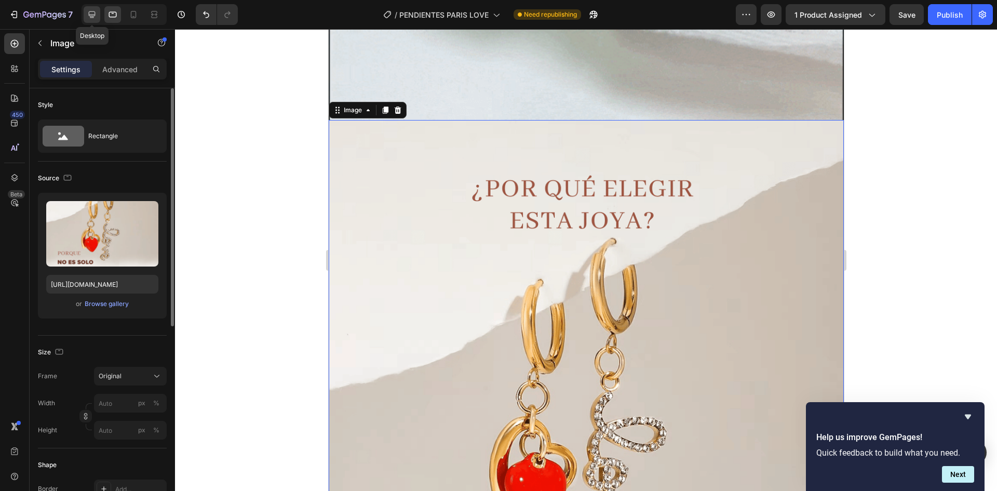
type input "[URL][DOMAIN_NAME]"
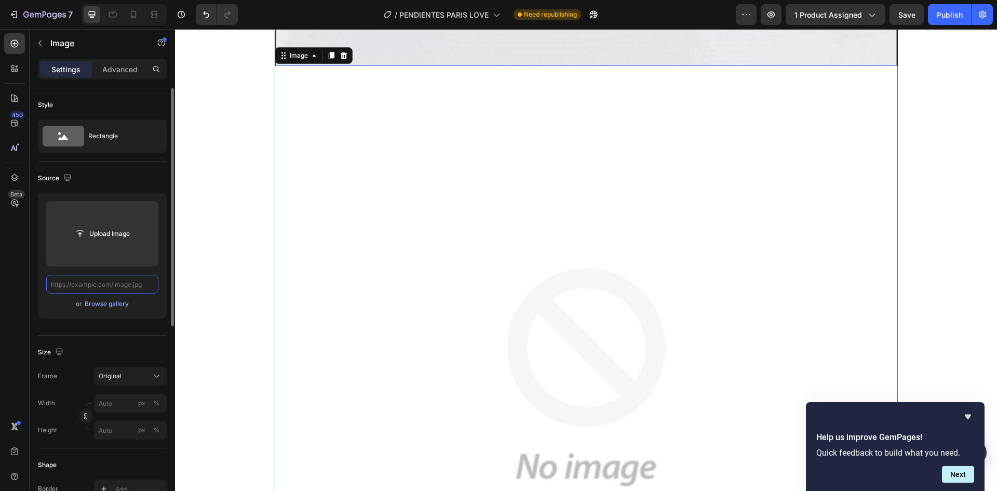
paste input "[URL][DOMAIN_NAME]"
type input "[URL][DOMAIN_NAME]"
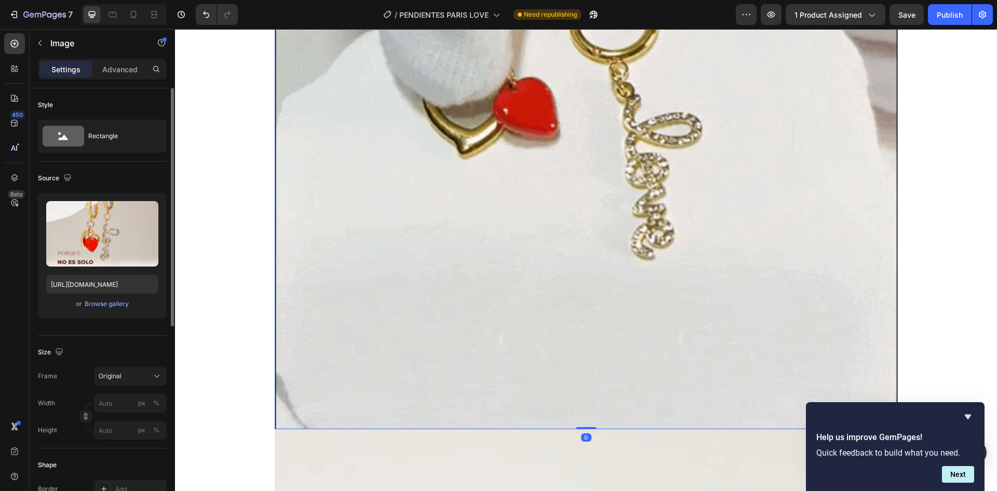
click at [363, 196] on img at bounding box center [586, 117] width 623 height 623
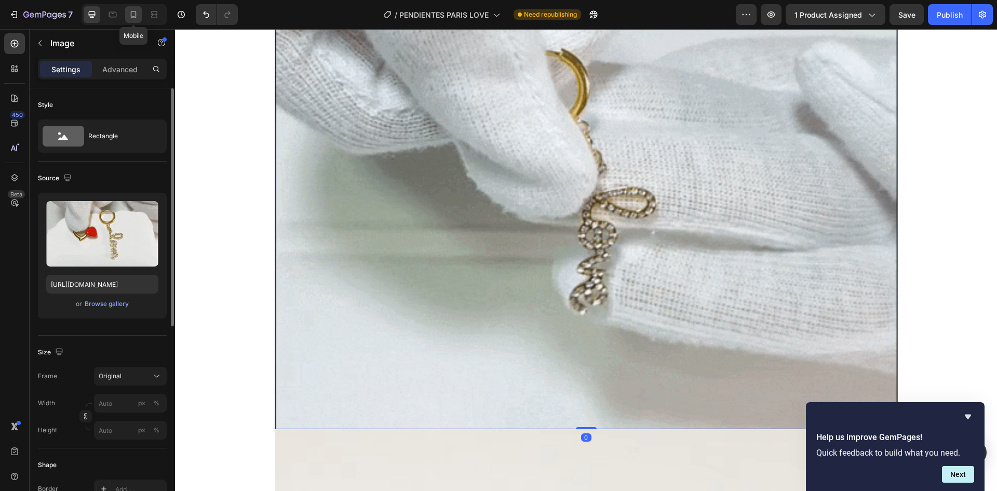
click at [133, 15] on icon at bounding box center [133, 14] width 10 height 10
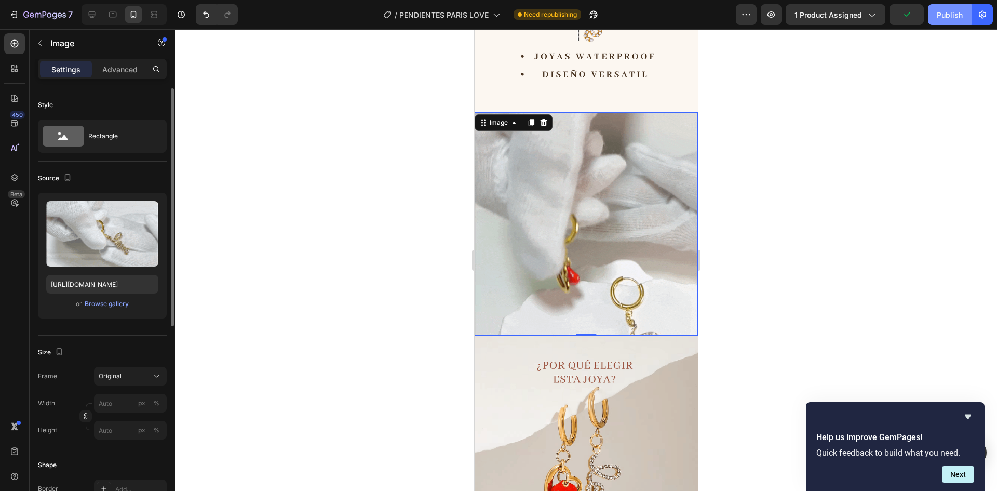
click at [947, 17] on div "Publish" at bounding box center [950, 14] width 26 height 11
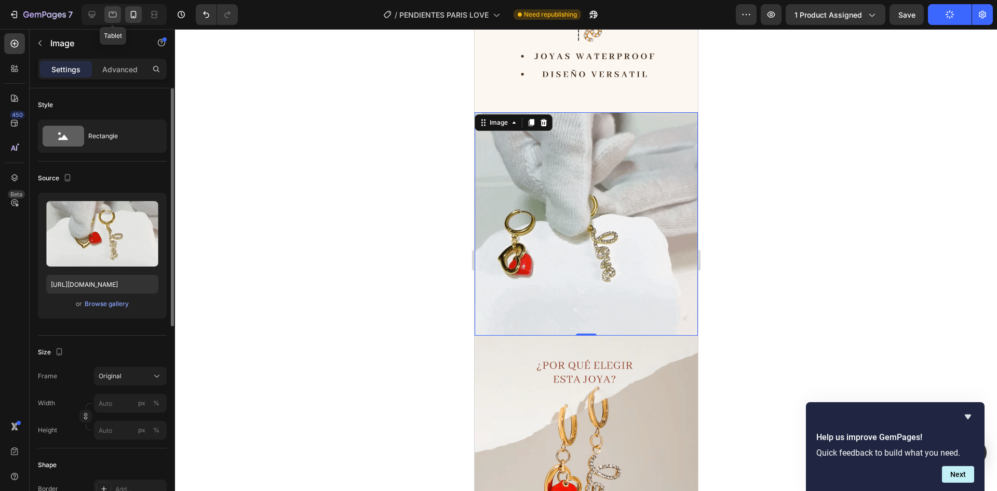
click at [109, 16] on icon at bounding box center [113, 15] width 8 height 6
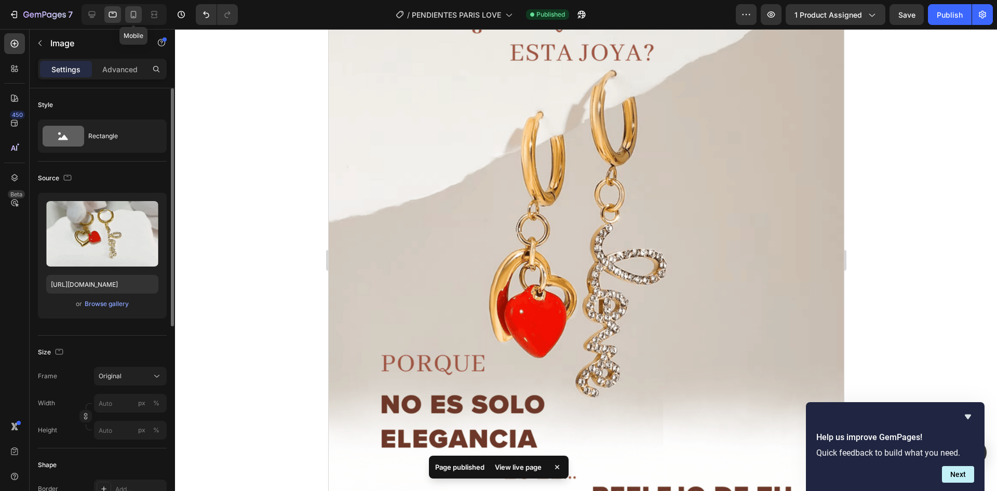
click at [135, 18] on icon at bounding box center [134, 14] width 6 height 7
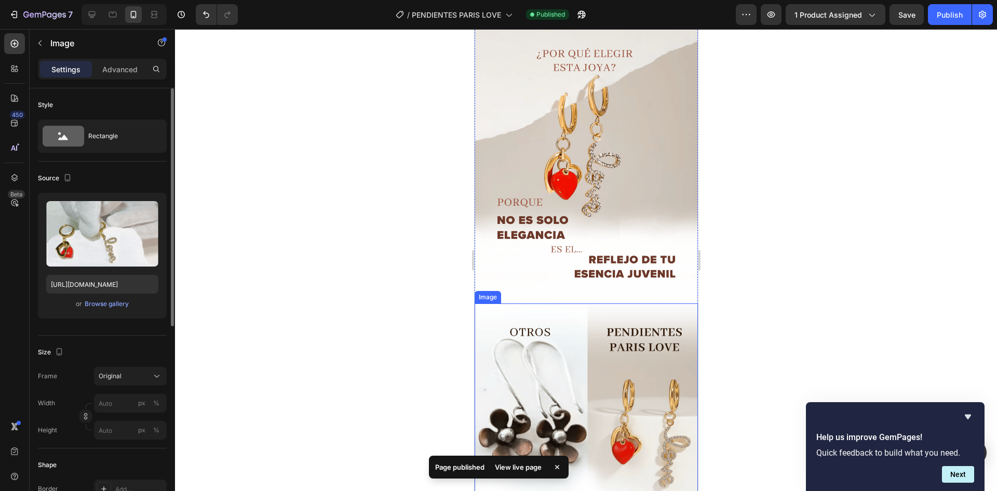
click at [590, 325] on img at bounding box center [585, 442] width 223 height 279
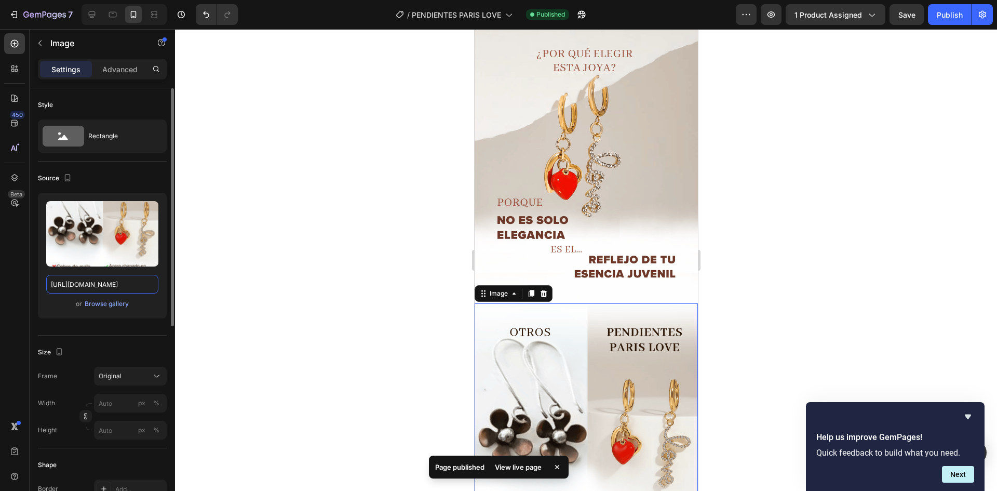
click at [87, 277] on input "[URL][DOMAIN_NAME]" at bounding box center [102, 284] width 112 height 19
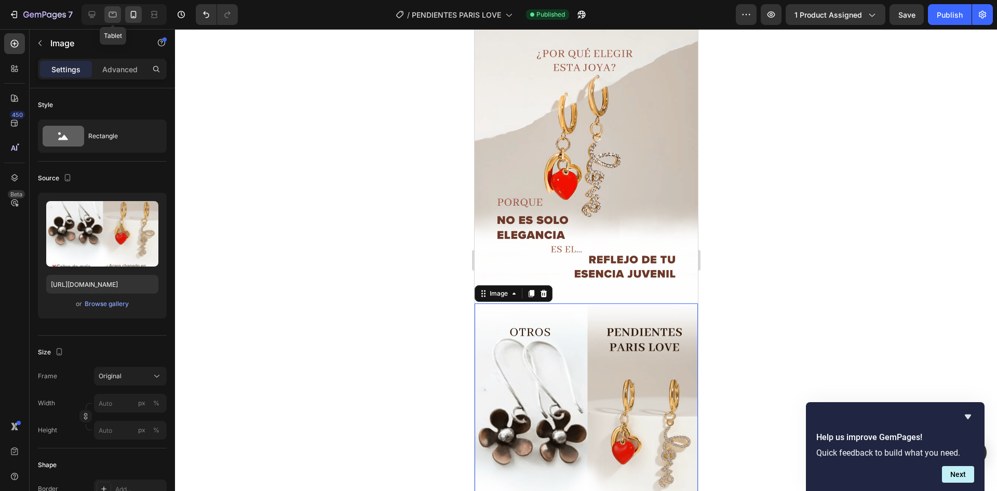
click at [119, 19] on div at bounding box center [112, 14] width 17 height 17
type input "[URL][DOMAIN_NAME]"
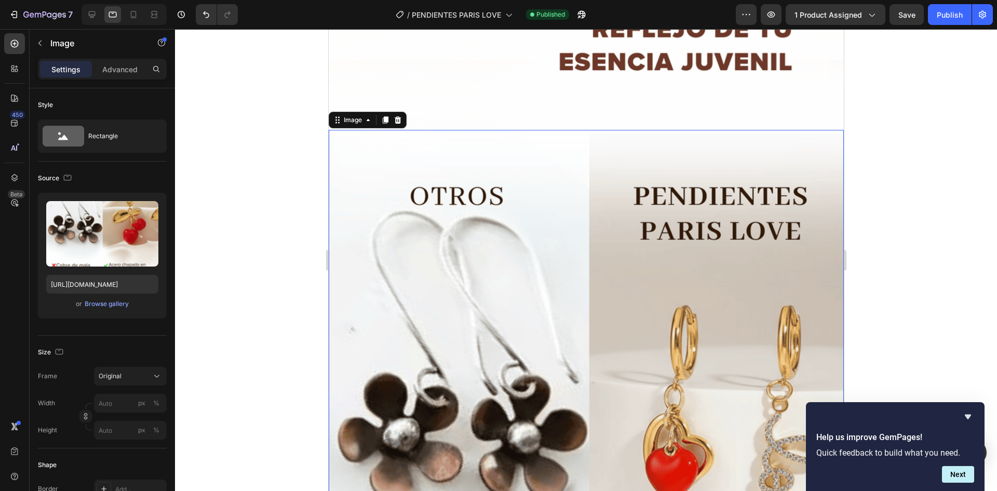
click at [537, 196] on img at bounding box center [585, 452] width 515 height 644
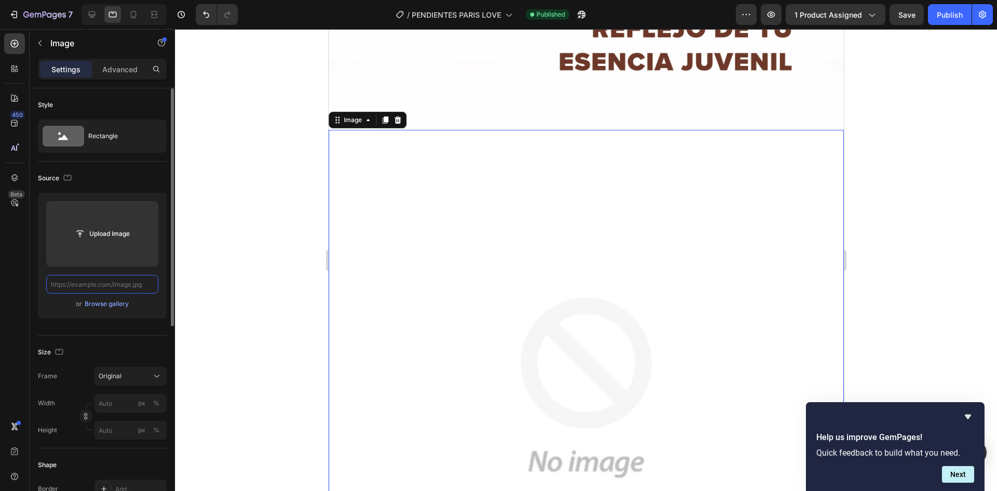
paste input "[URL][DOMAIN_NAME]"
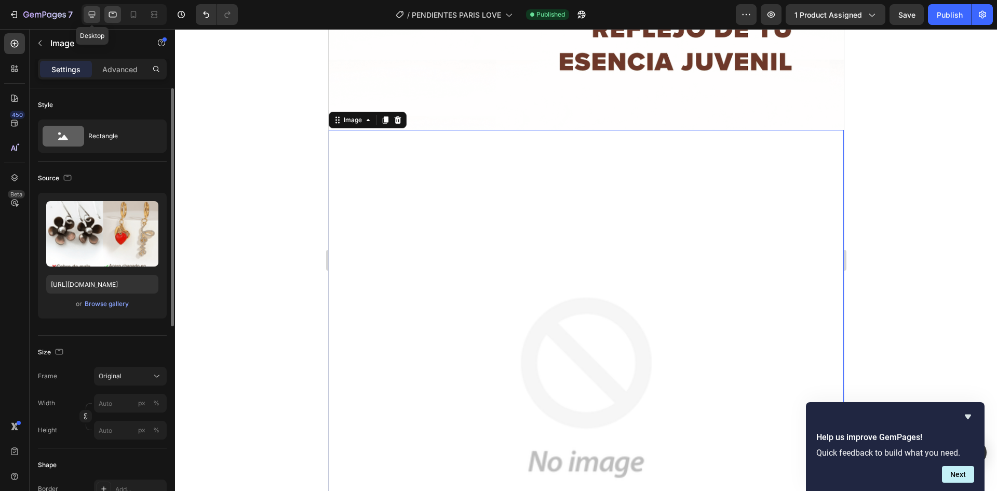
click at [96, 15] on icon at bounding box center [92, 14] width 10 height 10
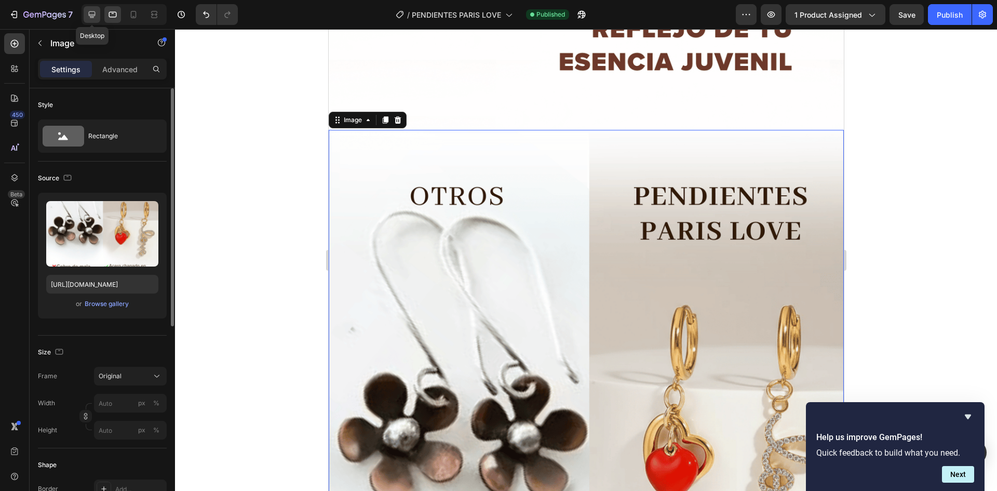
type input "[URL][DOMAIN_NAME]"
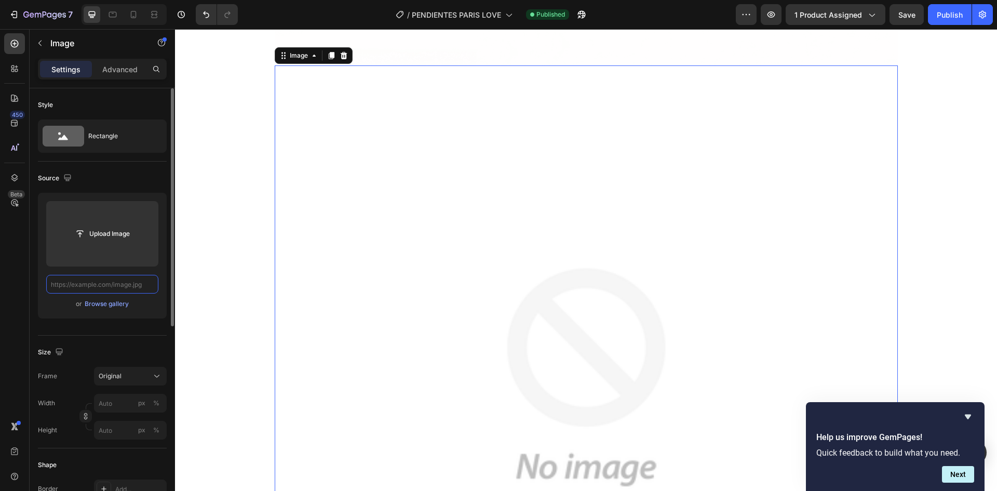
paste input "[URL][DOMAIN_NAME]"
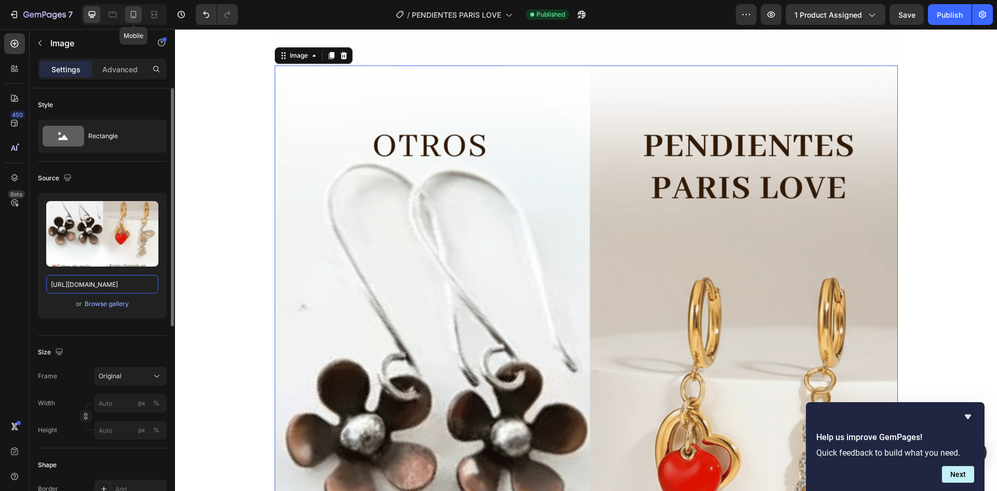
type input "[URL][DOMAIN_NAME]"
click at [131, 20] on div at bounding box center [133, 14] width 17 height 17
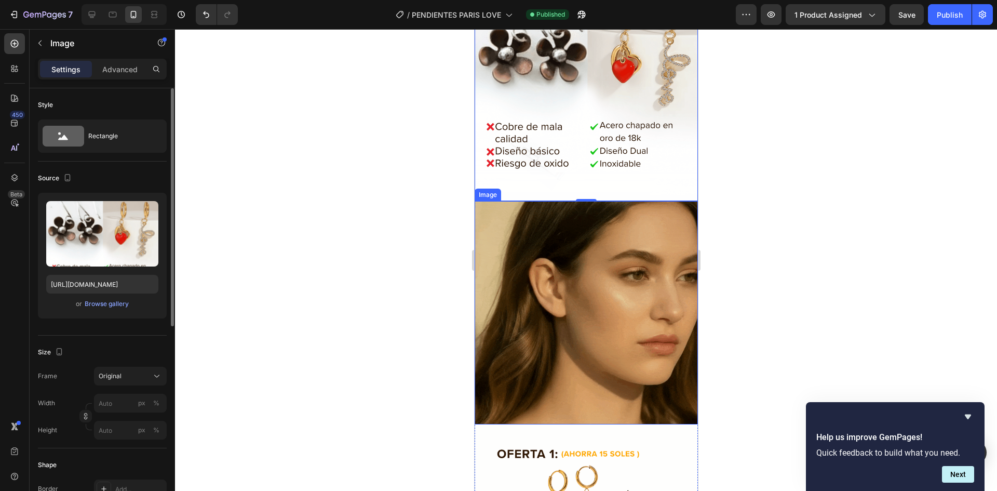
click at [566, 218] on img at bounding box center [585, 312] width 223 height 223
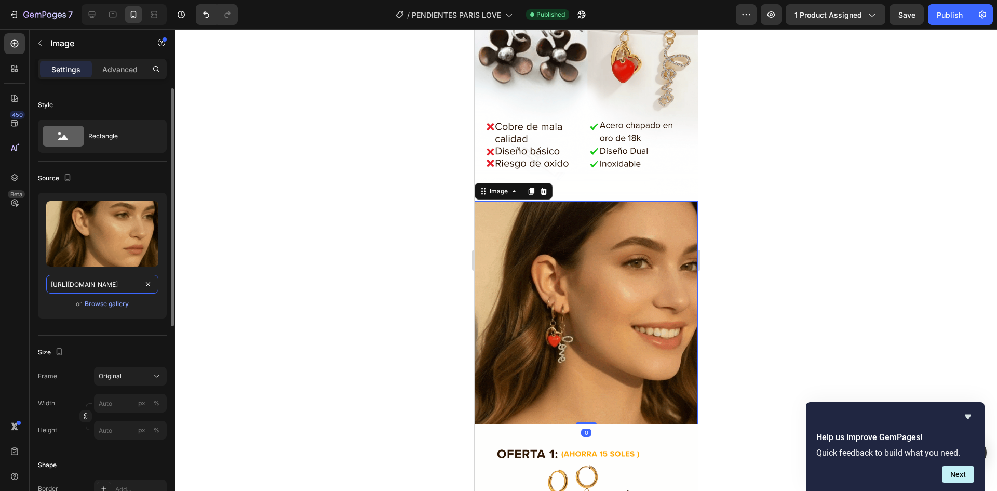
click at [92, 281] on input "[URL][DOMAIN_NAME]" at bounding box center [102, 284] width 112 height 19
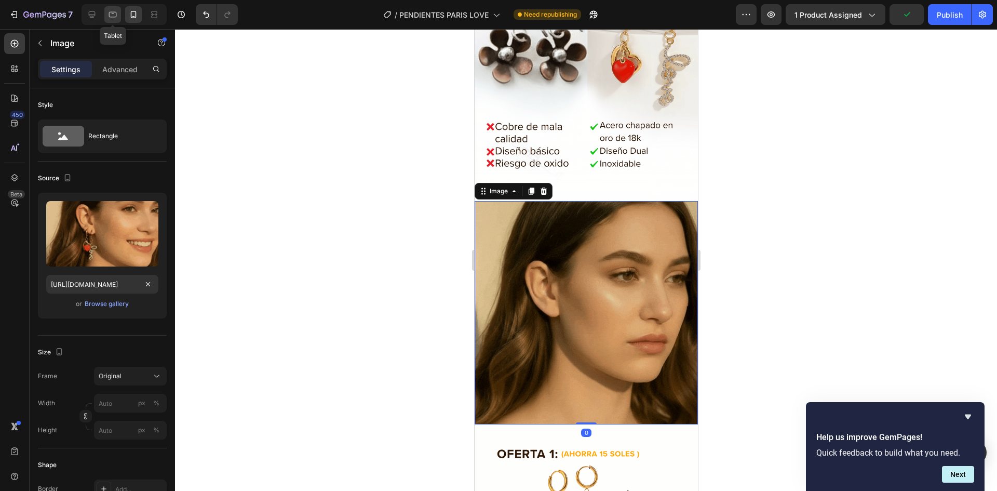
click at [117, 16] on icon at bounding box center [112, 14] width 10 height 10
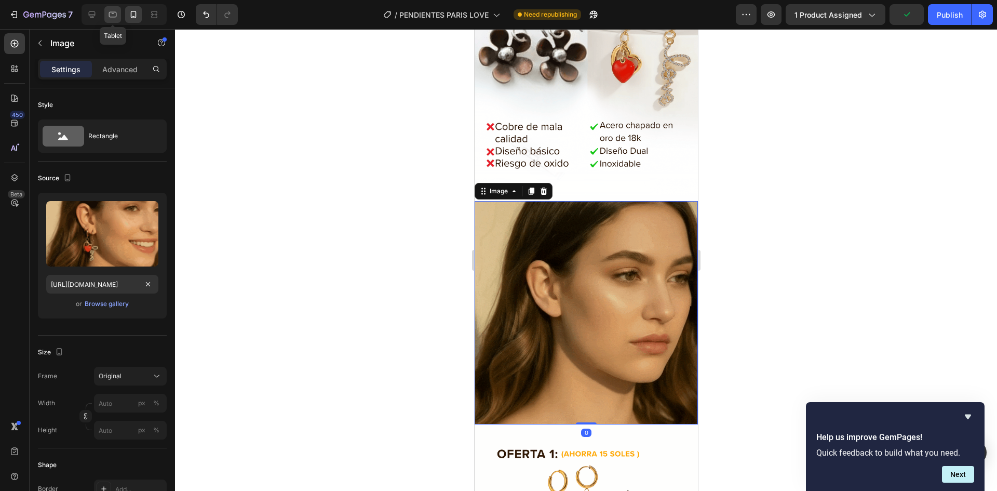
type input "[URL][DOMAIN_NAME]"
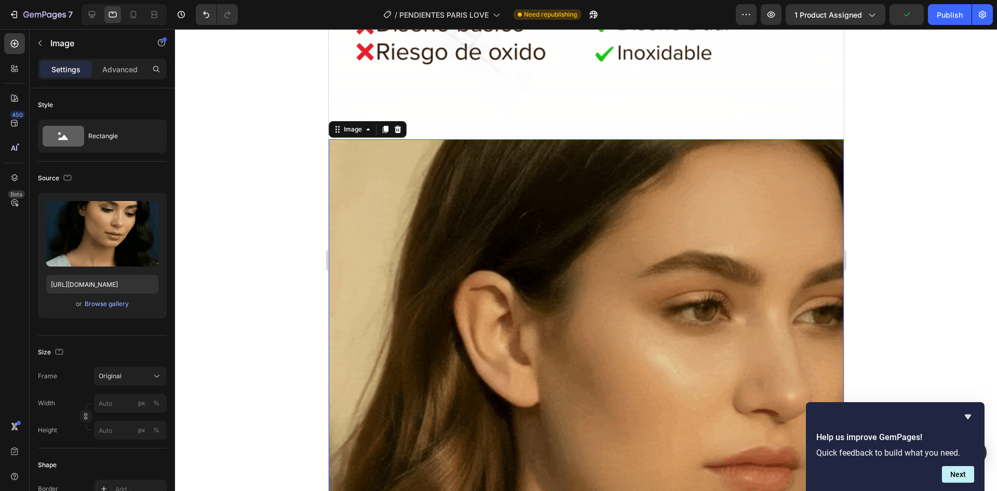
drag, startPoint x: 387, startPoint y: 141, endPoint x: 395, endPoint y: 309, distance: 167.9
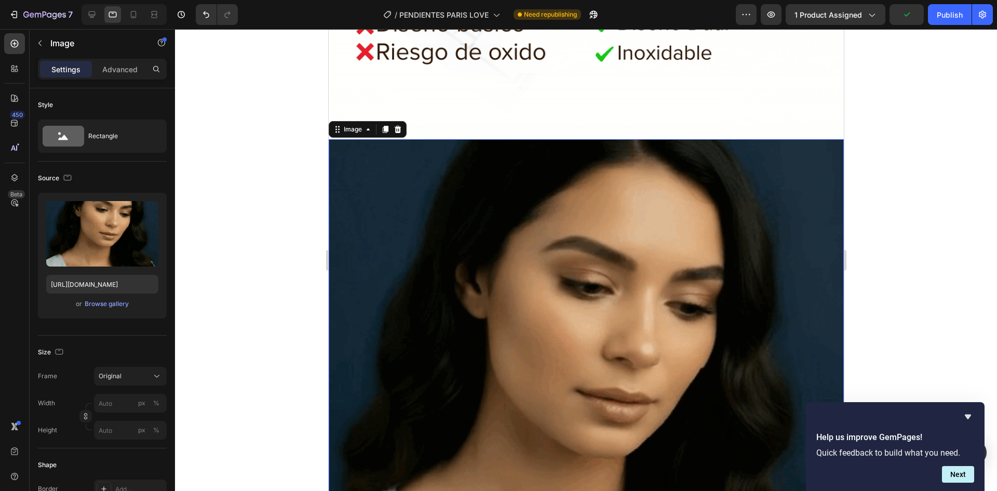
click at [387, 141] on img at bounding box center [585, 396] width 515 height 515
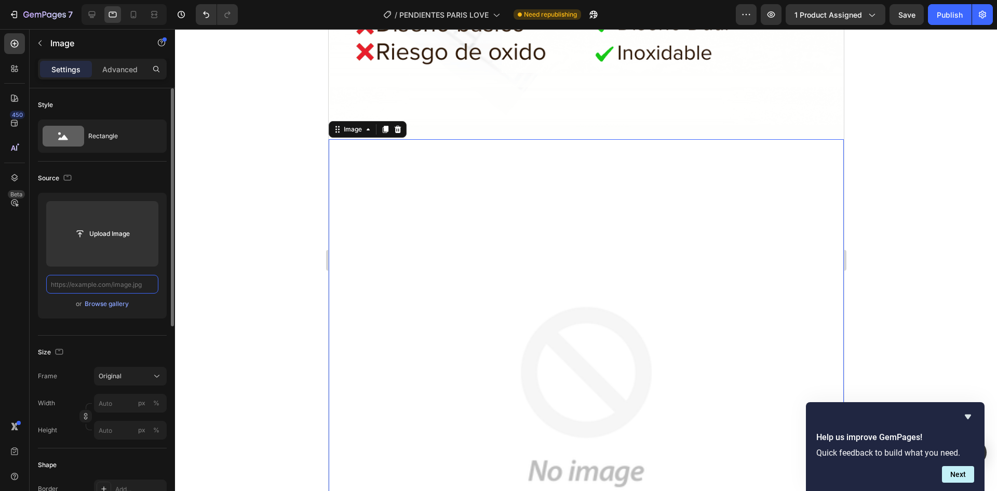
paste input "[URL][DOMAIN_NAME]"
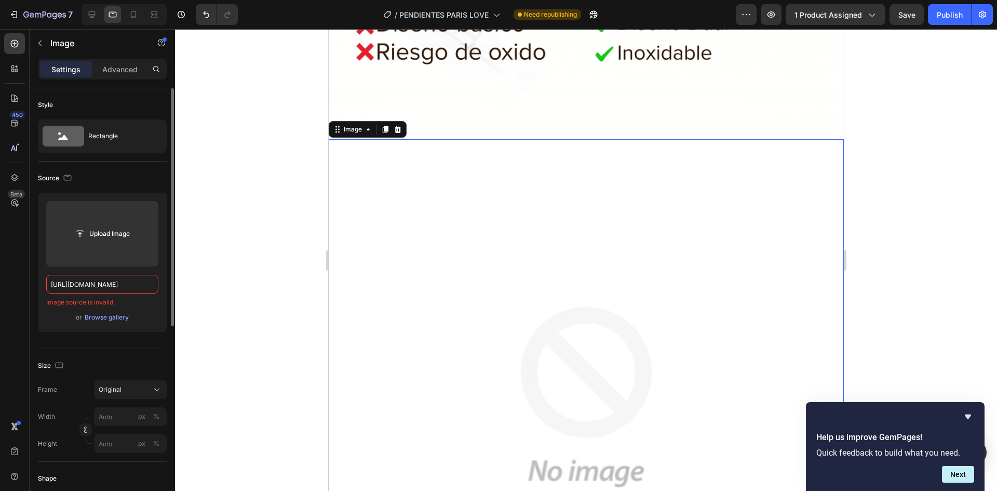
type input "[URL][DOMAIN_NAME]"
click at [208, 257] on div at bounding box center [586, 260] width 822 height 462
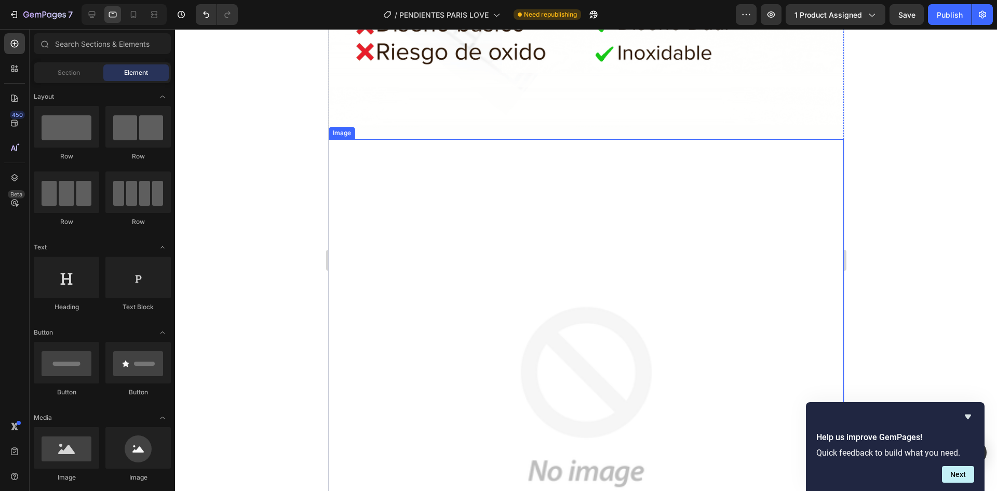
click at [364, 227] on img at bounding box center [585, 396] width 515 height 515
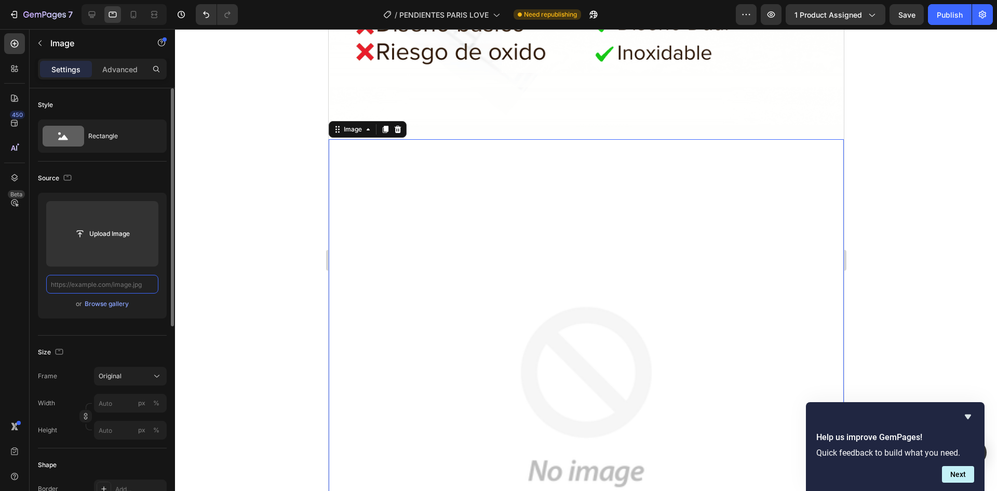
click at [137, 280] on input "text" at bounding box center [102, 284] width 112 height 19
paste input "[URL][DOMAIN_NAME]"
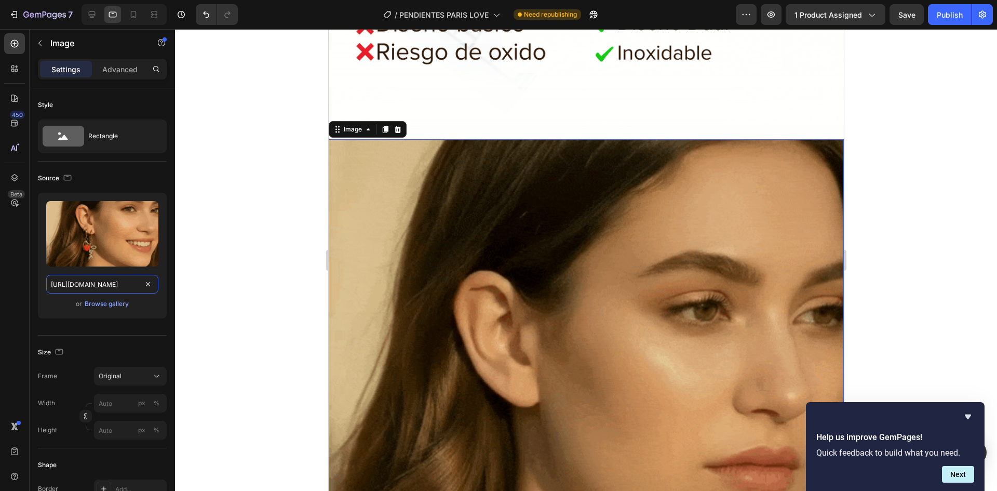
type input "[URL][DOMAIN_NAME]"
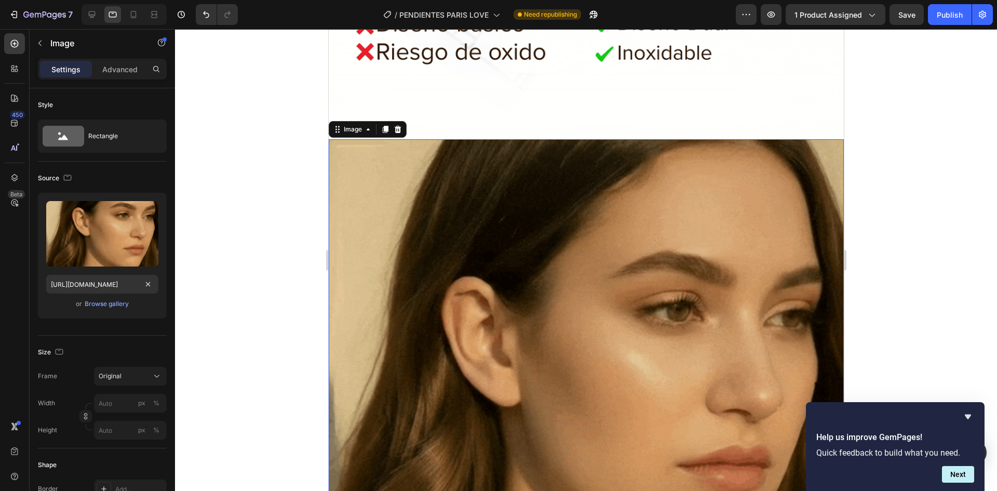
scroll to position [0, 0]
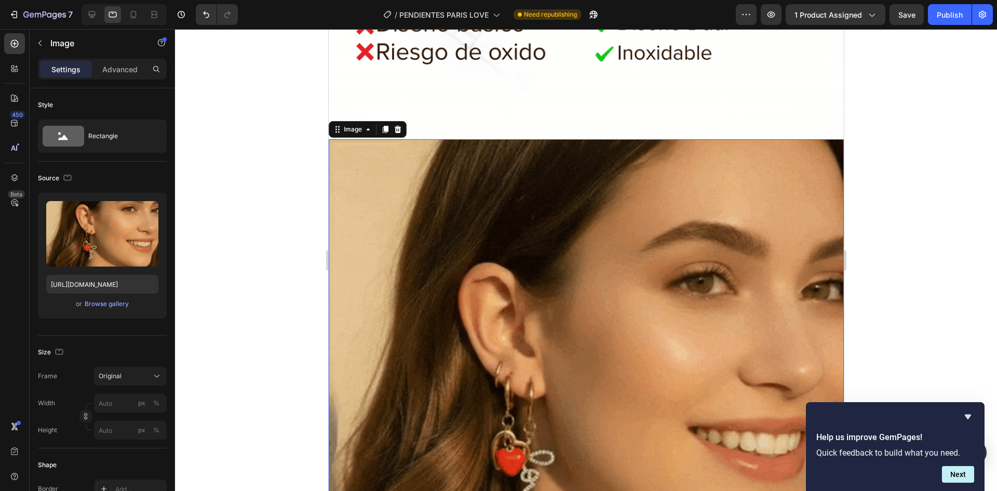
click at [269, 206] on div at bounding box center [586, 260] width 822 height 462
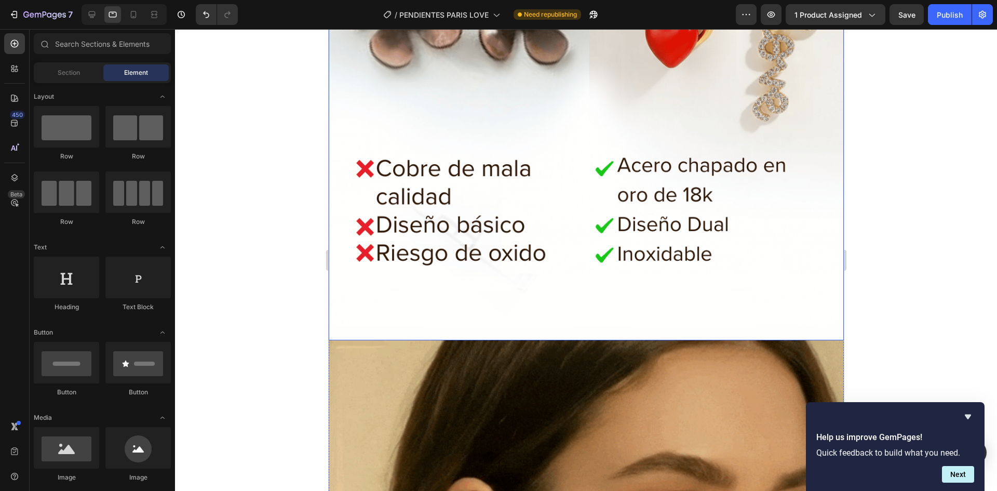
scroll to position [4521, 0]
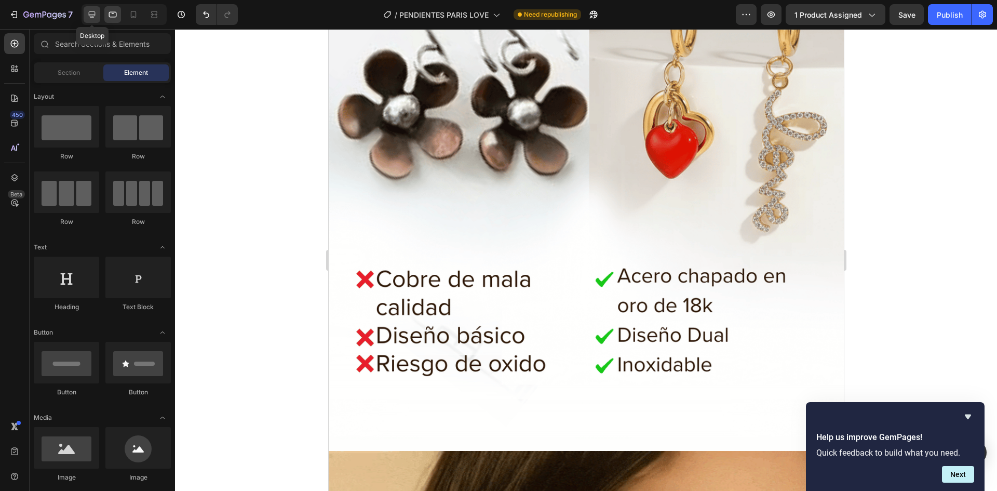
click at [96, 17] on icon at bounding box center [92, 14] width 10 height 10
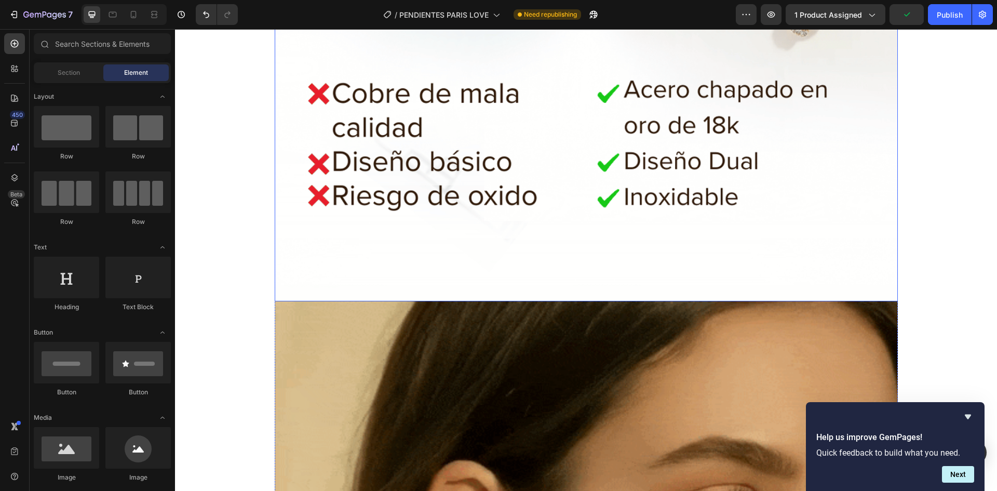
scroll to position [5815, 0]
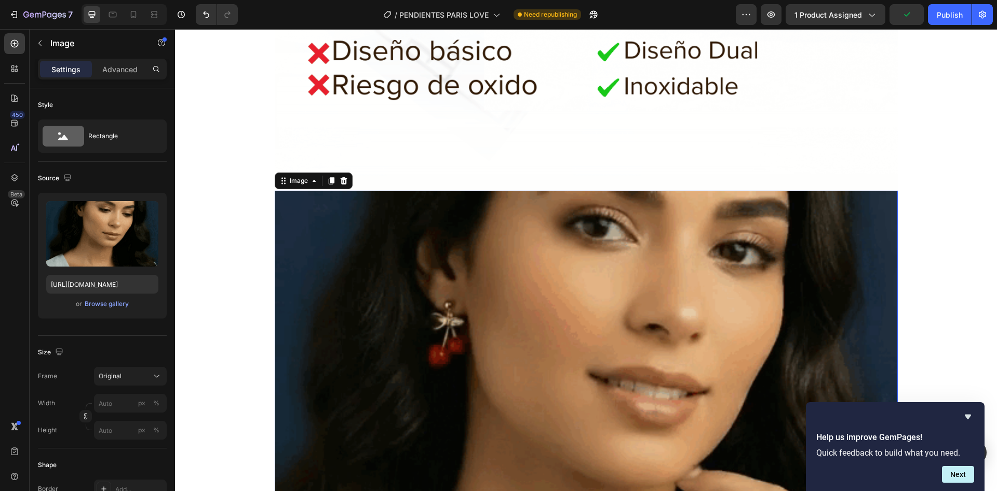
drag, startPoint x: 353, startPoint y: 284, endPoint x: 343, endPoint y: 306, distance: 24.9
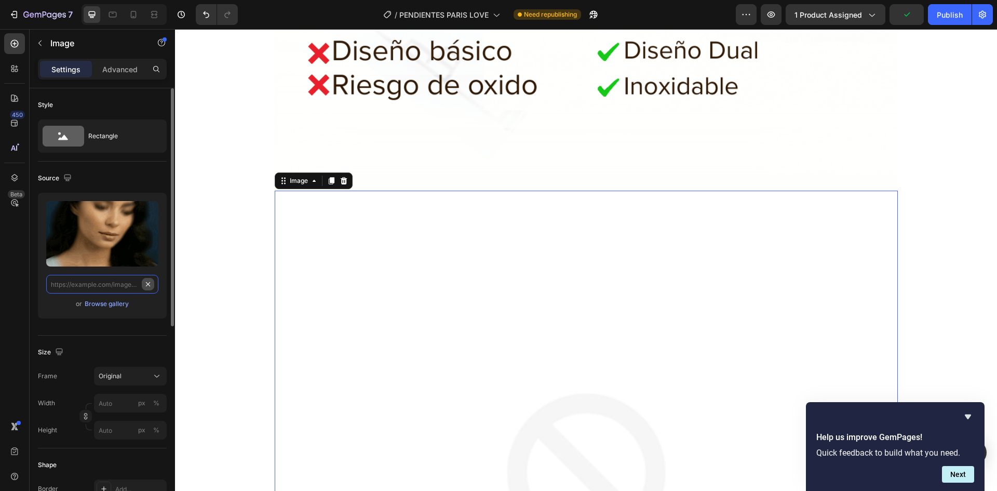
scroll to position [0, 0]
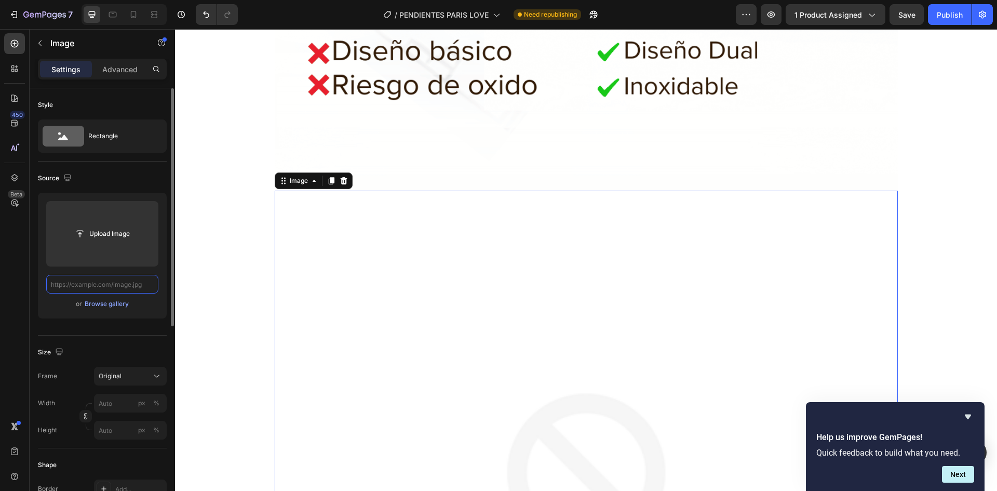
paste input "[URL][DOMAIN_NAME]"
type input "[URL][DOMAIN_NAME]"
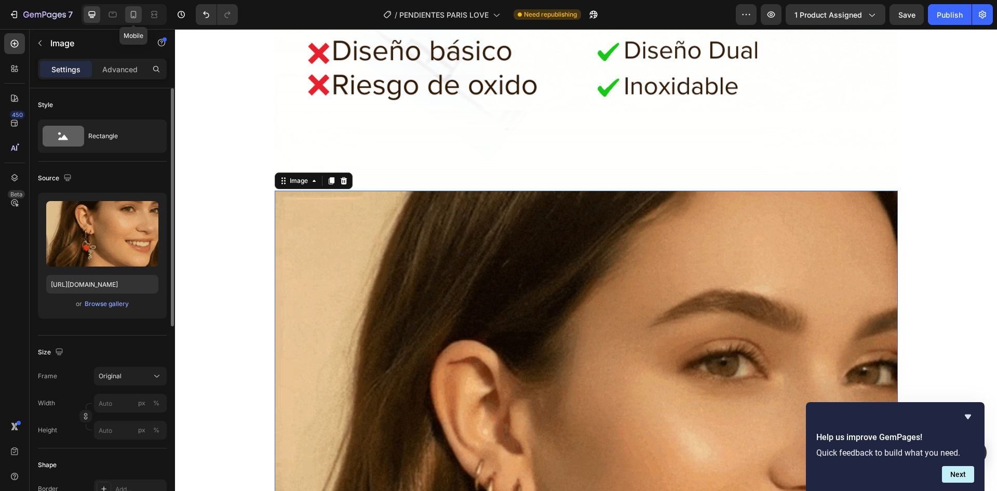
click at [128, 21] on div at bounding box center [133, 14] width 17 height 17
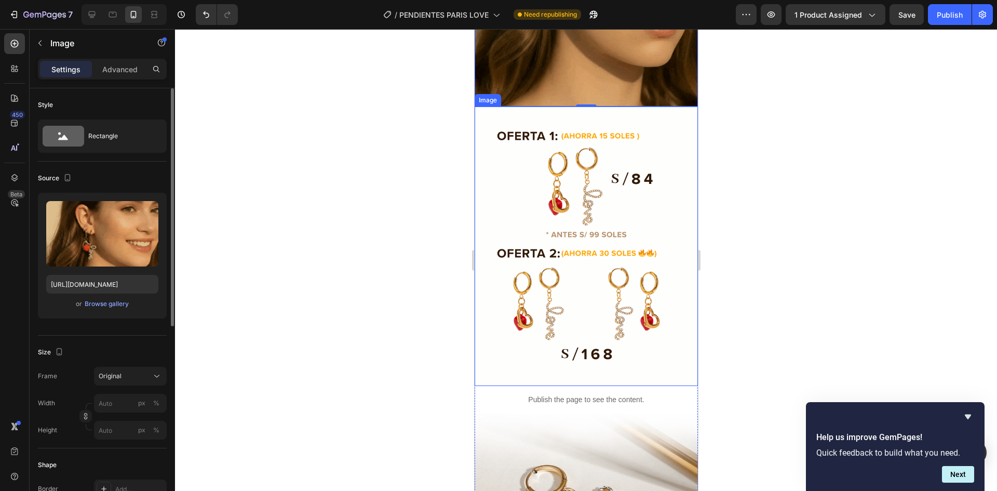
scroll to position [2319, 0]
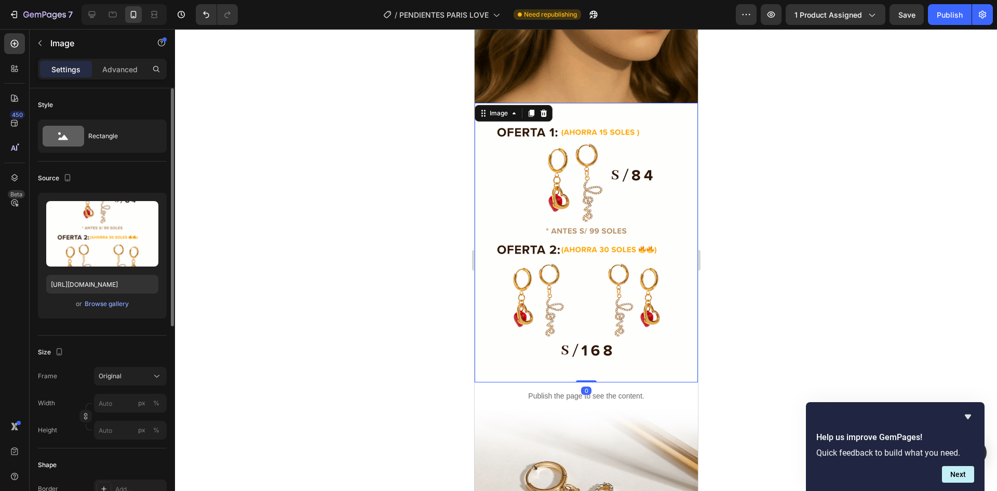
drag, startPoint x: 536, startPoint y: 165, endPoint x: 782, endPoint y: 254, distance: 262.5
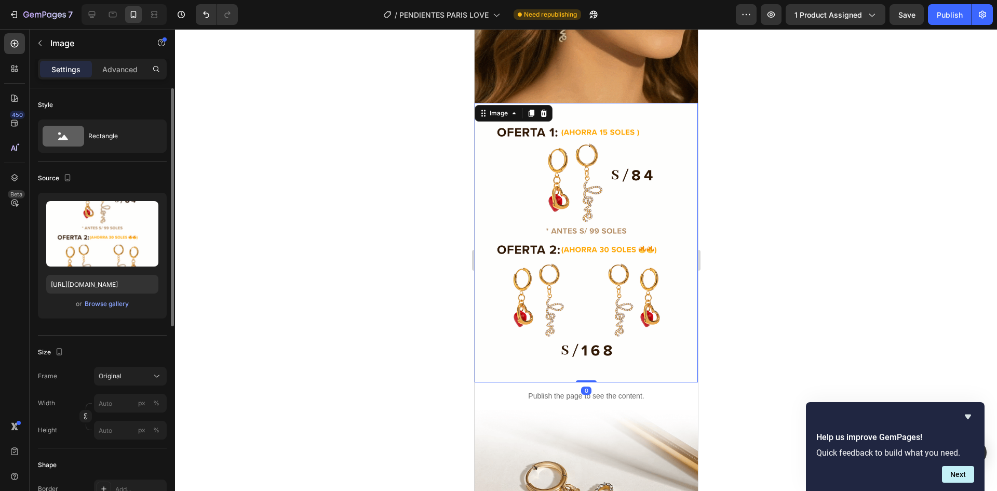
click at [536, 165] on img at bounding box center [585, 242] width 223 height 279
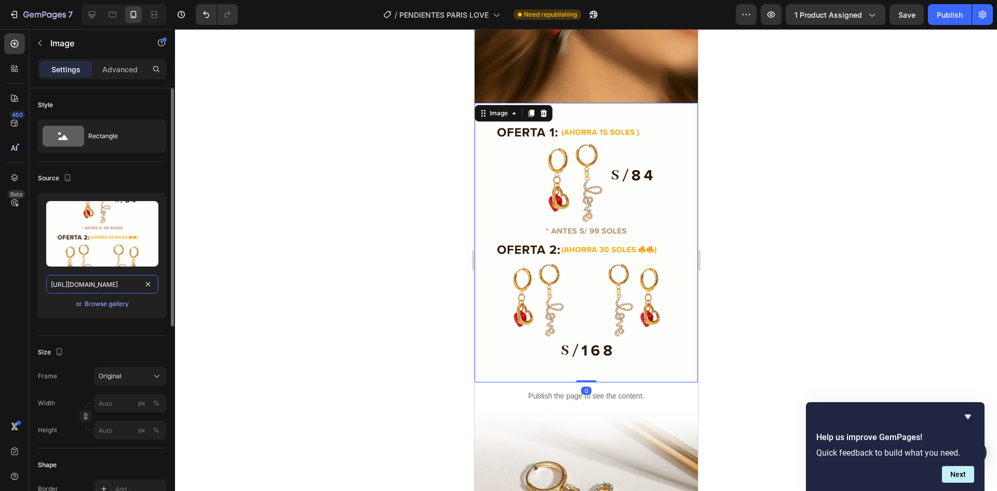
click at [98, 278] on input "[URL][DOMAIN_NAME]" at bounding box center [102, 284] width 112 height 19
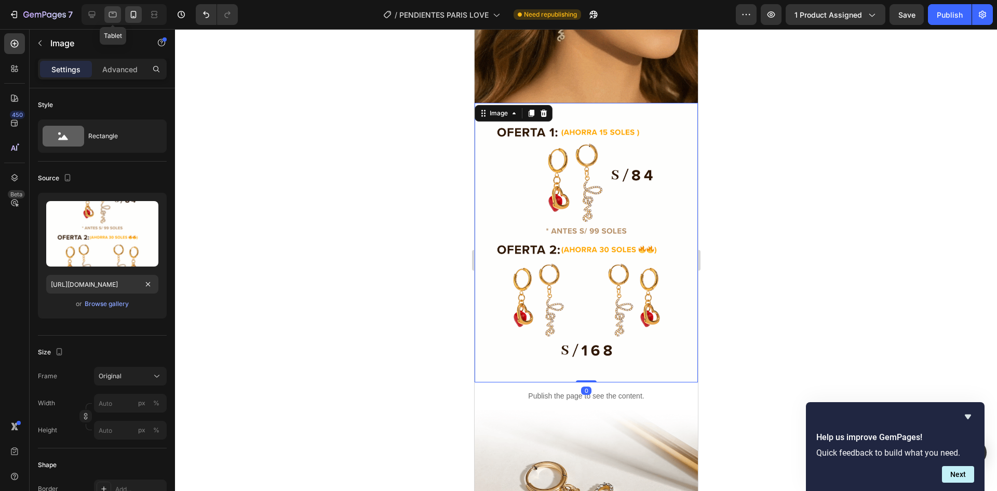
click at [114, 20] on div at bounding box center [112, 14] width 17 height 17
type input "[URL][DOMAIN_NAME]"
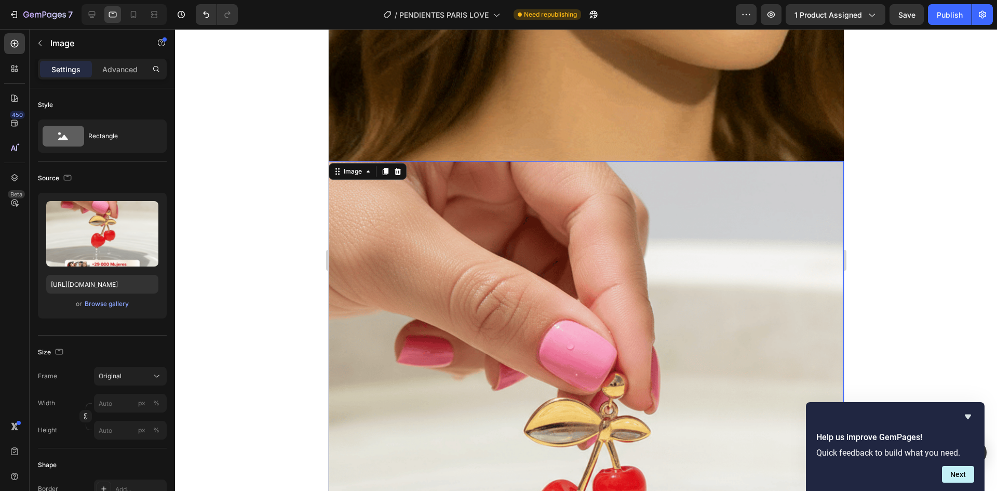
scroll to position [5339, 0]
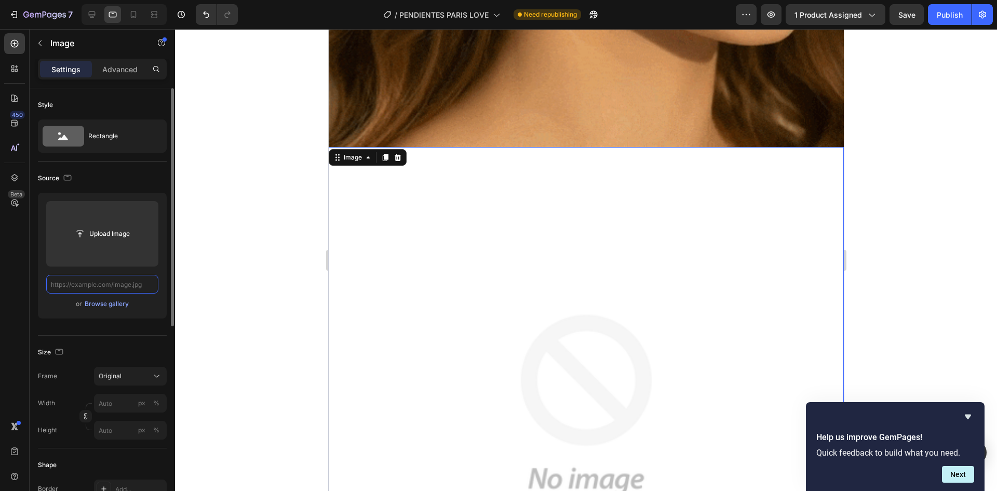
paste input "[URL][DOMAIN_NAME]"
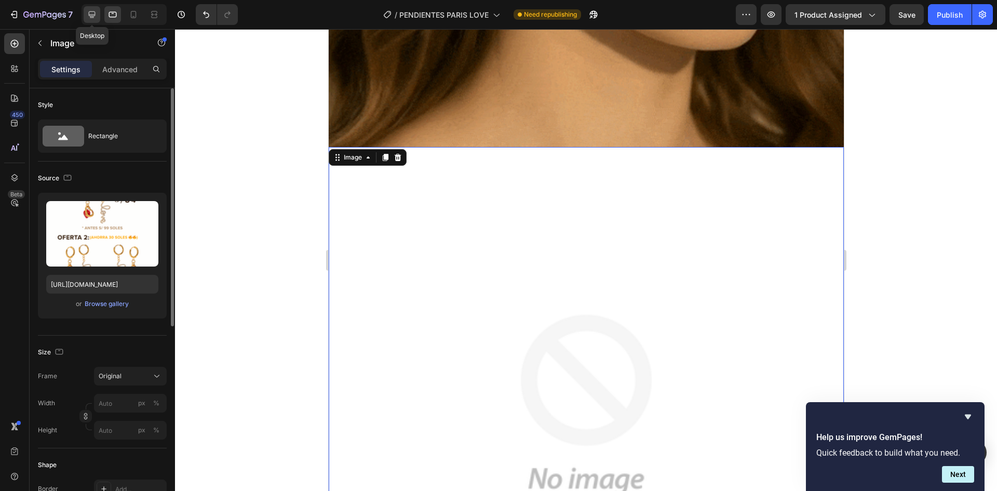
scroll to position [0, 0]
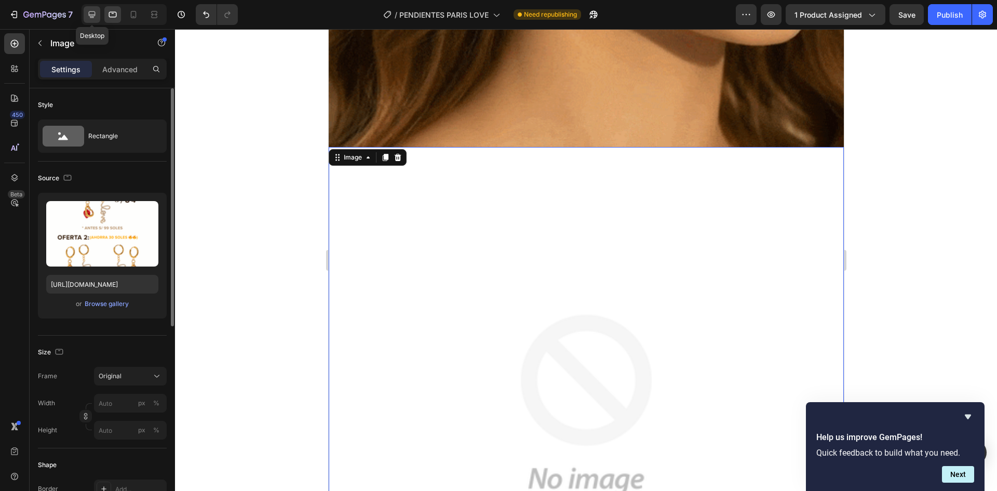
click at [93, 21] on div at bounding box center [92, 14] width 17 height 17
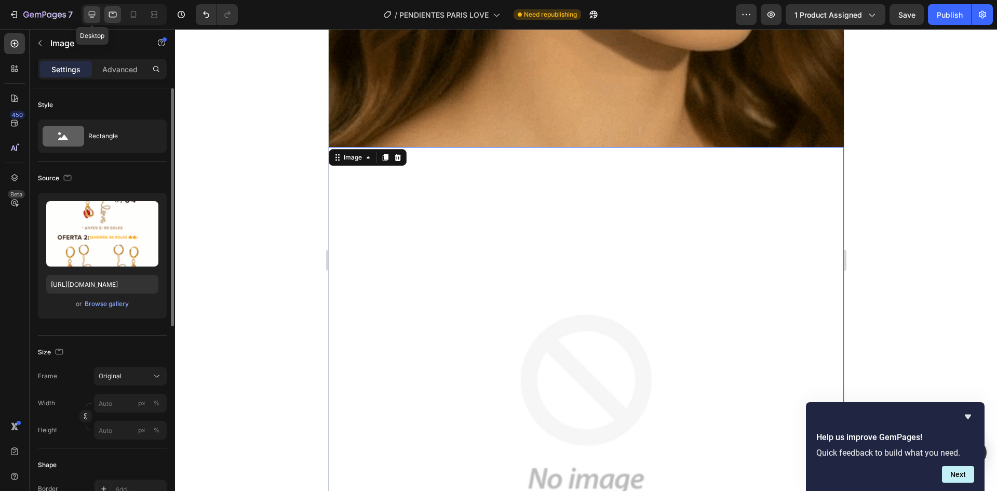
type input "[URL][DOMAIN_NAME]"
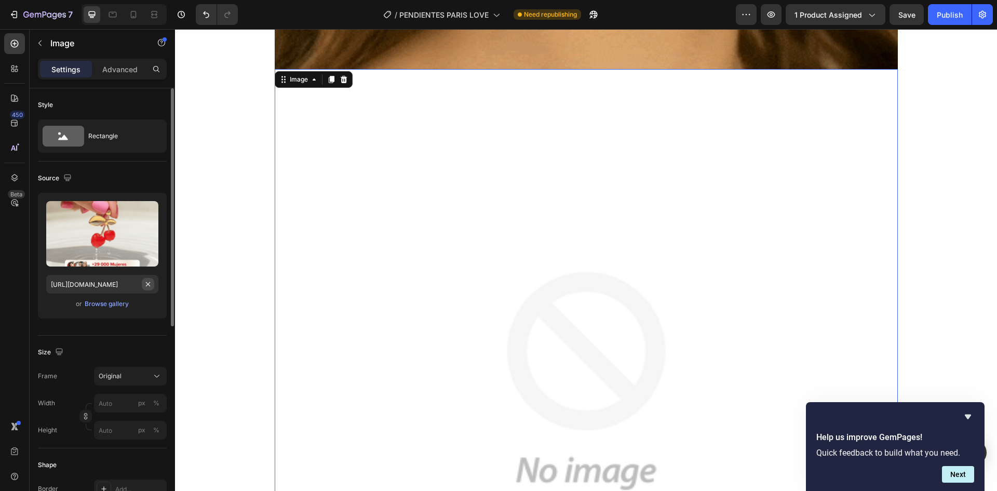
scroll to position [6563, 0]
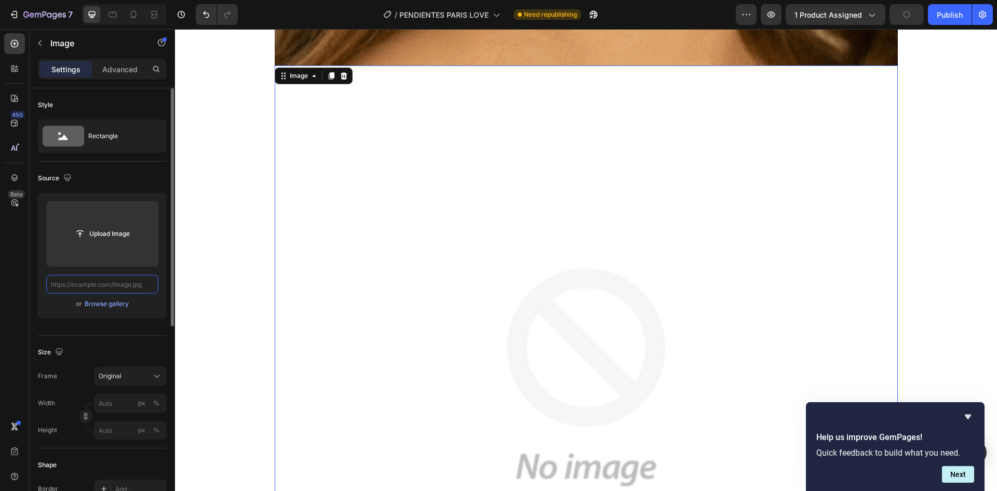
paste input "[URL][DOMAIN_NAME]"
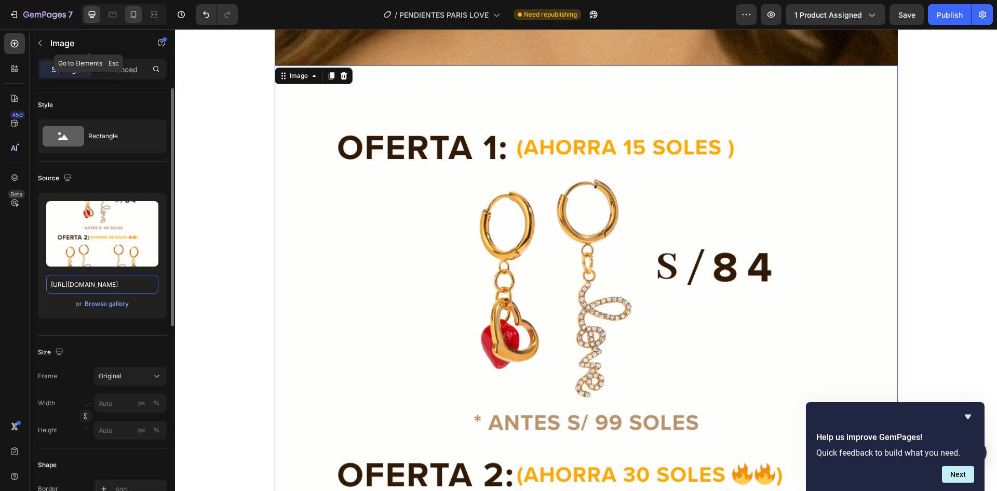
type input "[URL][DOMAIN_NAME]"
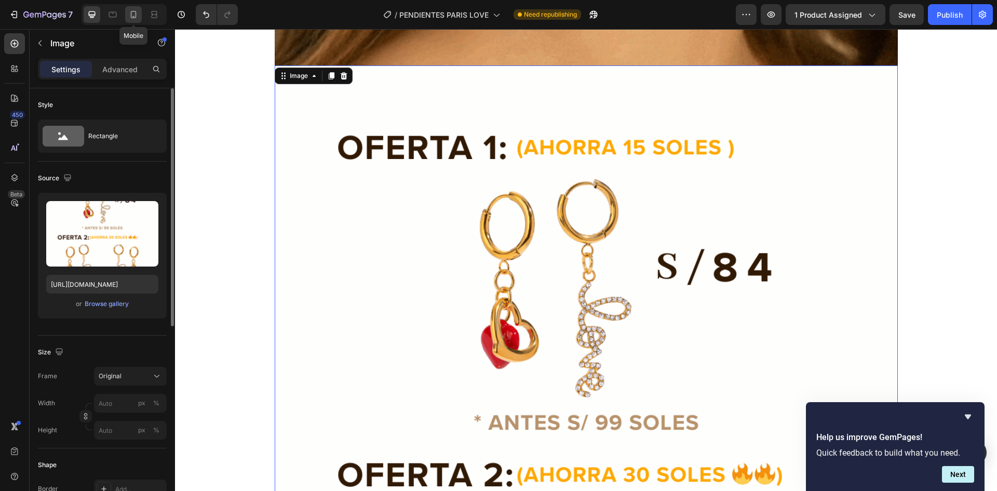
click at [134, 20] on div at bounding box center [133, 14] width 17 height 17
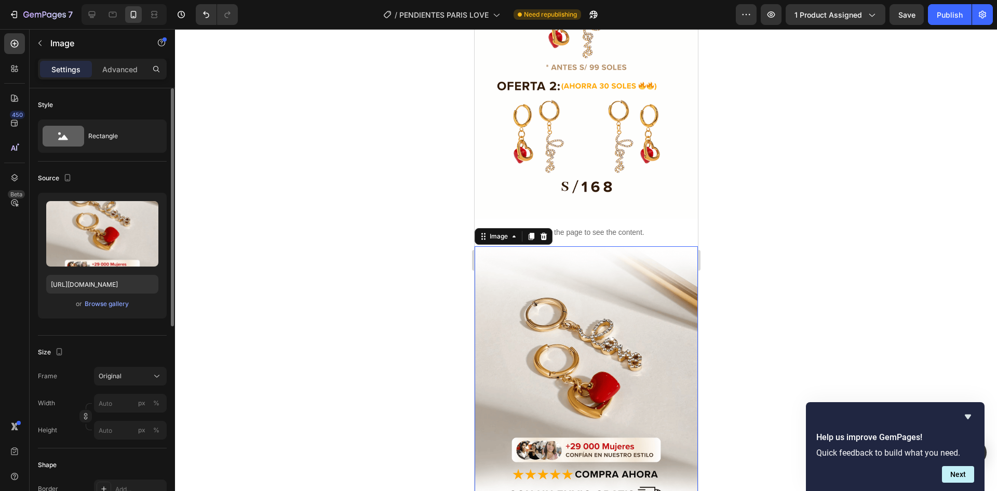
drag, startPoint x: 512, startPoint y: 279, endPoint x: 900, endPoint y: 305, distance: 388.8
click at [512, 279] on img at bounding box center [585, 385] width 223 height 279
click at [103, 282] on input "[URL][DOMAIN_NAME]" at bounding box center [102, 284] width 112 height 19
click at [111, 13] on icon at bounding box center [112, 14] width 10 height 10
type input "[URL][DOMAIN_NAME]"
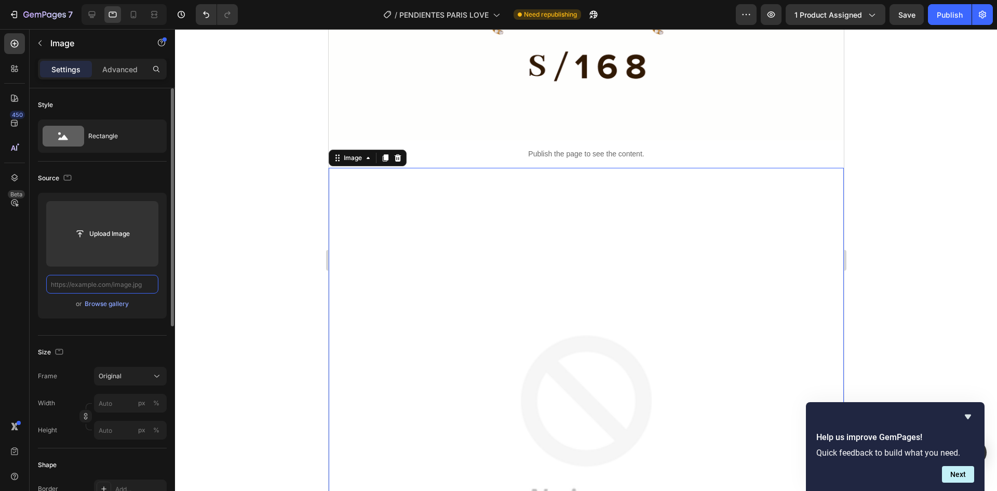
scroll to position [6001, 0]
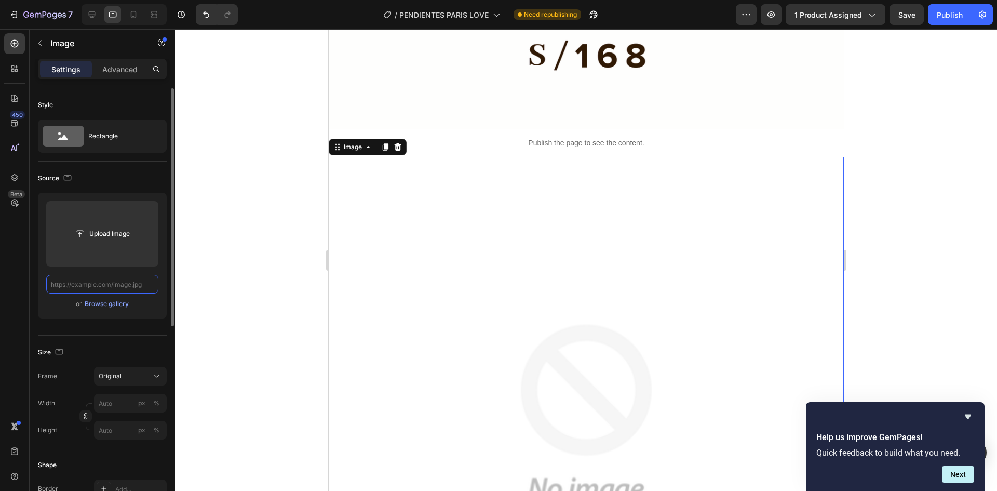
paste input "[URL][DOMAIN_NAME]"
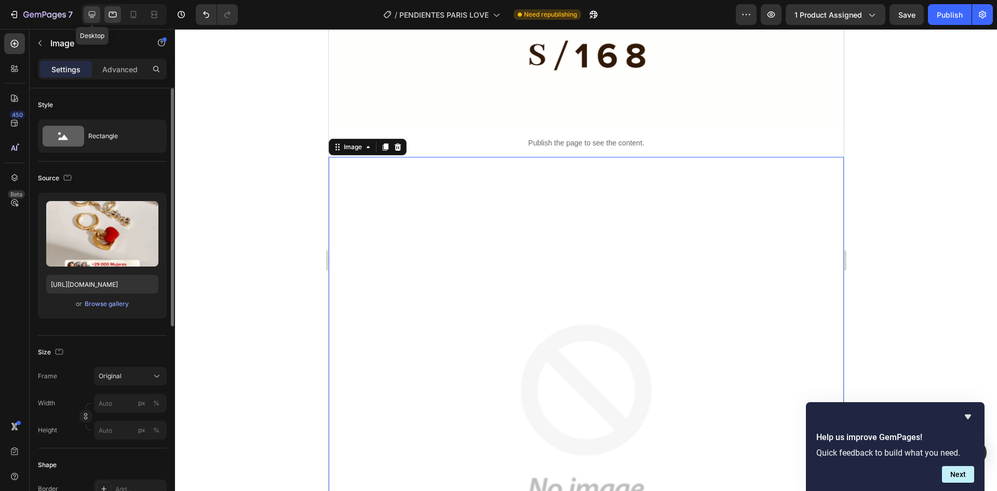
scroll to position [0, 0]
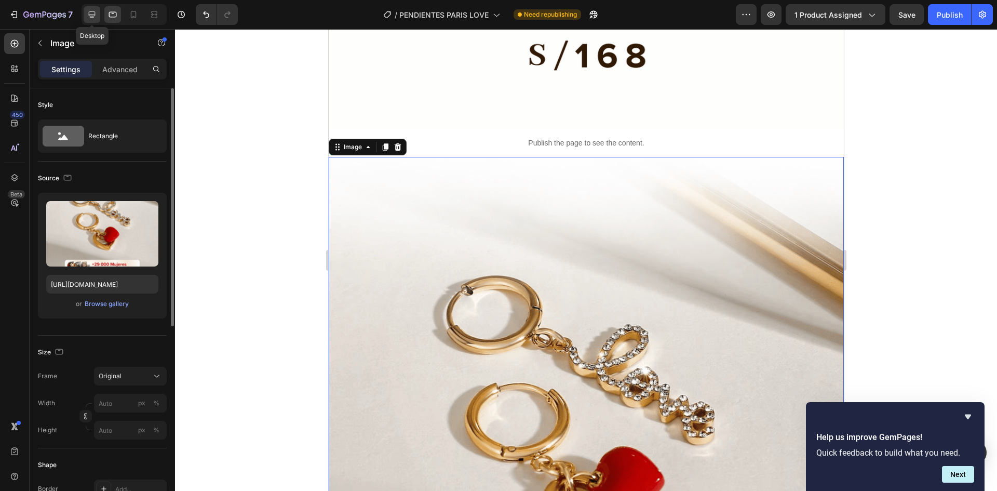
click at [96, 17] on icon at bounding box center [92, 14] width 10 height 10
type input "[URL][DOMAIN_NAME]"
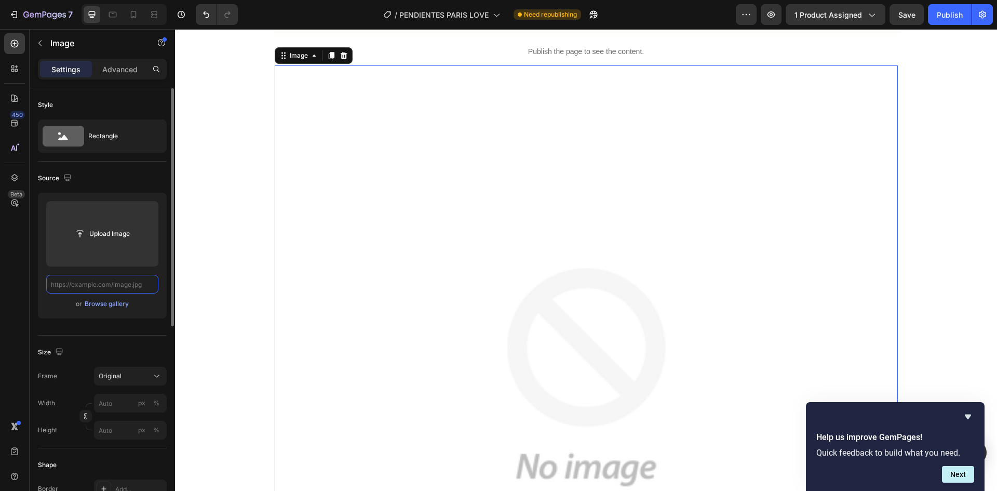
paste input "[URL][DOMAIN_NAME]"
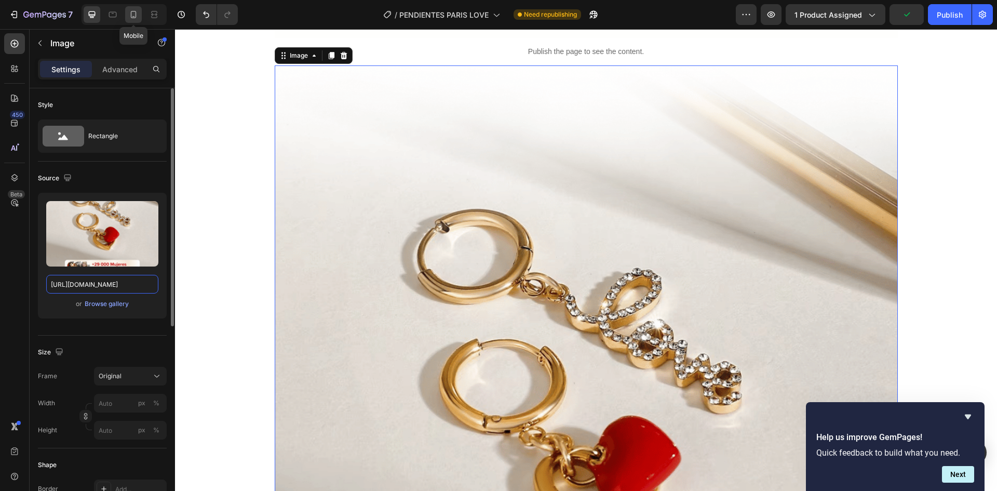
type input "[URL][DOMAIN_NAME]"
click at [134, 13] on icon at bounding box center [133, 14] width 10 height 10
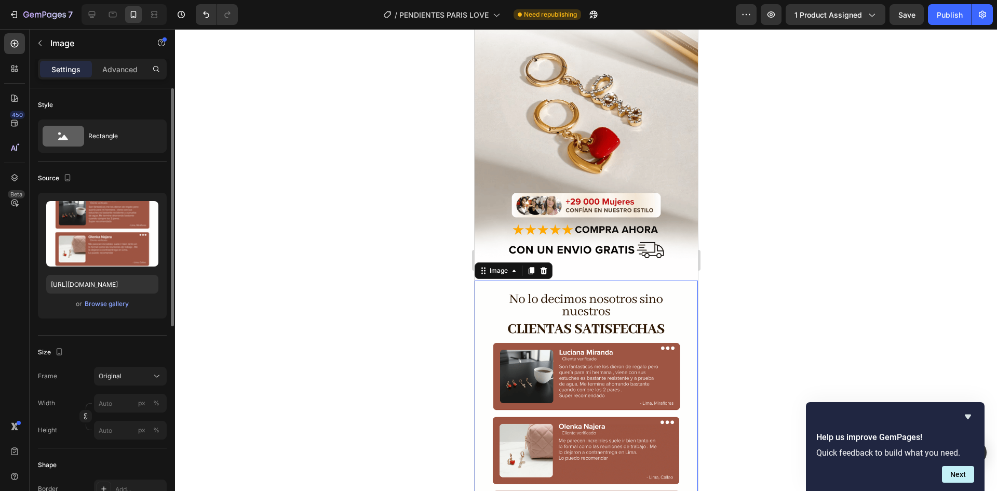
drag, startPoint x: 581, startPoint y: 298, endPoint x: 654, endPoint y: 318, distance: 76.0
click at [581, 298] on img at bounding box center [585, 419] width 223 height 279
click at [109, 284] on input "[URL][DOMAIN_NAME]" at bounding box center [102, 284] width 112 height 19
click at [114, 18] on icon at bounding box center [112, 14] width 10 height 10
type input "[URL][DOMAIN_NAME]"
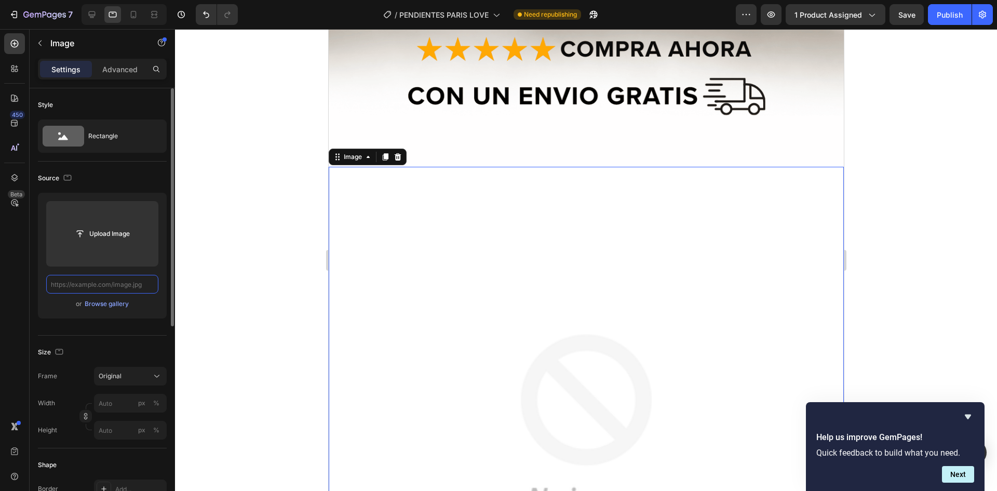
paste input "[URL][DOMAIN_NAME]"
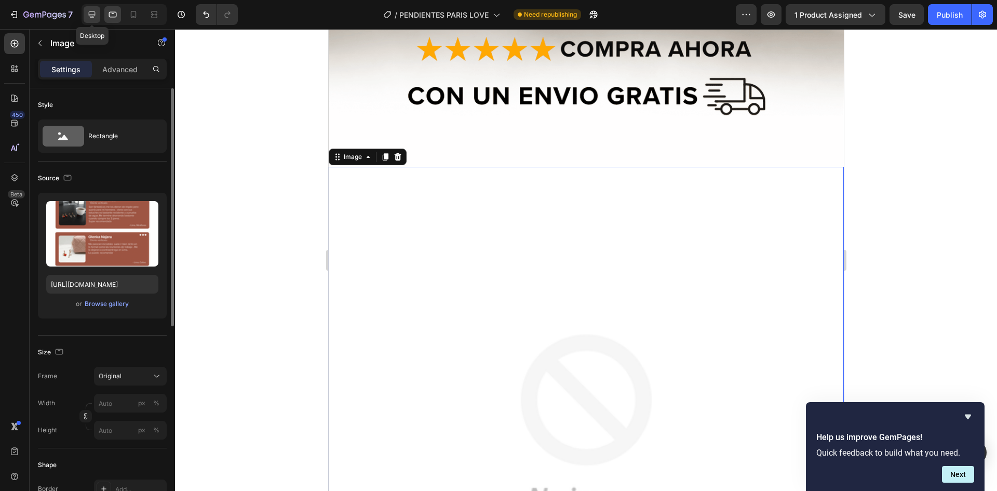
click at [91, 19] on icon at bounding box center [92, 14] width 10 height 10
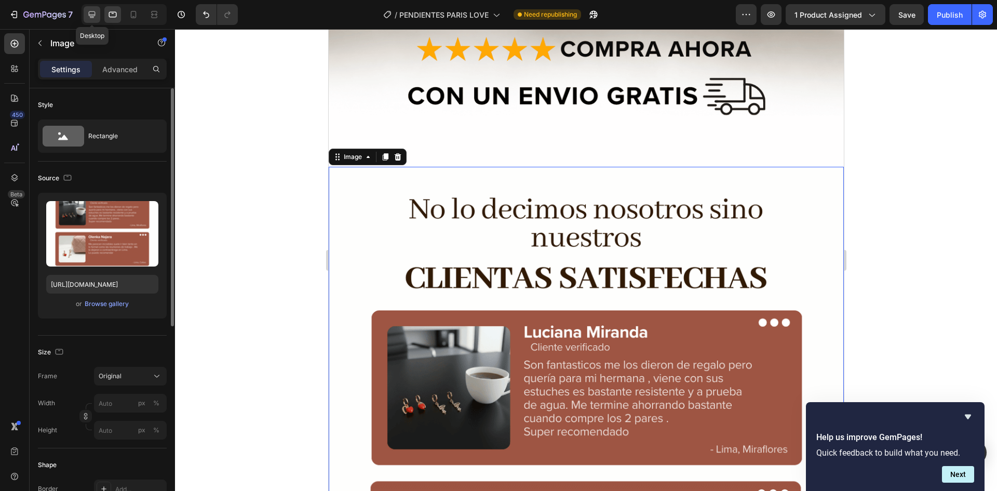
type input "[URL][DOMAIN_NAME]"
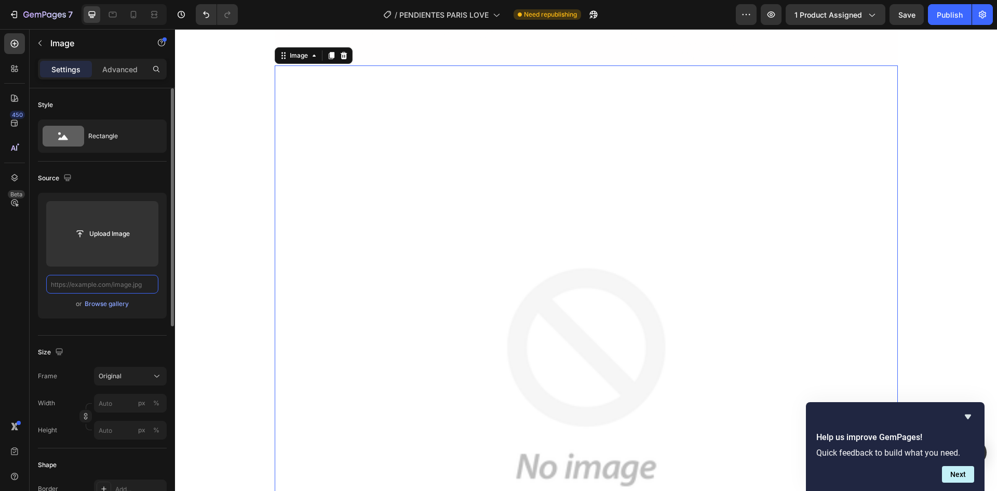
paste input "[URL][DOMAIN_NAME]"
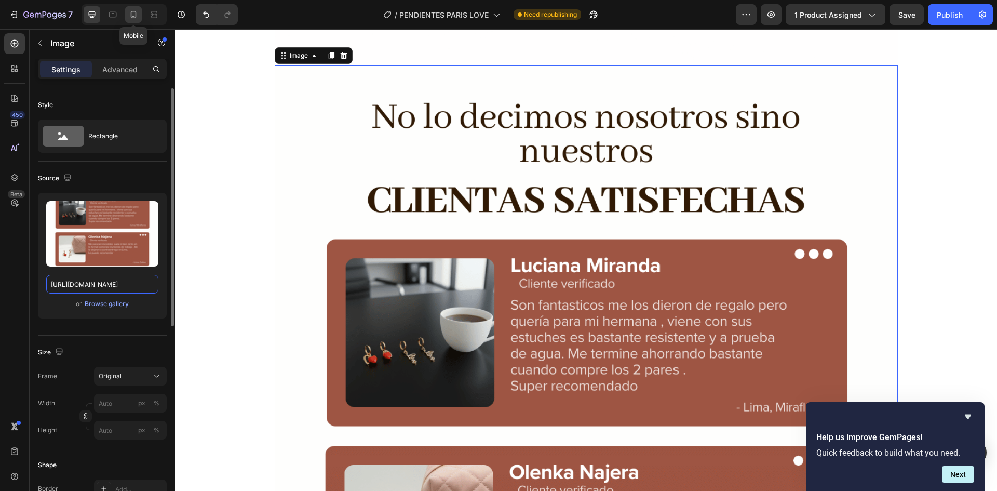
type input "[URL][DOMAIN_NAME]"
click at [136, 14] on icon at bounding box center [134, 14] width 6 height 7
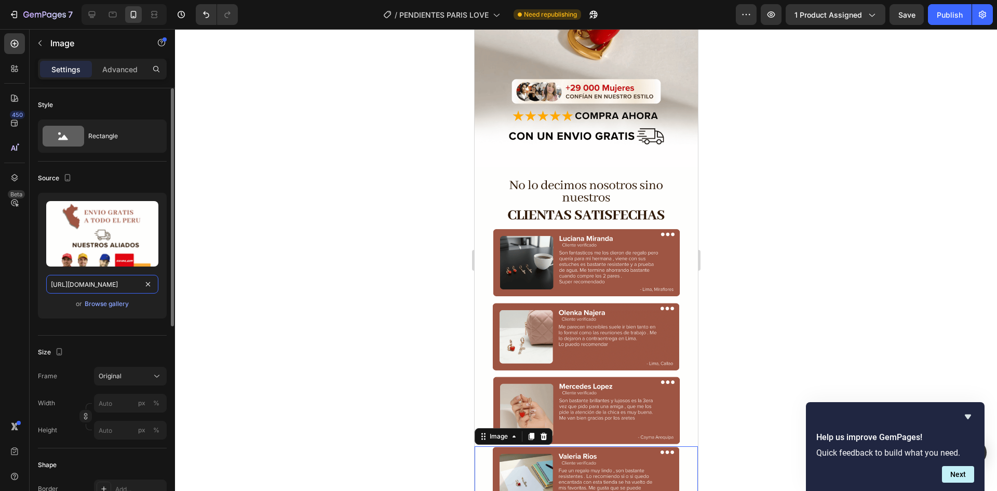
click at [60, 285] on input "[URL][DOMAIN_NAME]" at bounding box center [102, 284] width 112 height 19
click at [115, 18] on icon at bounding box center [112, 14] width 10 height 10
type input "[URL][DOMAIN_NAME]"
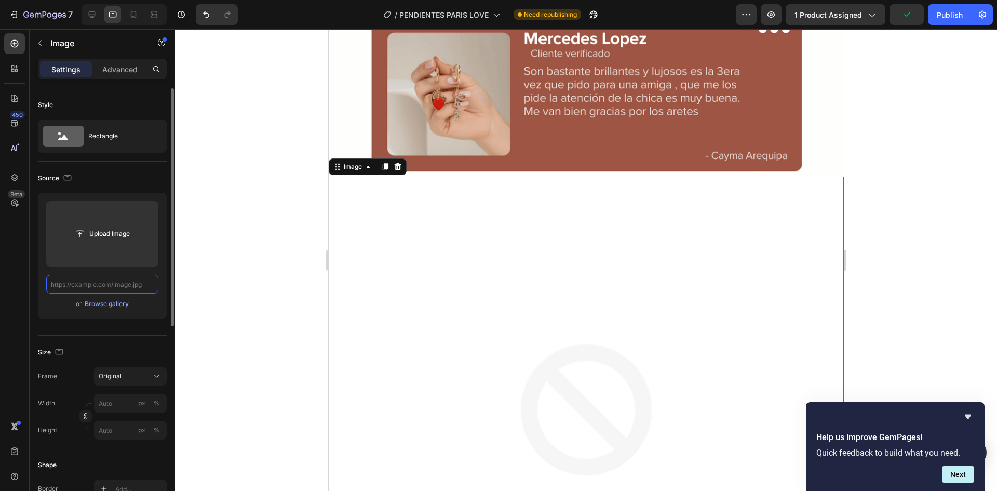
paste input "[URL][DOMAIN_NAME]"
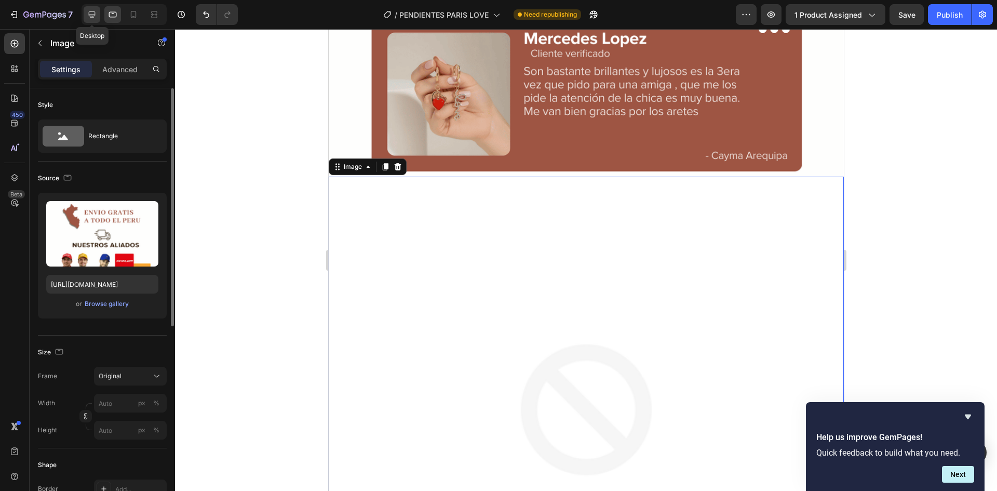
click at [87, 14] on icon at bounding box center [92, 14] width 10 height 10
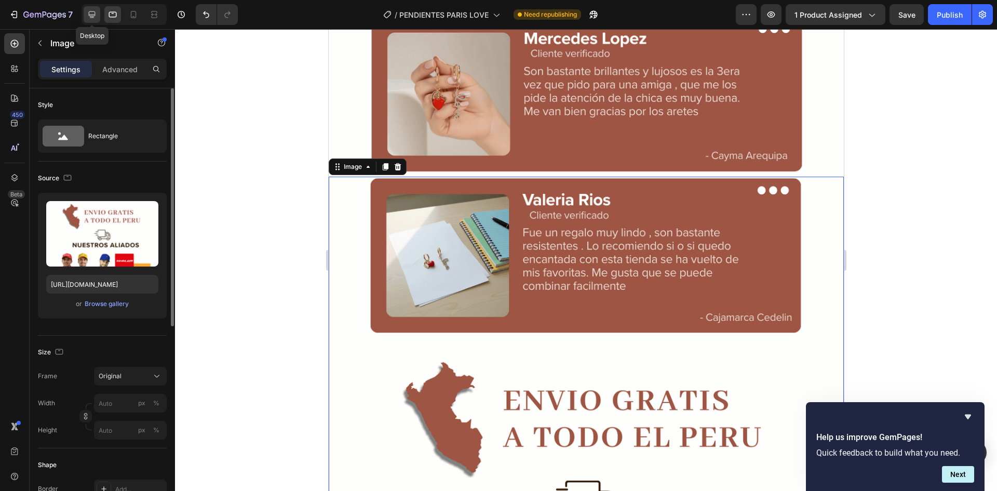
type input "[URL][DOMAIN_NAME]"
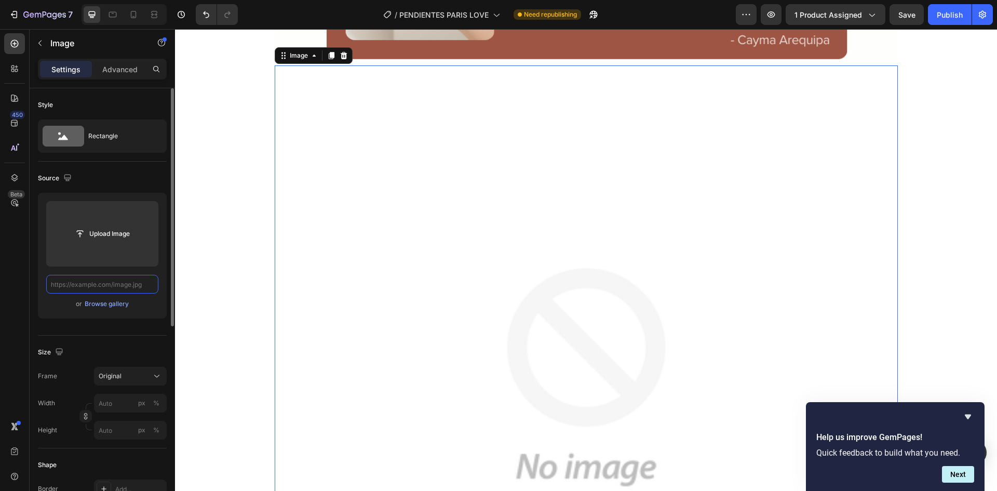
paste input "[URL][DOMAIN_NAME]"
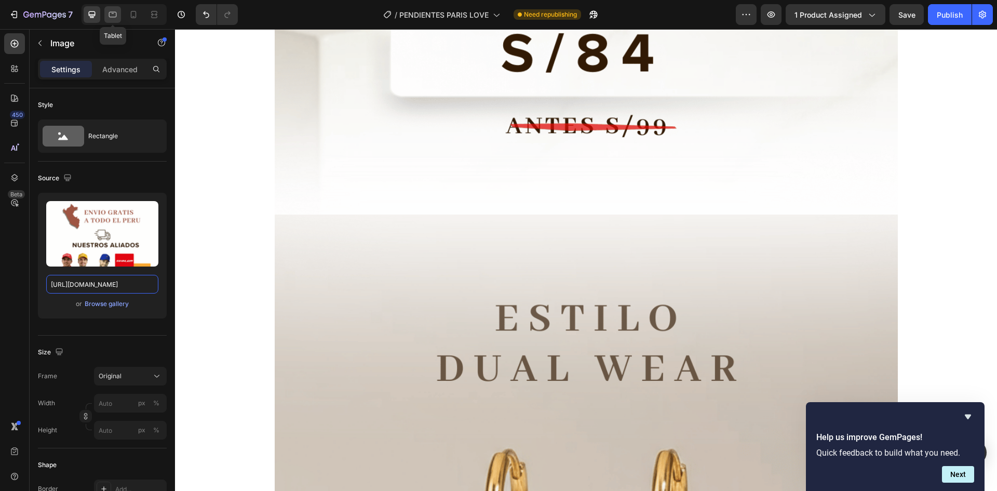
type input "[URL][DOMAIN_NAME]"
click at [115, 19] on icon at bounding box center [112, 14] width 10 height 10
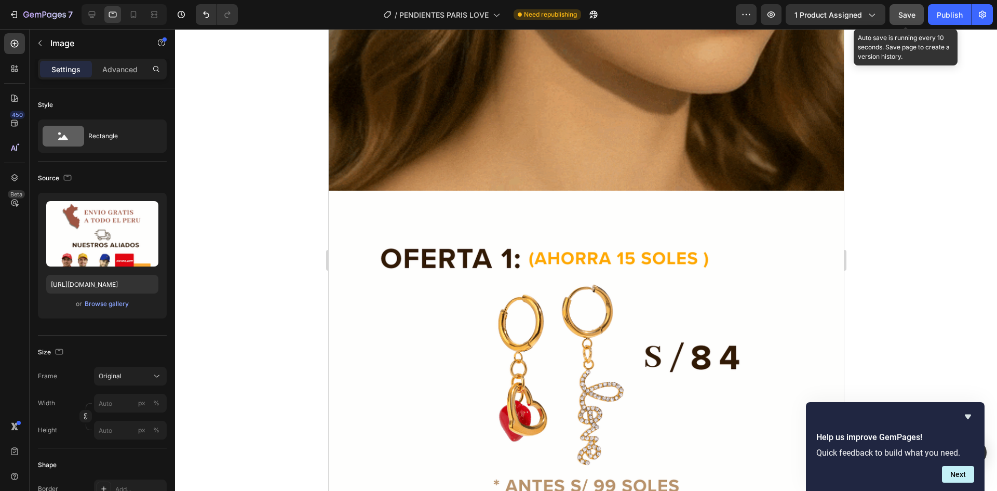
click at [901, 15] on span "Save" at bounding box center [906, 14] width 17 height 9
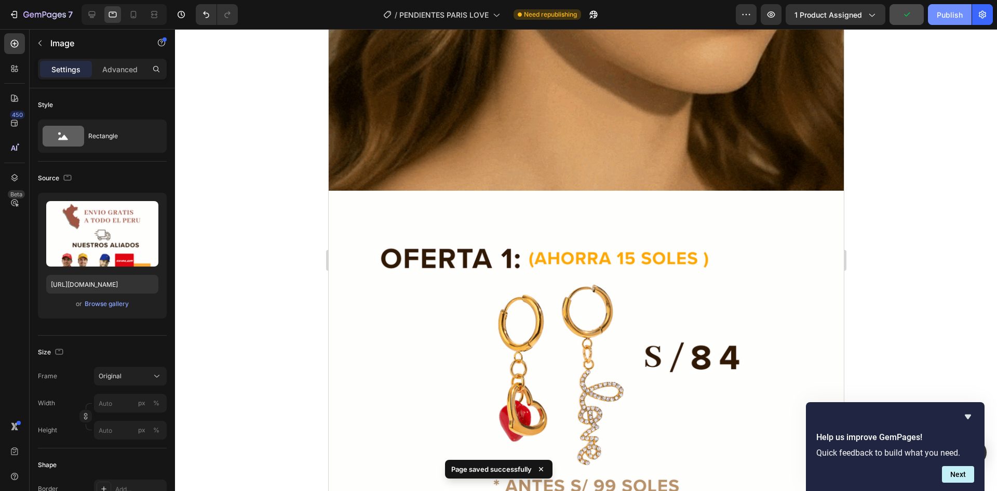
click at [943, 15] on div "Publish" at bounding box center [950, 14] width 26 height 11
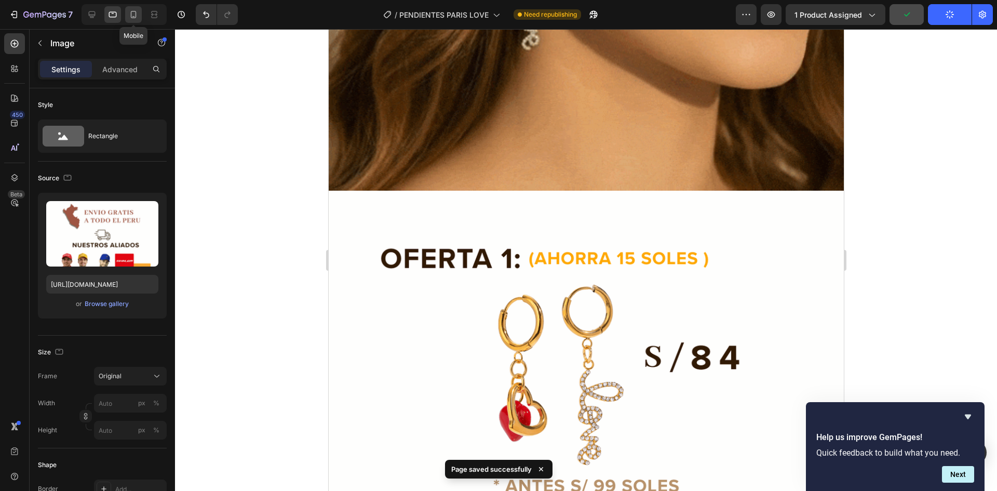
click at [131, 12] on icon at bounding box center [134, 14] width 6 height 7
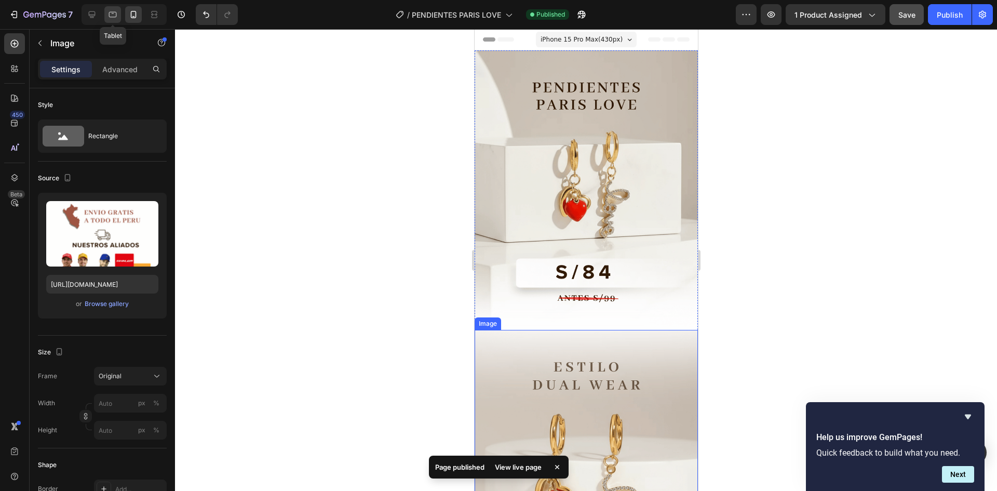
click at [113, 21] on div at bounding box center [112, 14] width 17 height 17
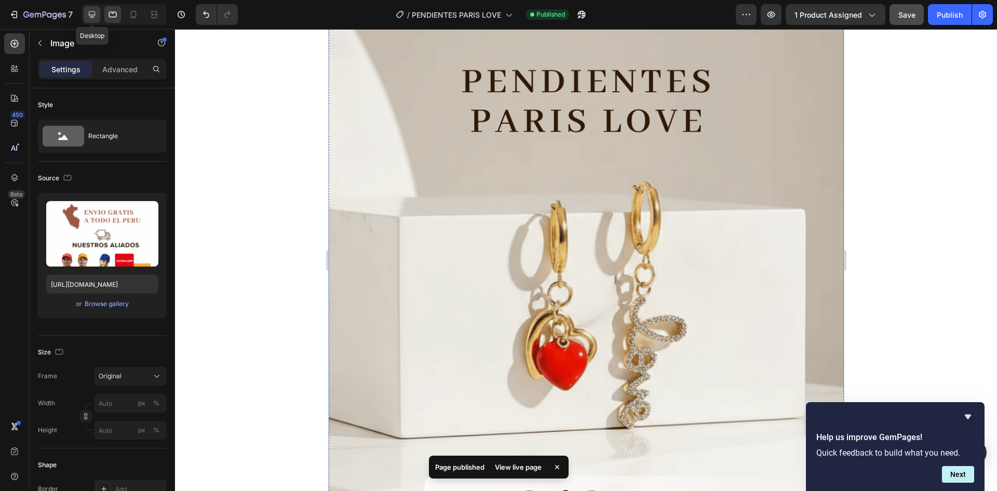
click at [91, 16] on icon at bounding box center [92, 14] width 7 height 7
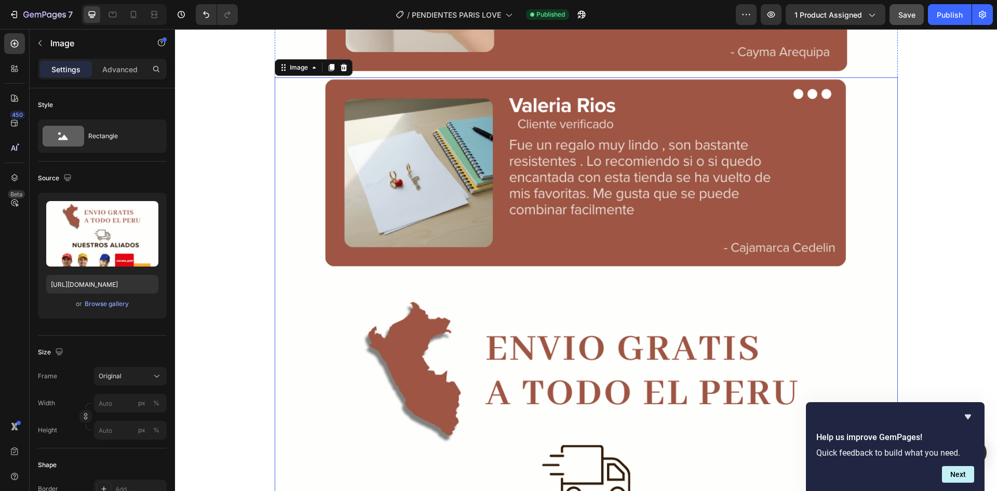
scroll to position [8927, 0]
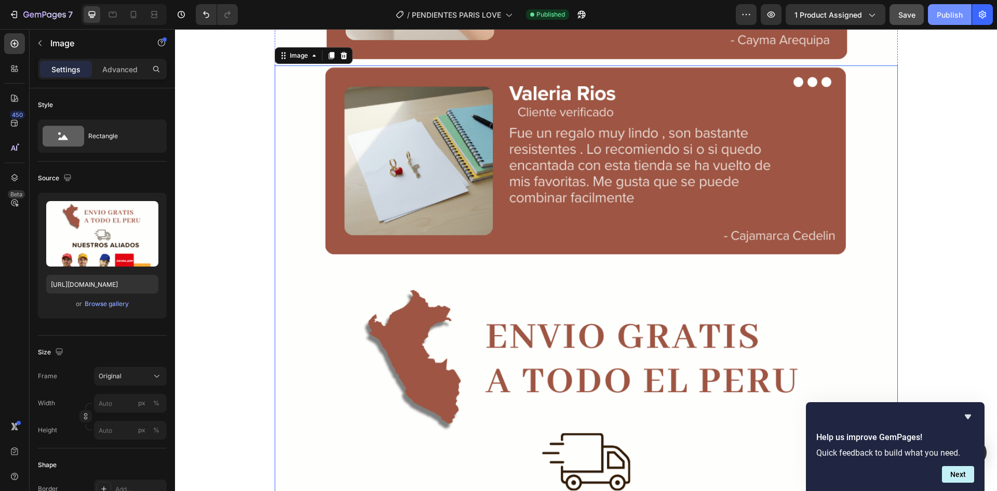
click at [956, 18] on div "Publish" at bounding box center [950, 14] width 26 height 11
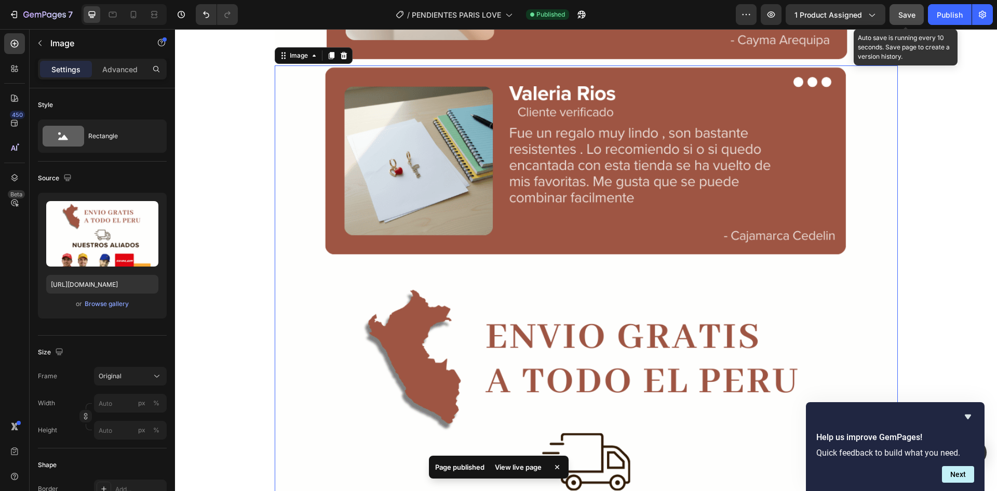
click at [905, 18] on span "Save" at bounding box center [906, 14] width 17 height 9
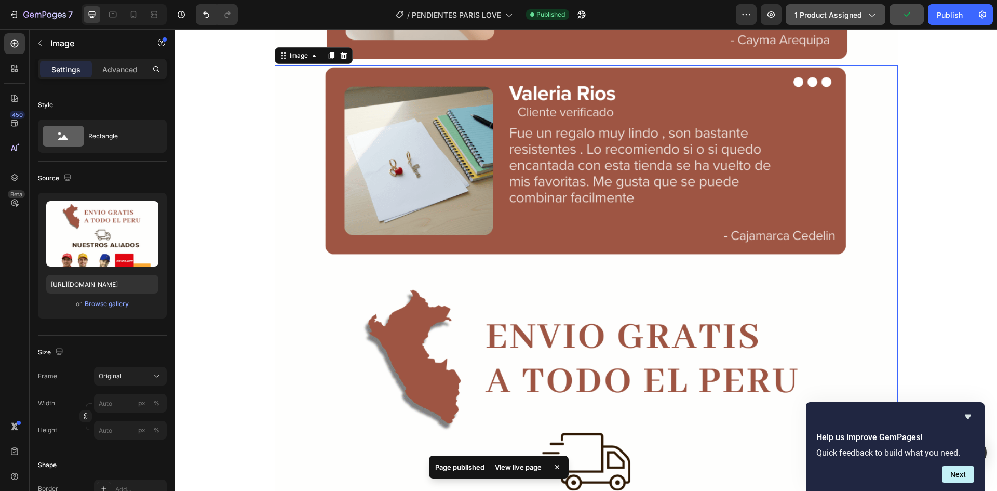
click at [839, 18] on span "1 product assigned" at bounding box center [828, 14] width 68 height 11
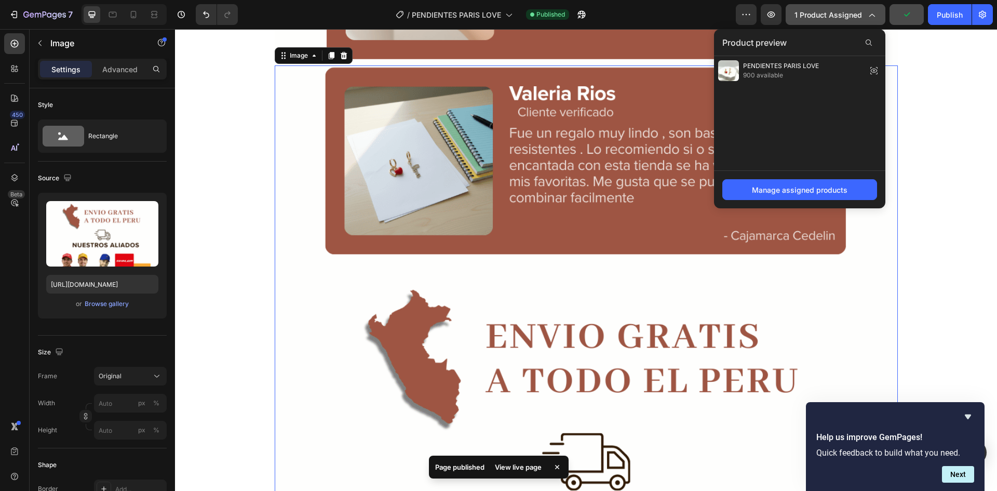
click at [839, 18] on span "1 product assigned" at bounding box center [828, 14] width 68 height 11
